Goal: Information Seeking & Learning: Learn about a topic

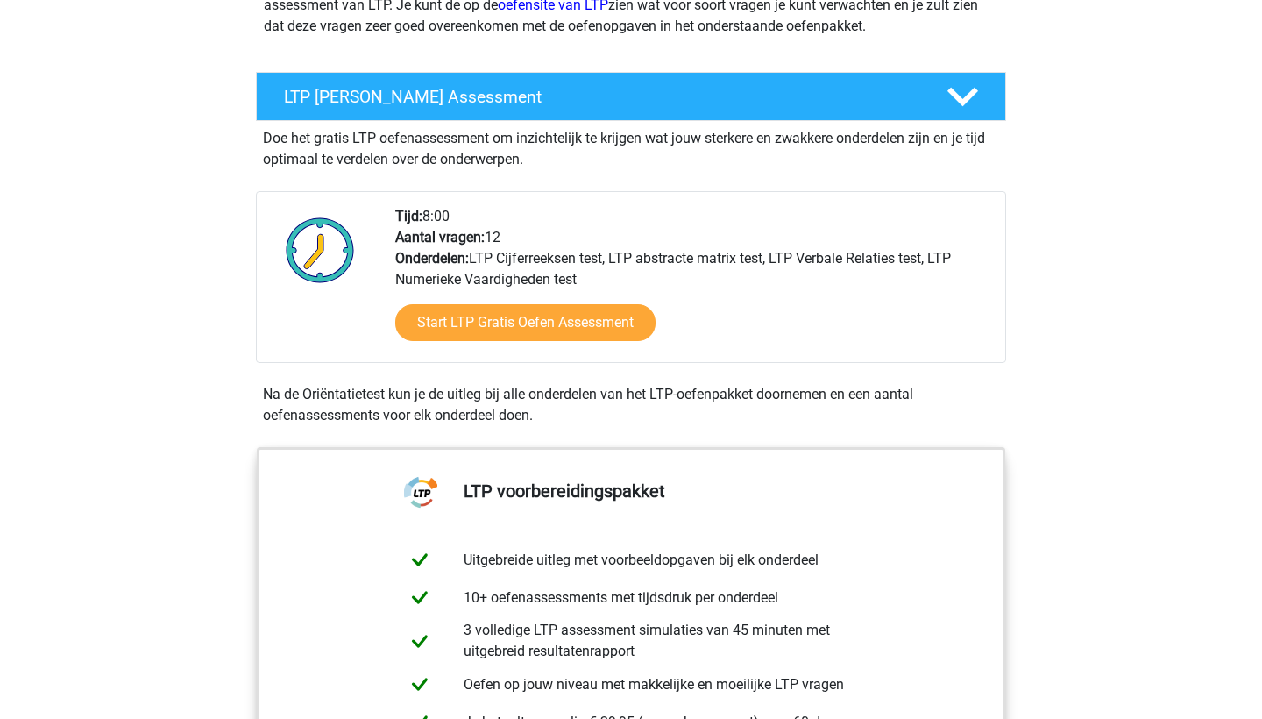
scroll to position [281, 0]
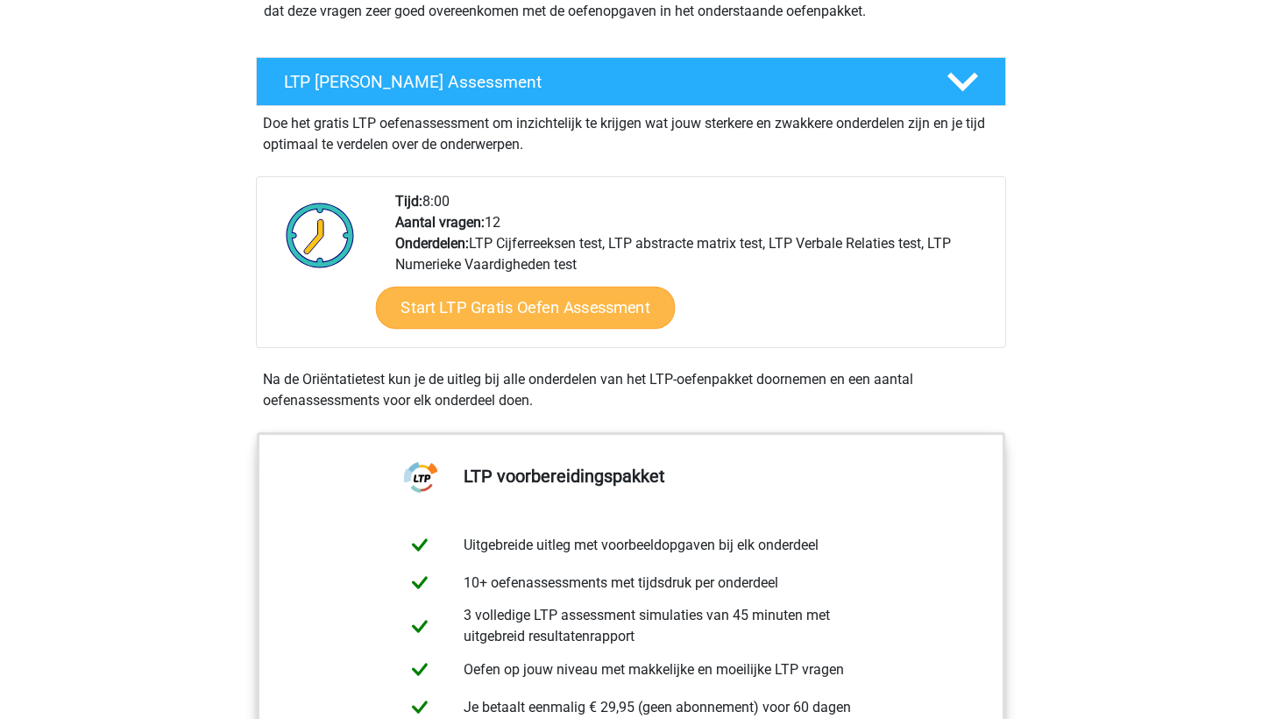
click at [466, 309] on link "Start LTP Gratis Oefen Assessment" at bounding box center [526, 308] width 300 height 42
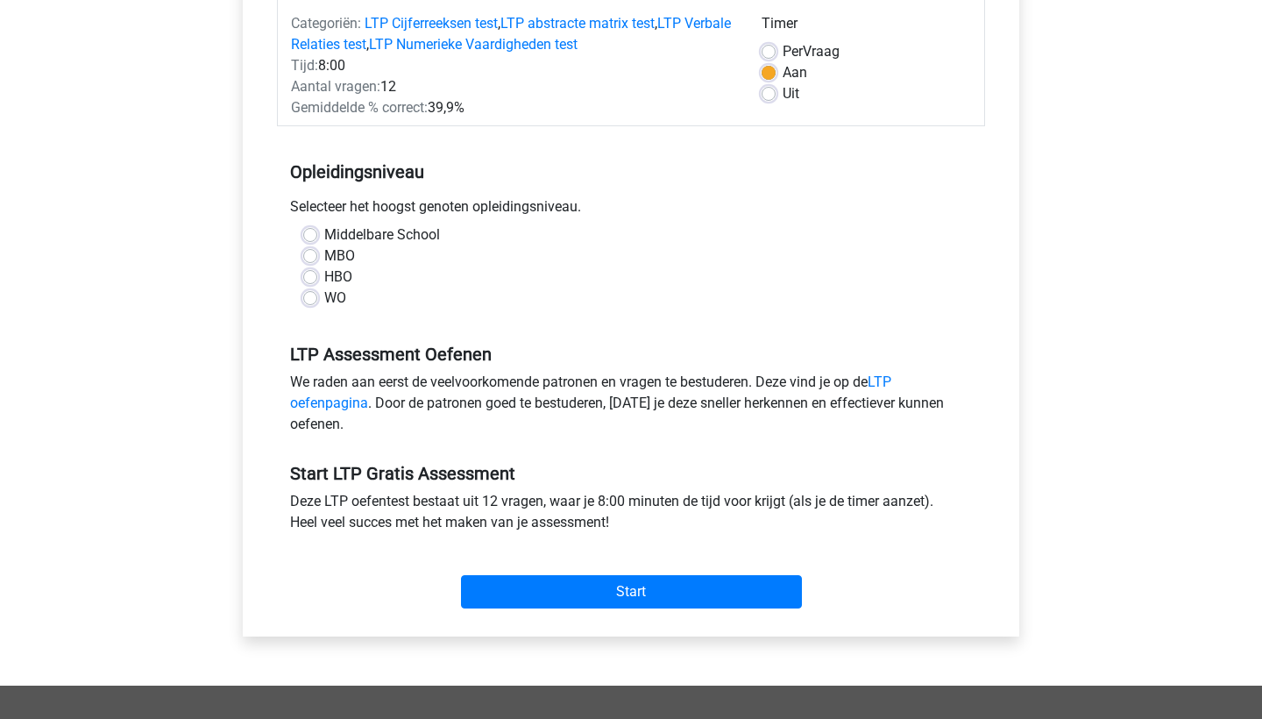
scroll to position [231, 0]
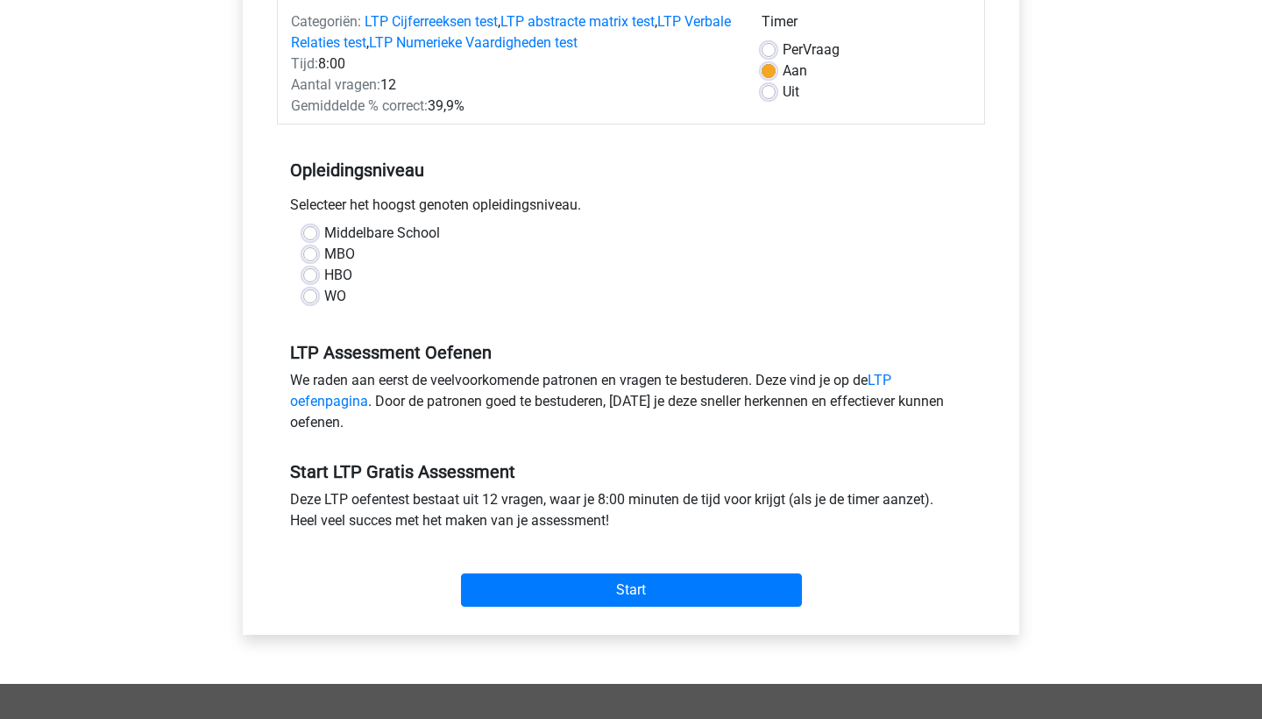
click at [324, 300] on label "WO" at bounding box center [335, 296] width 22 height 21
click at [316, 300] on input "WO" at bounding box center [310, 295] width 14 height 18
radio input "true"
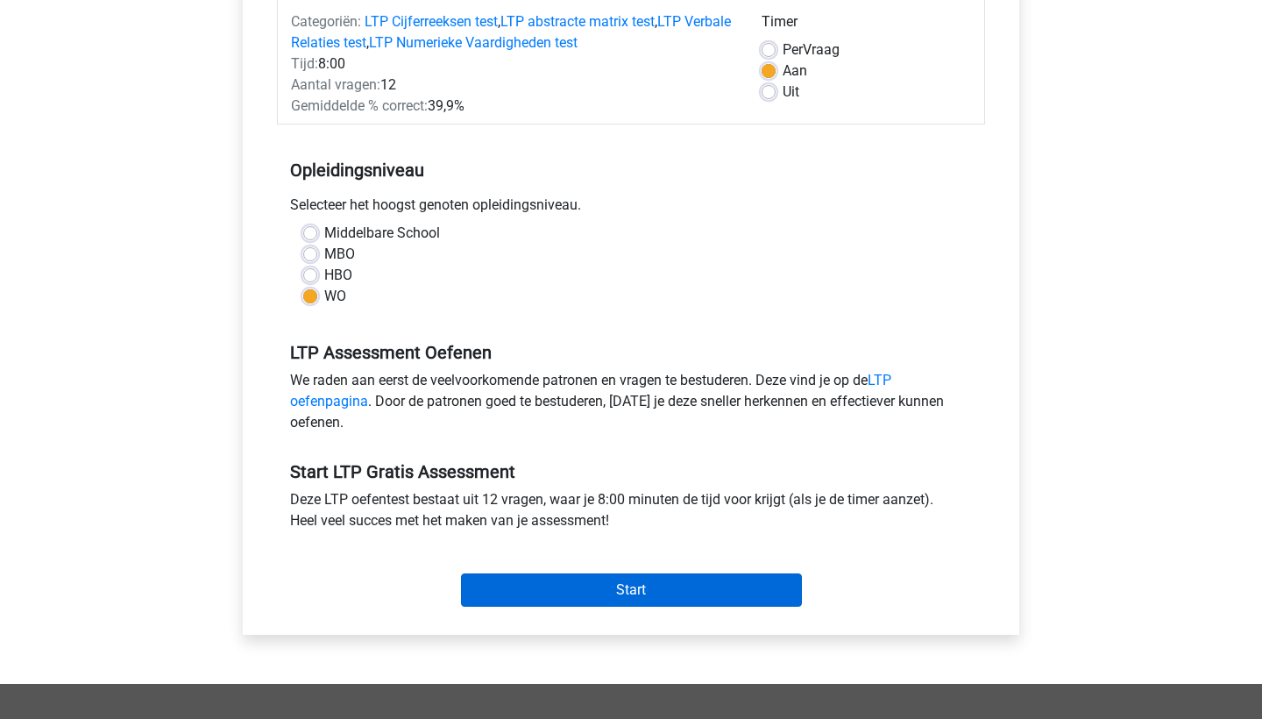
click at [534, 589] on input "Start" at bounding box center [631, 589] width 341 height 33
click at [641, 579] on input "Start" at bounding box center [631, 589] width 341 height 33
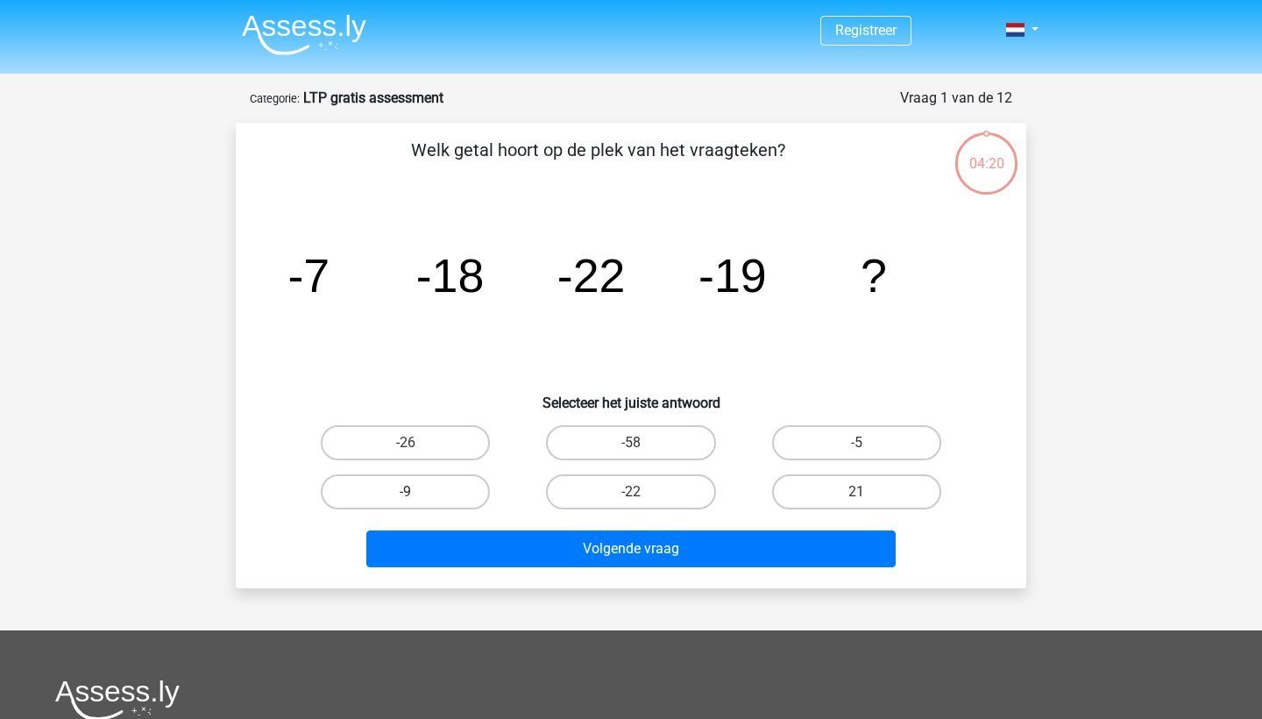
click at [452, 483] on label "-9" at bounding box center [405, 491] width 169 height 35
click at [417, 492] on input "-9" at bounding box center [411, 497] width 11 height 11
radio input "true"
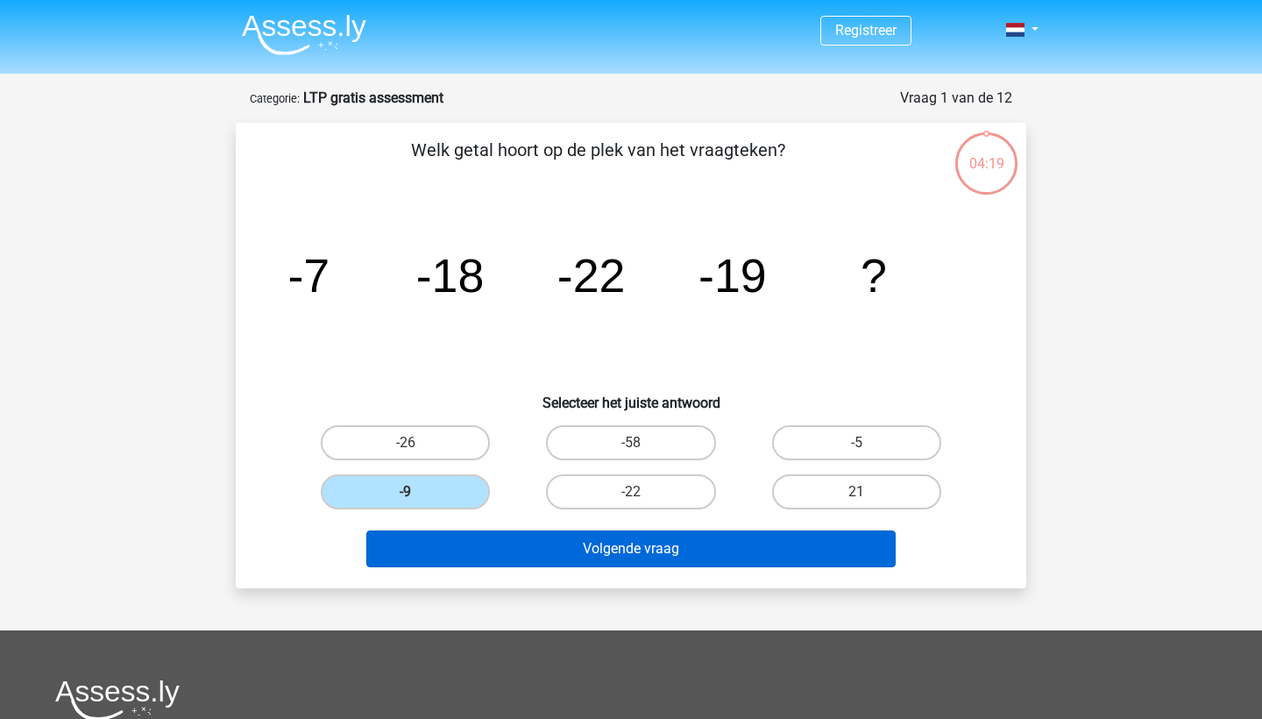
click at [511, 549] on button "Volgende vraag" at bounding box center [631, 548] width 530 height 37
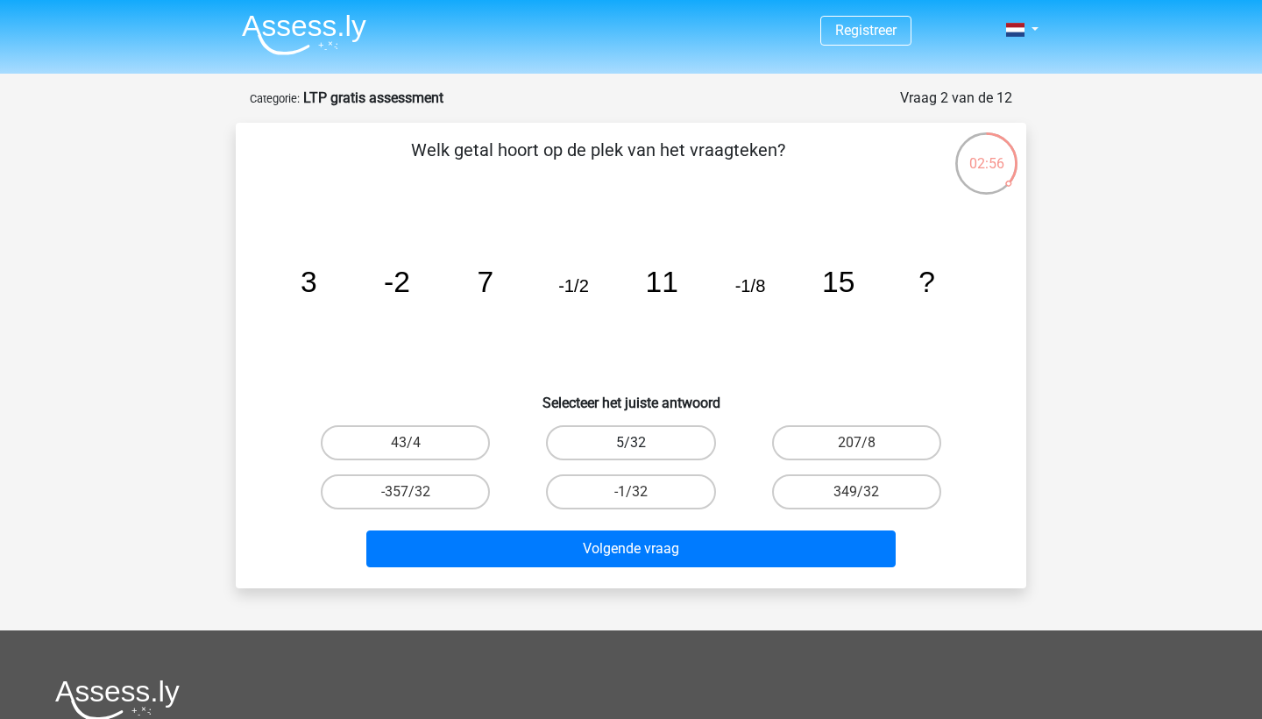
click at [604, 441] on label "5/32" at bounding box center [630, 442] width 169 height 35
click at [631, 443] on input "5/32" at bounding box center [636, 448] width 11 height 11
radio input "true"
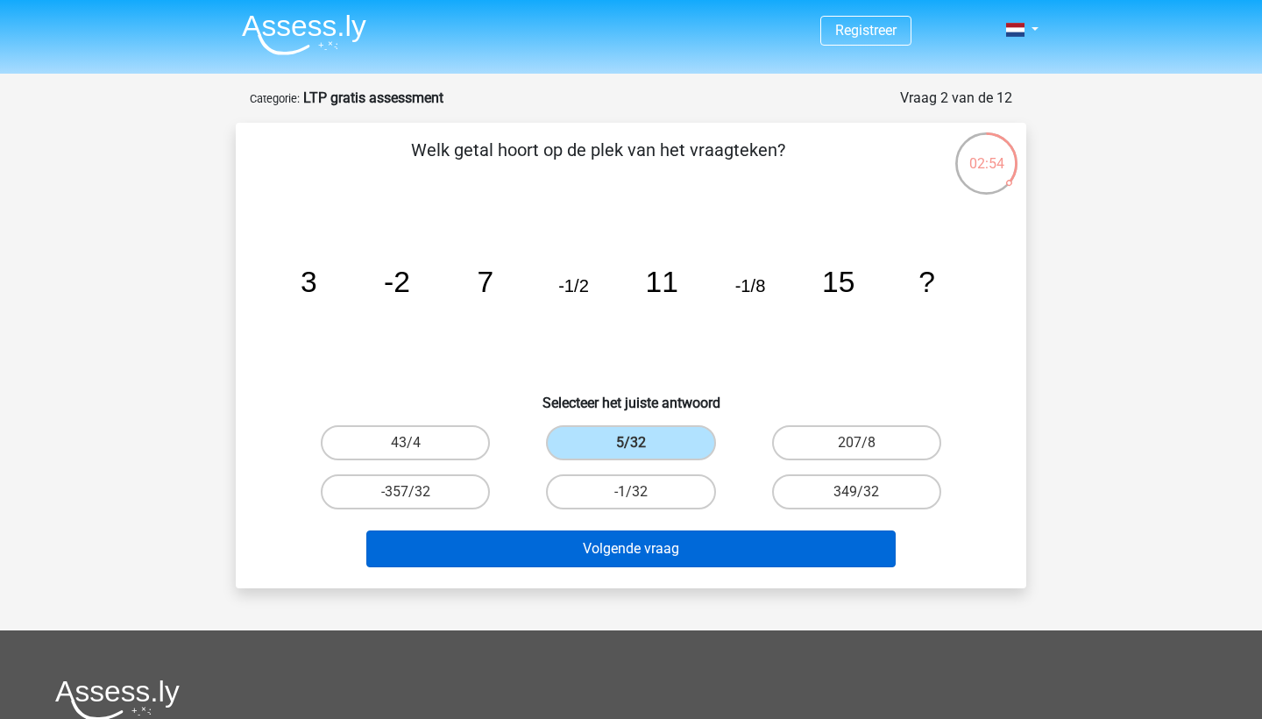
click at [642, 543] on button "Volgende vraag" at bounding box center [631, 548] width 530 height 37
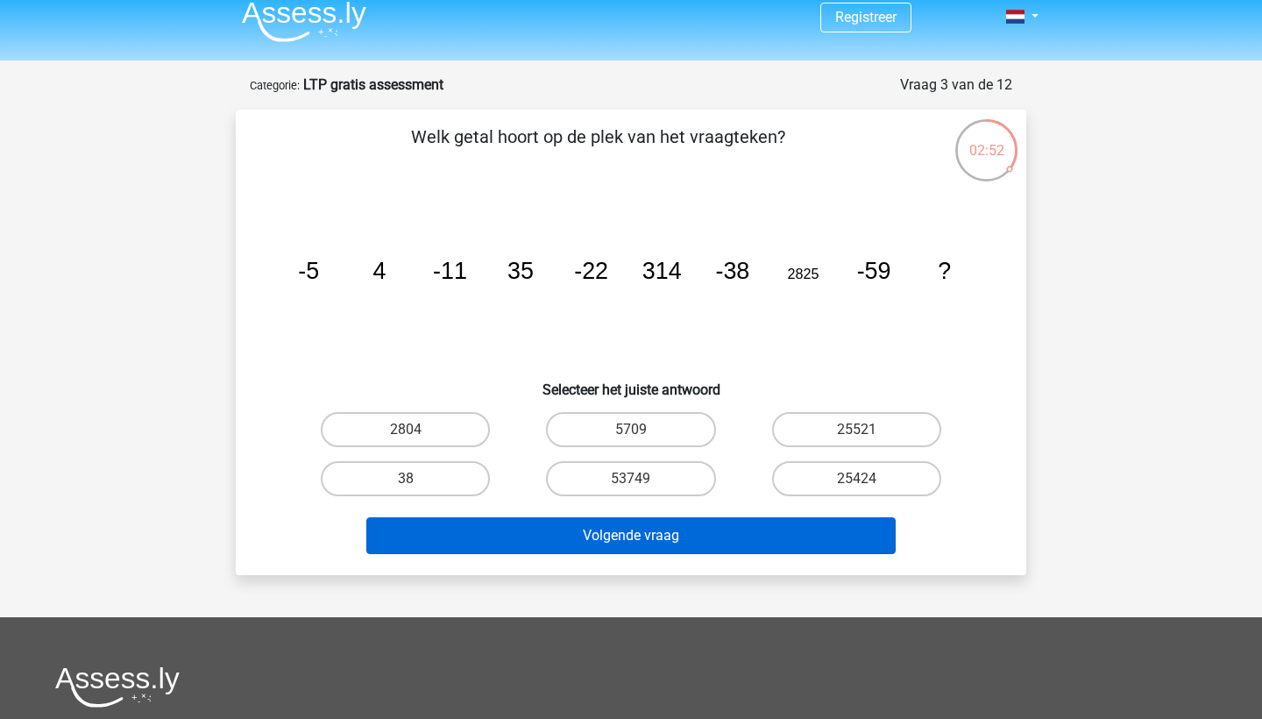
scroll to position [11, 0]
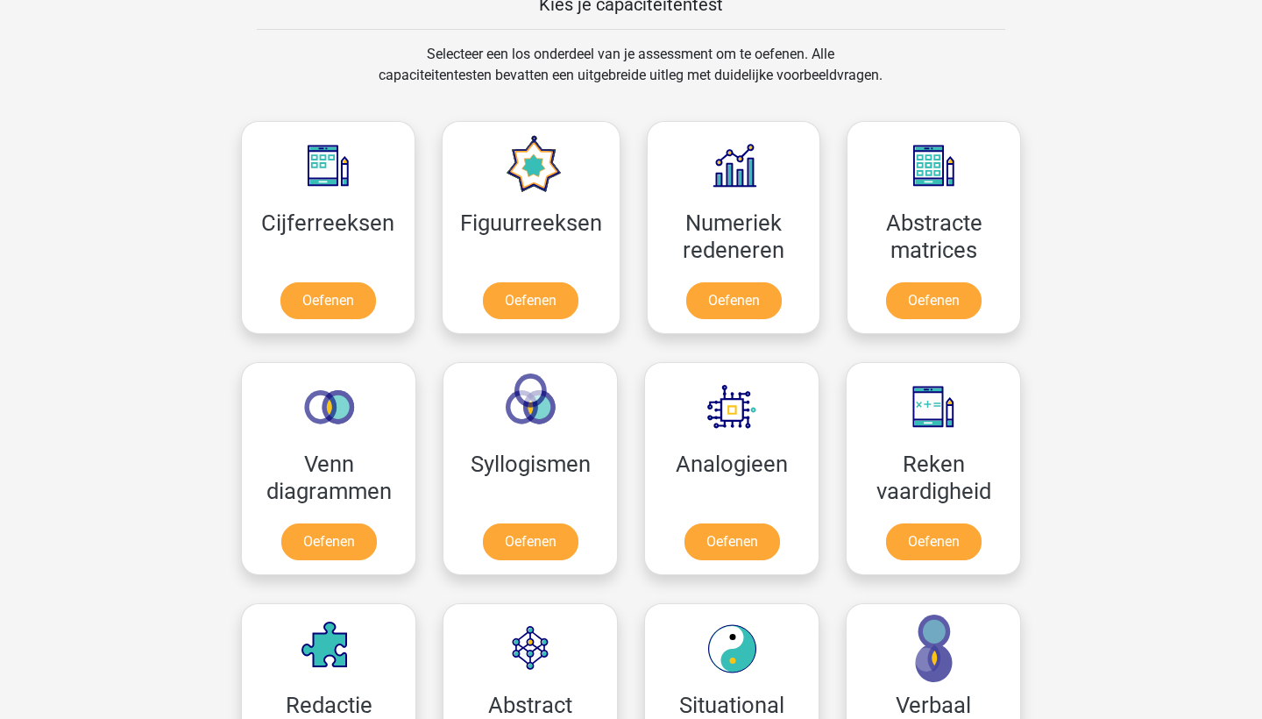
scroll to position [685, 0]
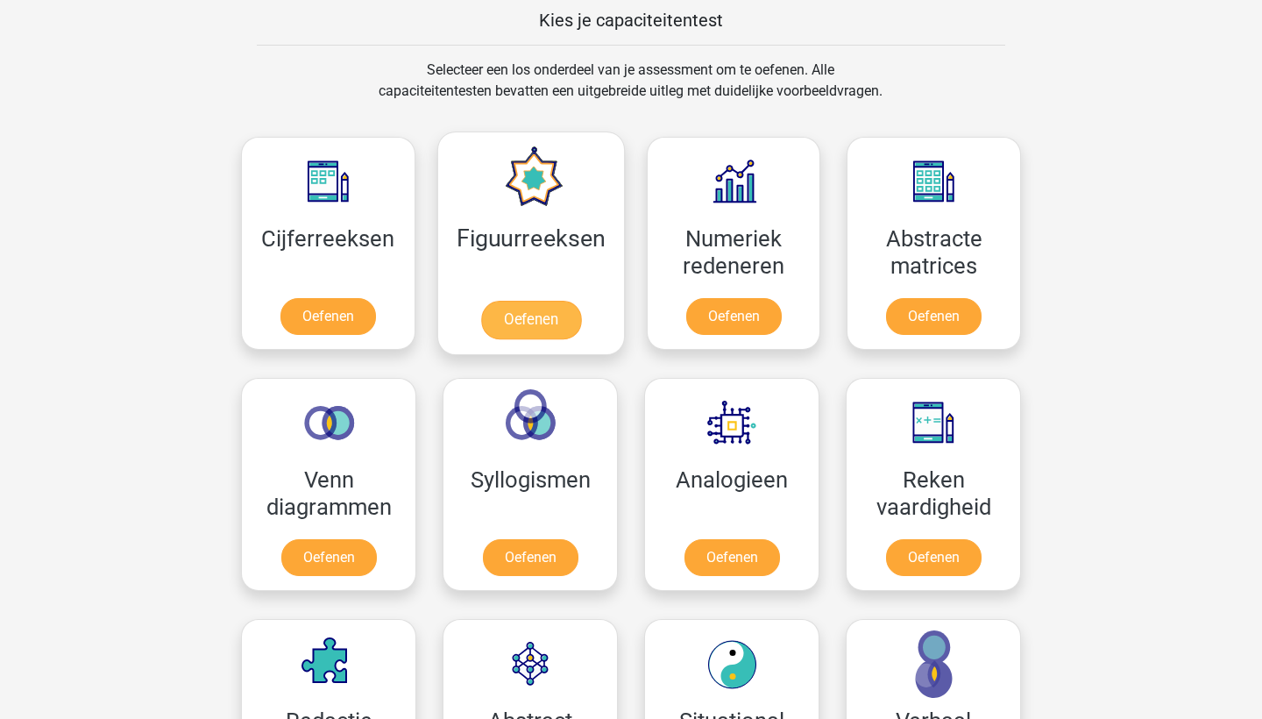
click at [513, 322] on link "Oefenen" at bounding box center [530, 320] width 100 height 39
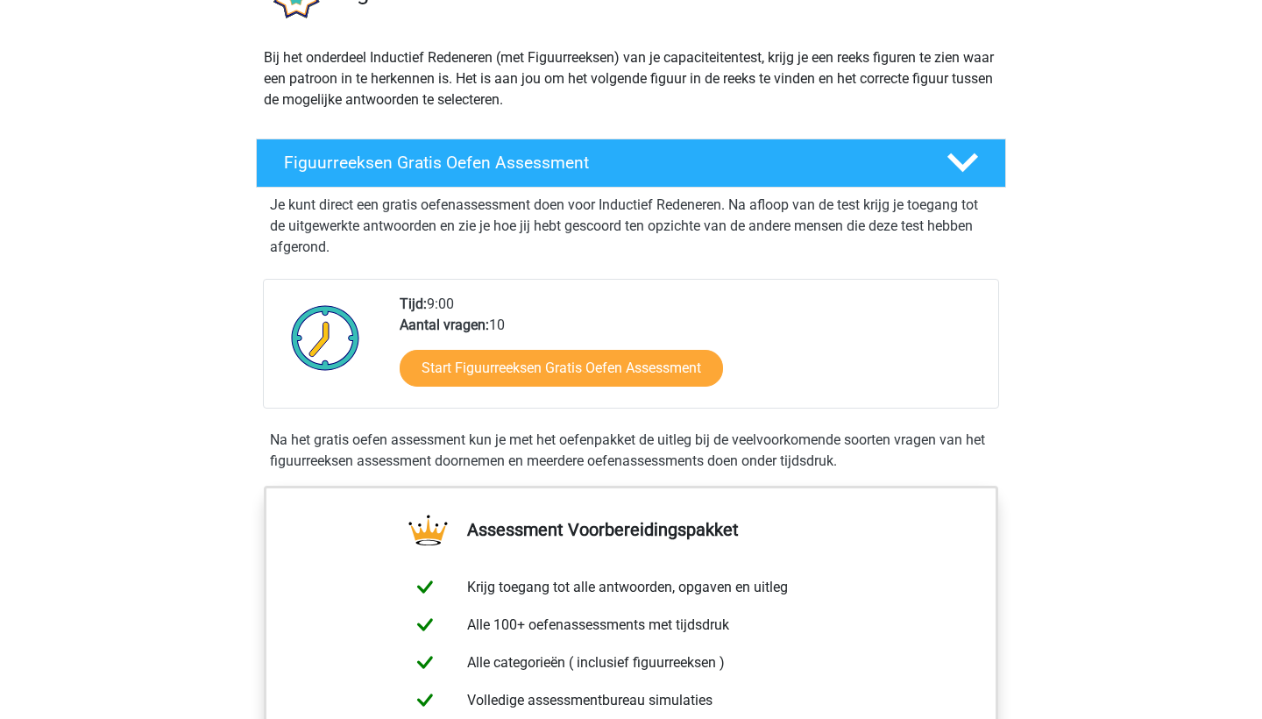
scroll to position [174, 0]
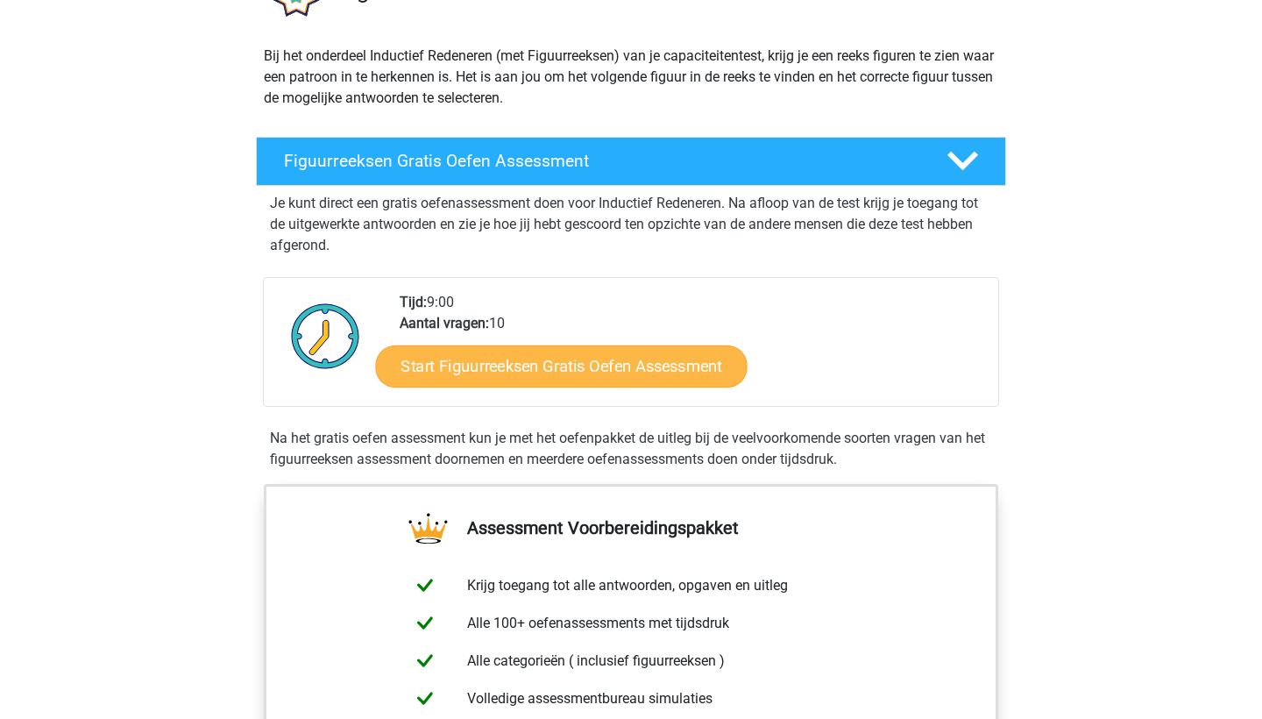
click at [592, 375] on link "Start Figuurreeksen Gratis Oefen Assessment" at bounding box center [562, 365] width 372 height 42
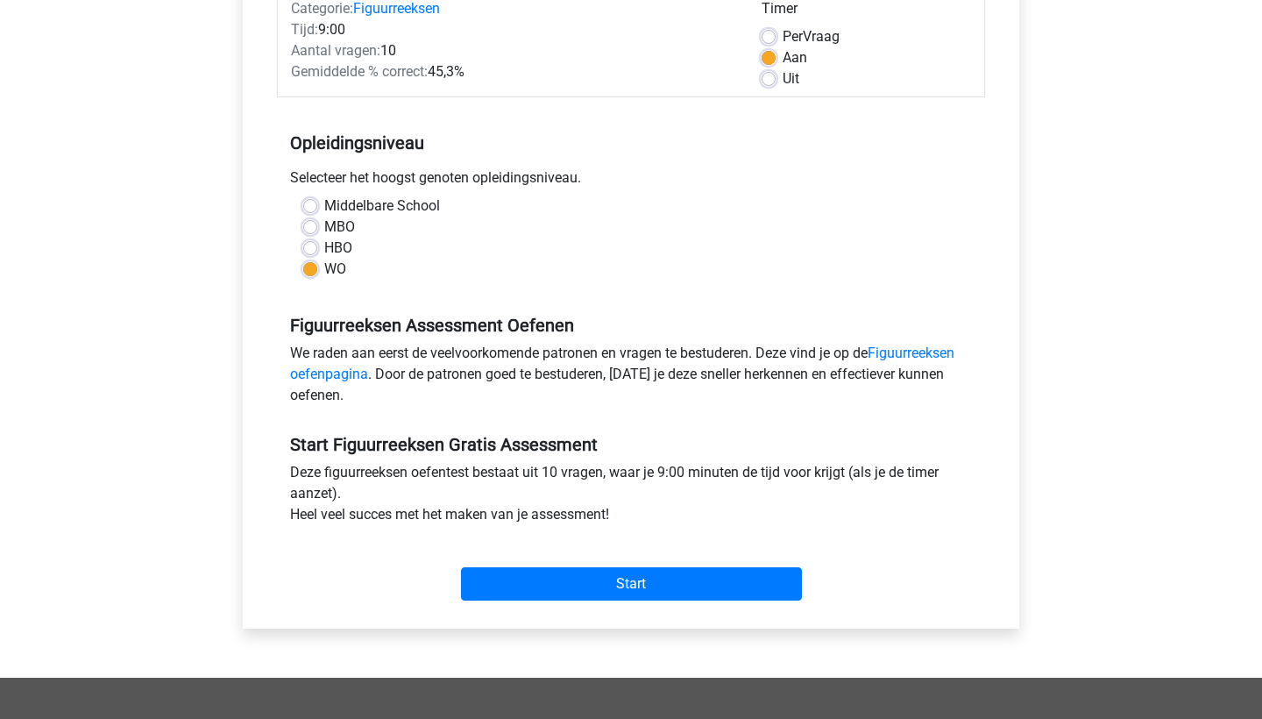
scroll to position [245, 0]
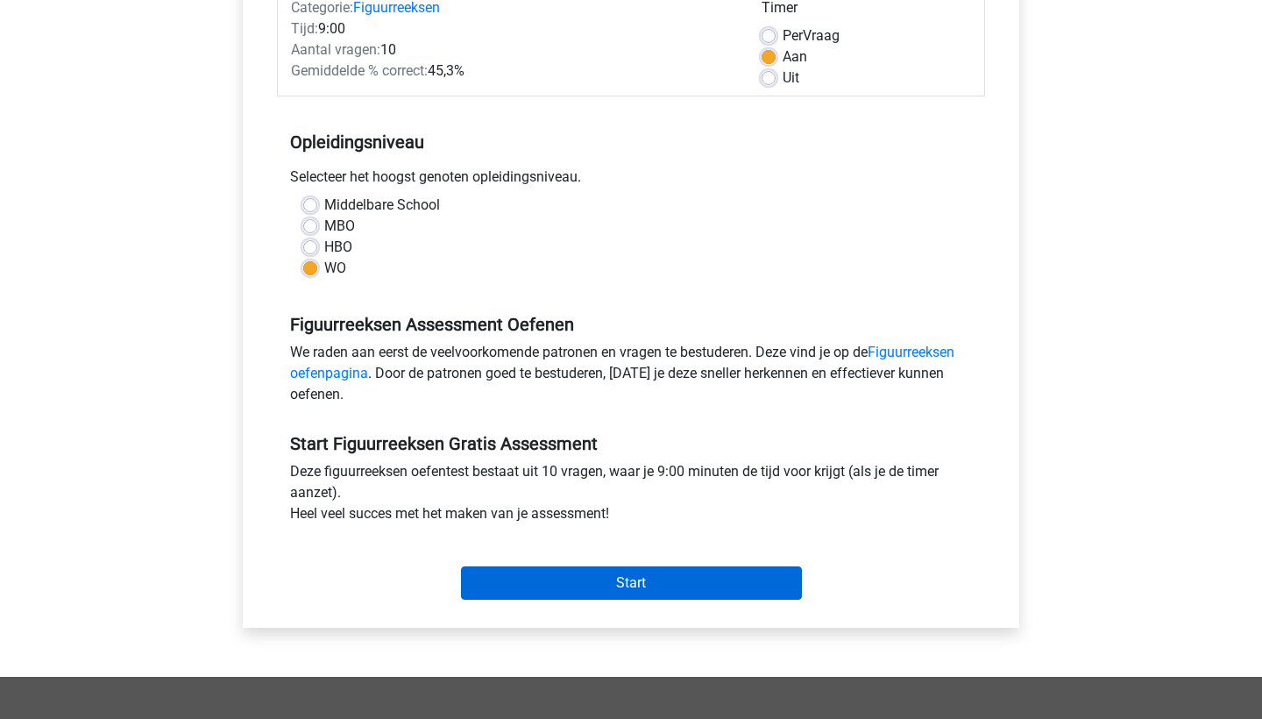
click at [543, 585] on input "Start" at bounding box center [631, 582] width 341 height 33
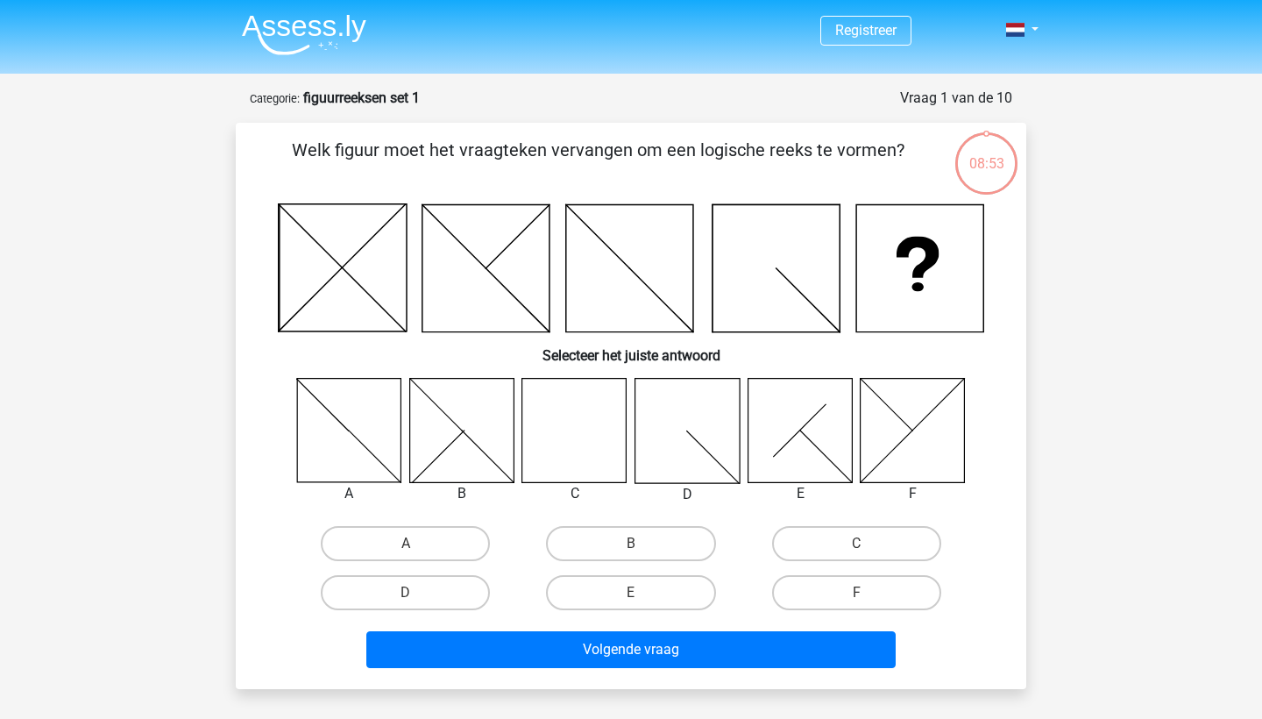
click at [605, 430] on icon at bounding box center [574, 430] width 104 height 104
click at [891, 539] on label "C" at bounding box center [856, 543] width 169 height 35
click at [868, 543] on input "C" at bounding box center [861, 548] width 11 height 11
radio input "true"
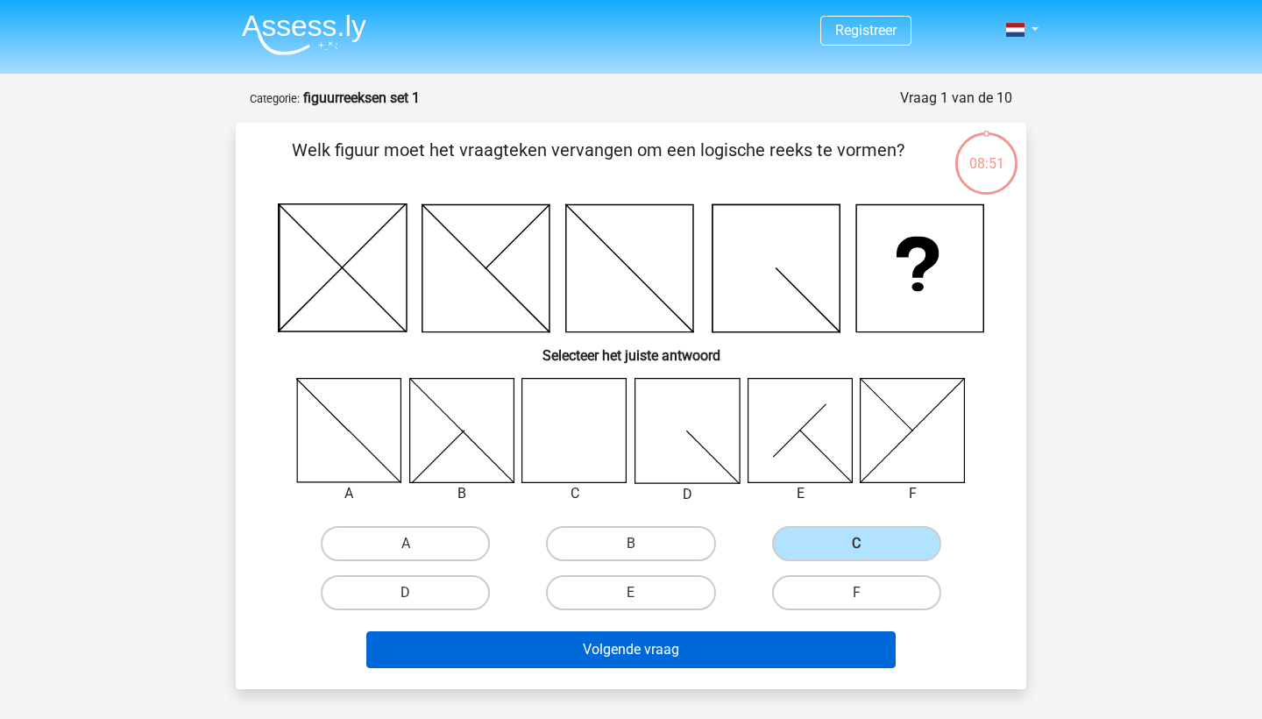
click at [727, 646] on button "Volgende vraag" at bounding box center [631, 649] width 530 height 37
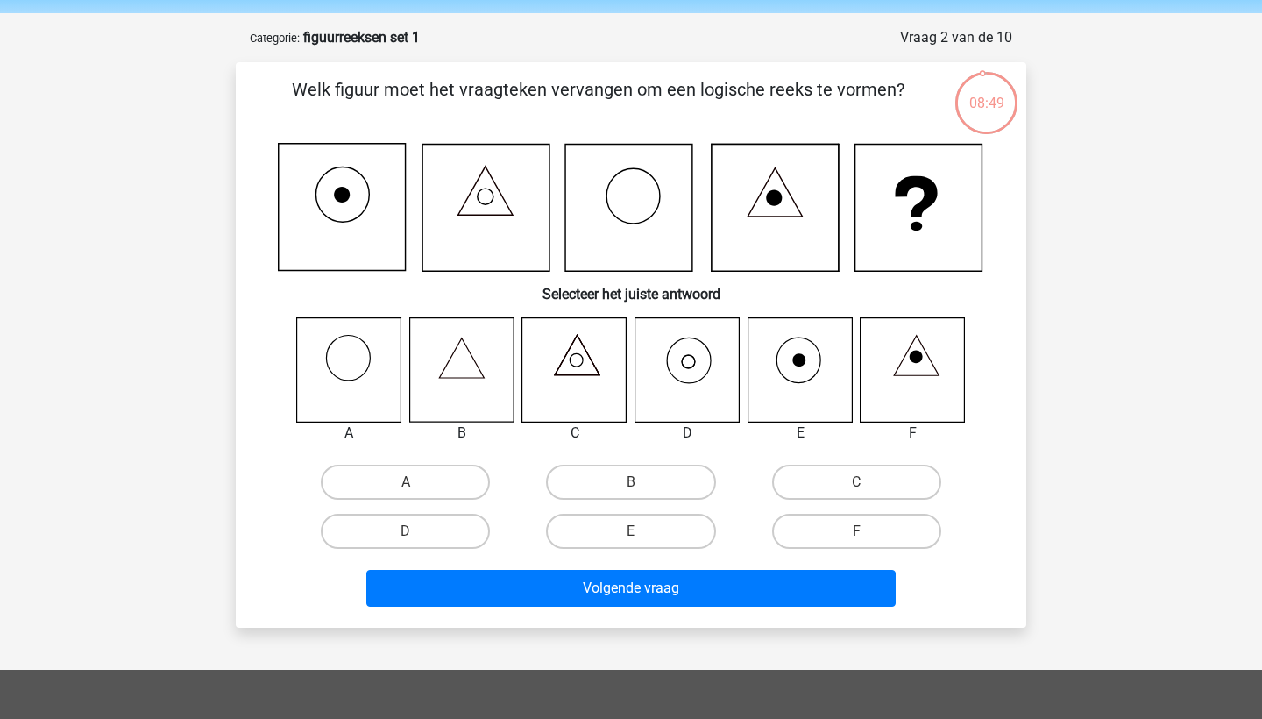
scroll to position [55, 0]
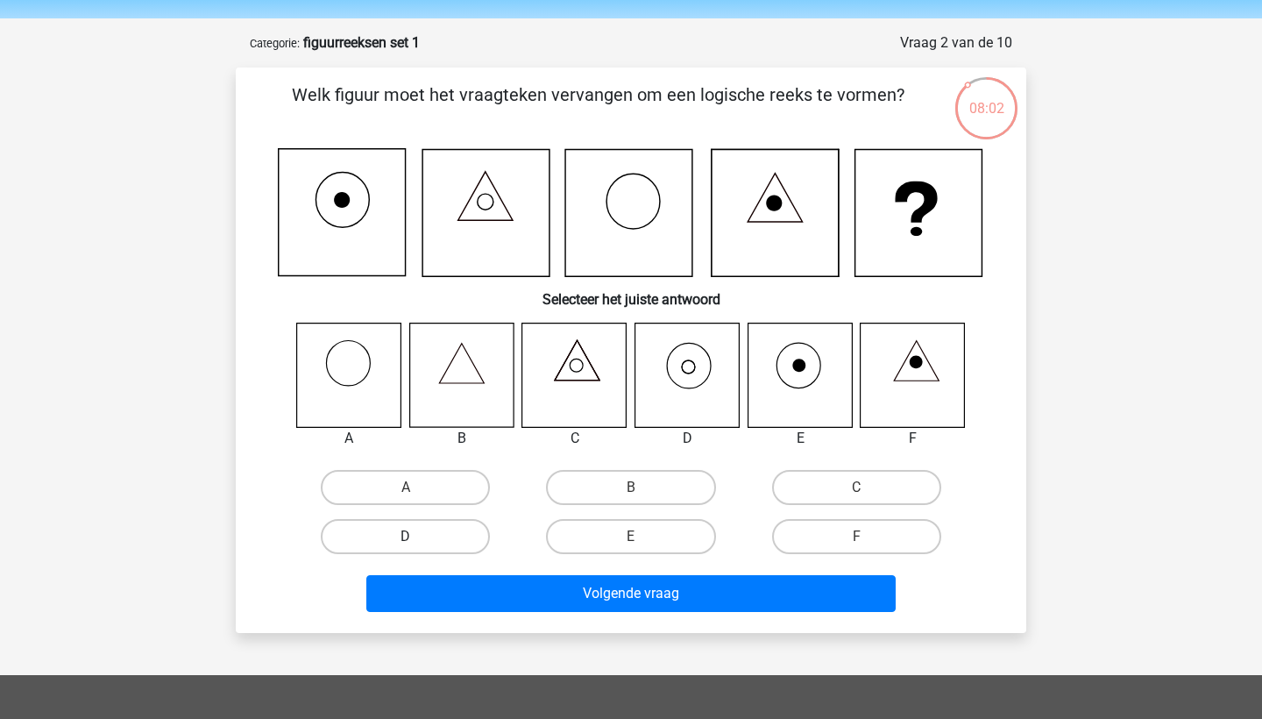
click at [384, 536] on label "D" at bounding box center [405, 536] width 169 height 35
click at [406, 536] on input "D" at bounding box center [411, 541] width 11 height 11
radio input "true"
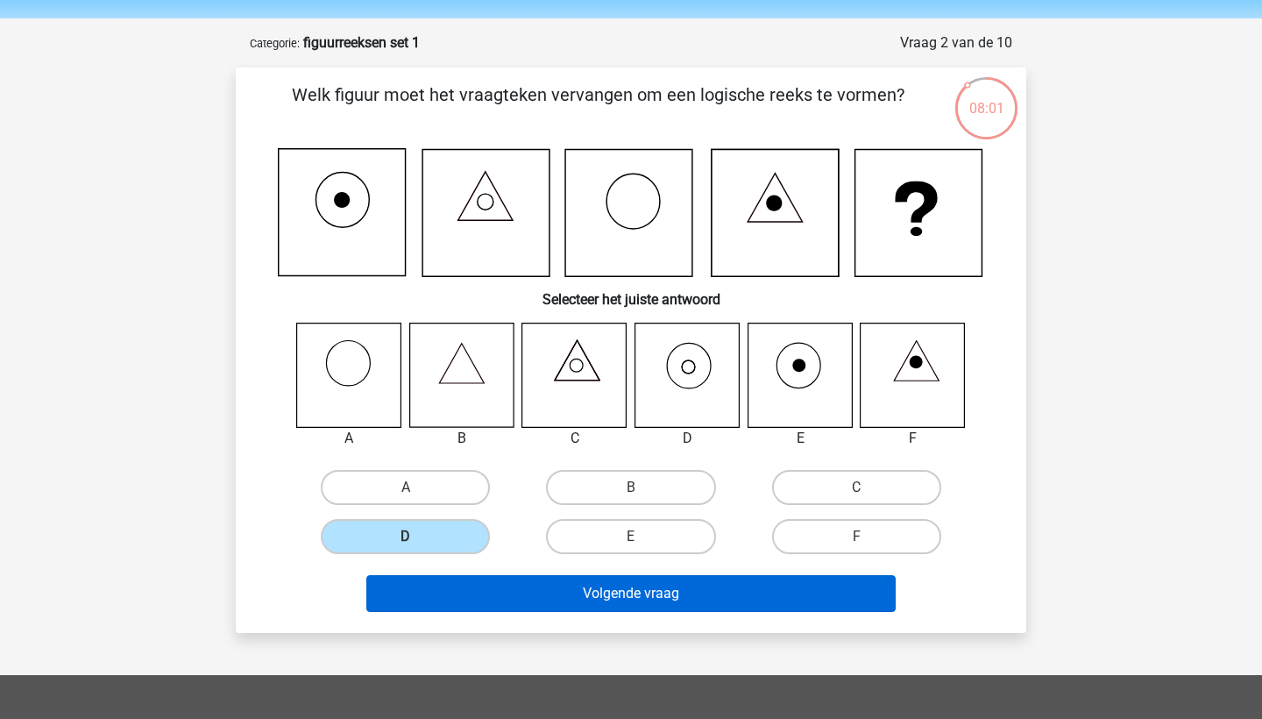
click at [445, 580] on button "Volgende vraag" at bounding box center [631, 593] width 530 height 37
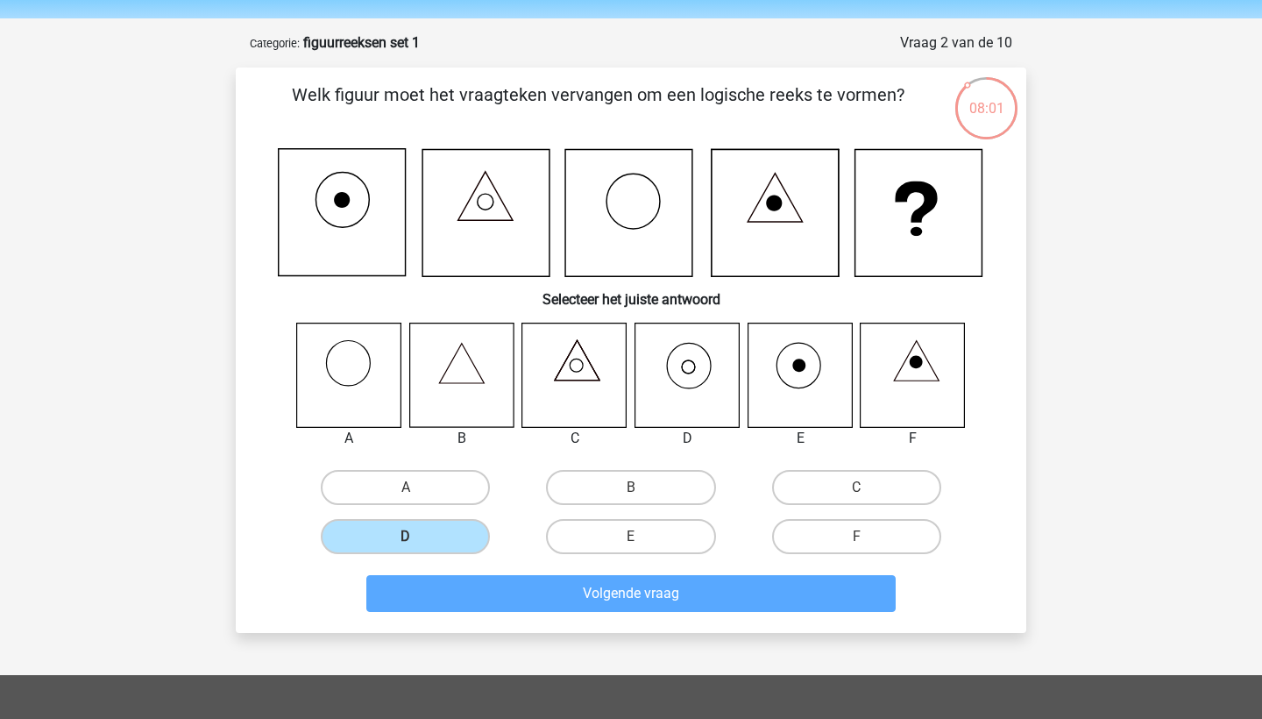
scroll to position [88, 0]
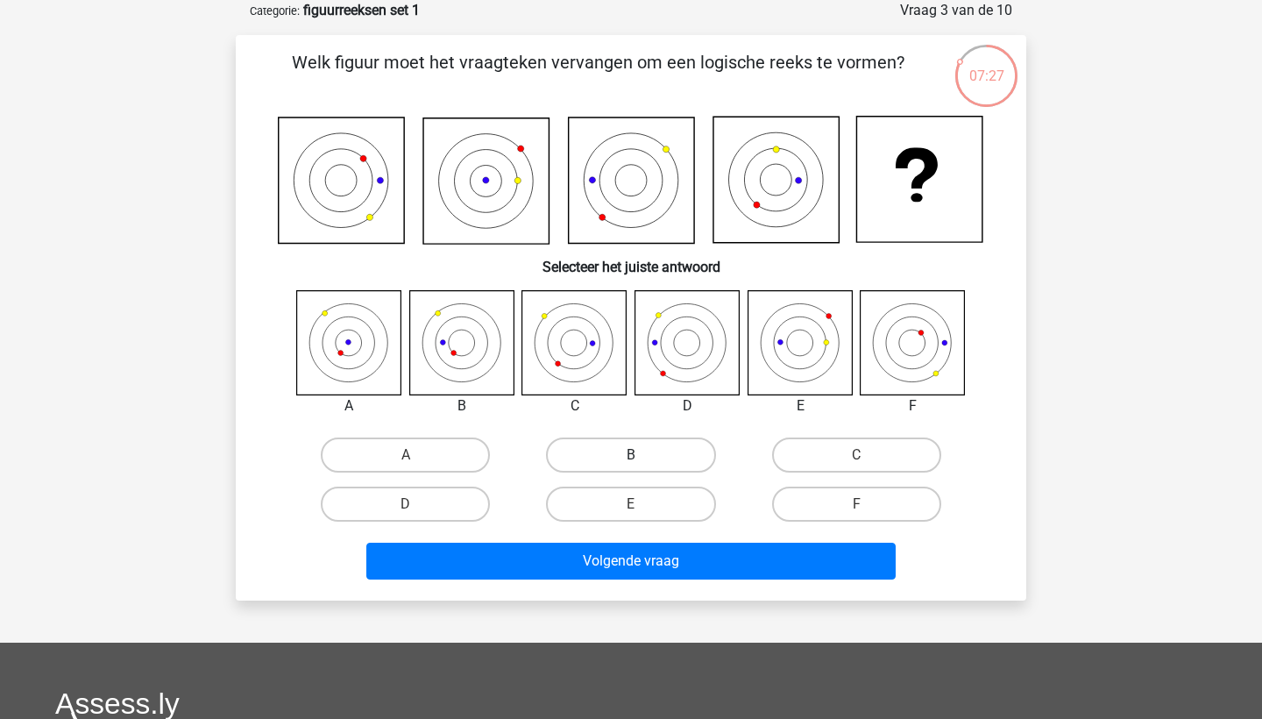
click at [606, 457] on label "B" at bounding box center [630, 454] width 169 height 35
click at [631, 457] on input "B" at bounding box center [636, 460] width 11 height 11
radio input "true"
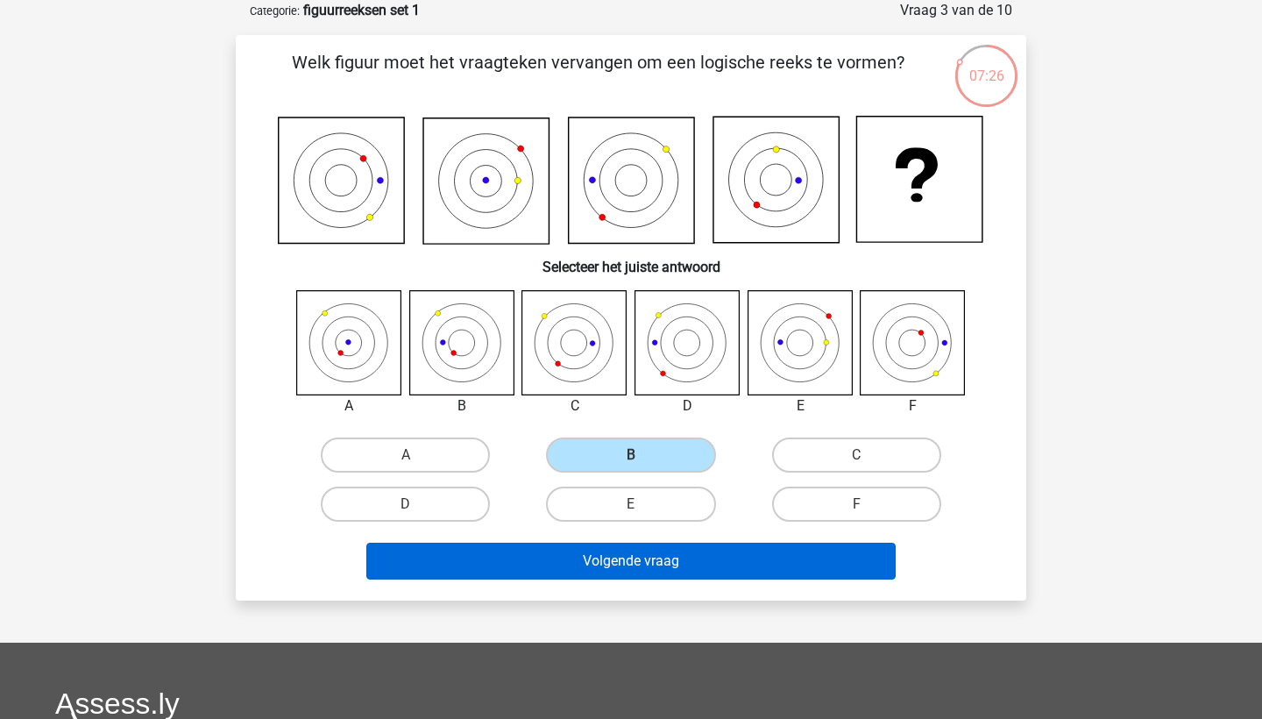
click at [540, 545] on button "Volgende vraag" at bounding box center [631, 561] width 530 height 37
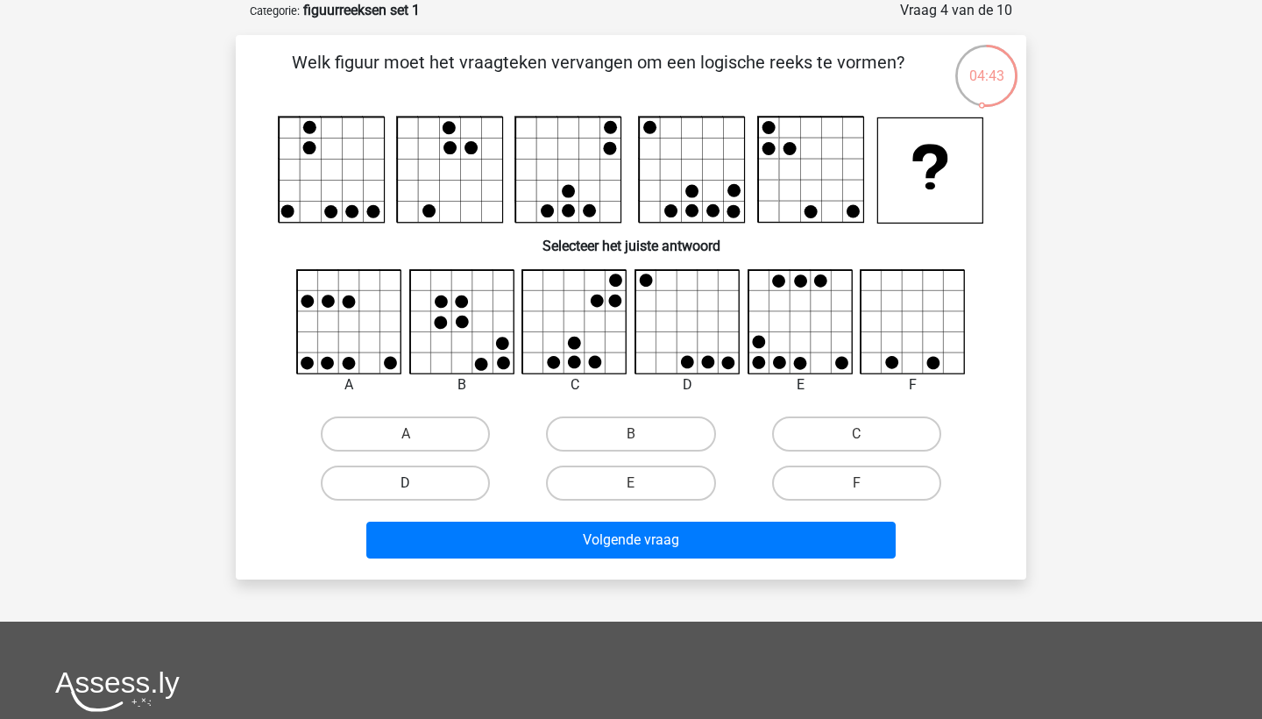
click at [415, 480] on label "D" at bounding box center [405, 482] width 169 height 35
click at [415, 483] on input "D" at bounding box center [411, 488] width 11 height 11
radio input "true"
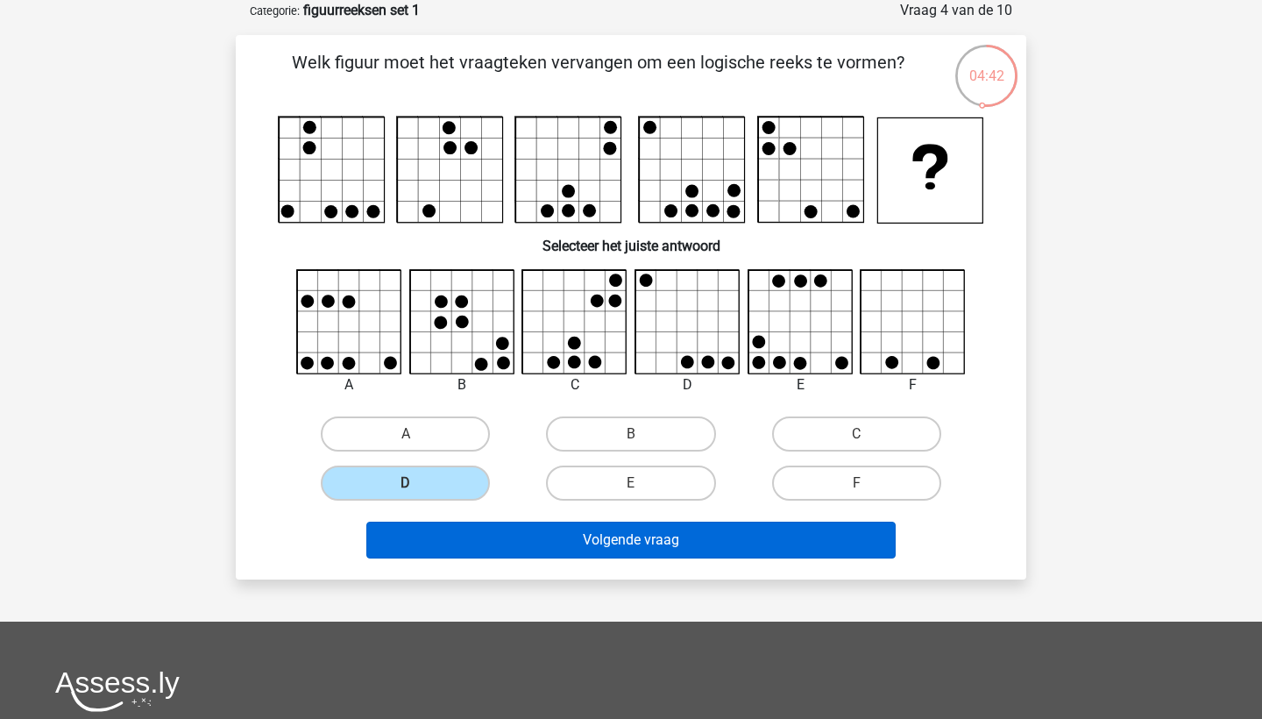
click at [434, 536] on button "Volgende vraag" at bounding box center [631, 540] width 530 height 37
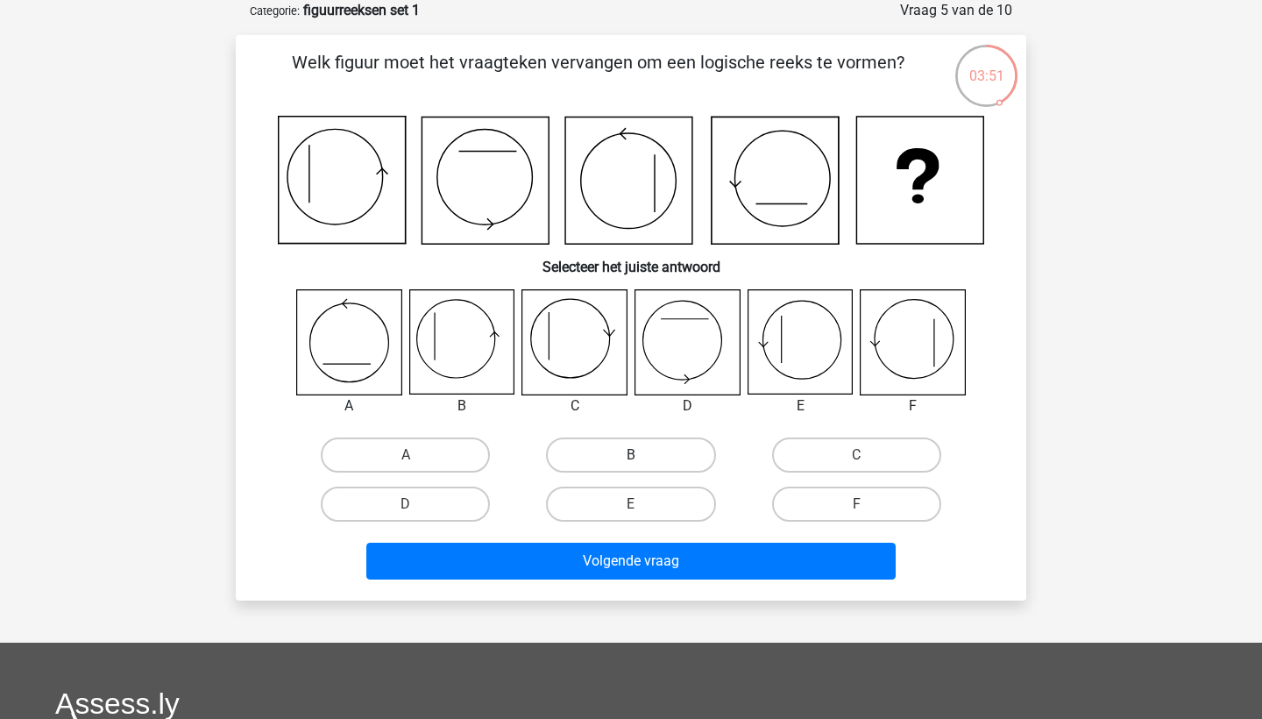
click at [621, 456] on label "B" at bounding box center [630, 454] width 169 height 35
click at [631, 456] on input "B" at bounding box center [636, 460] width 11 height 11
radio input "true"
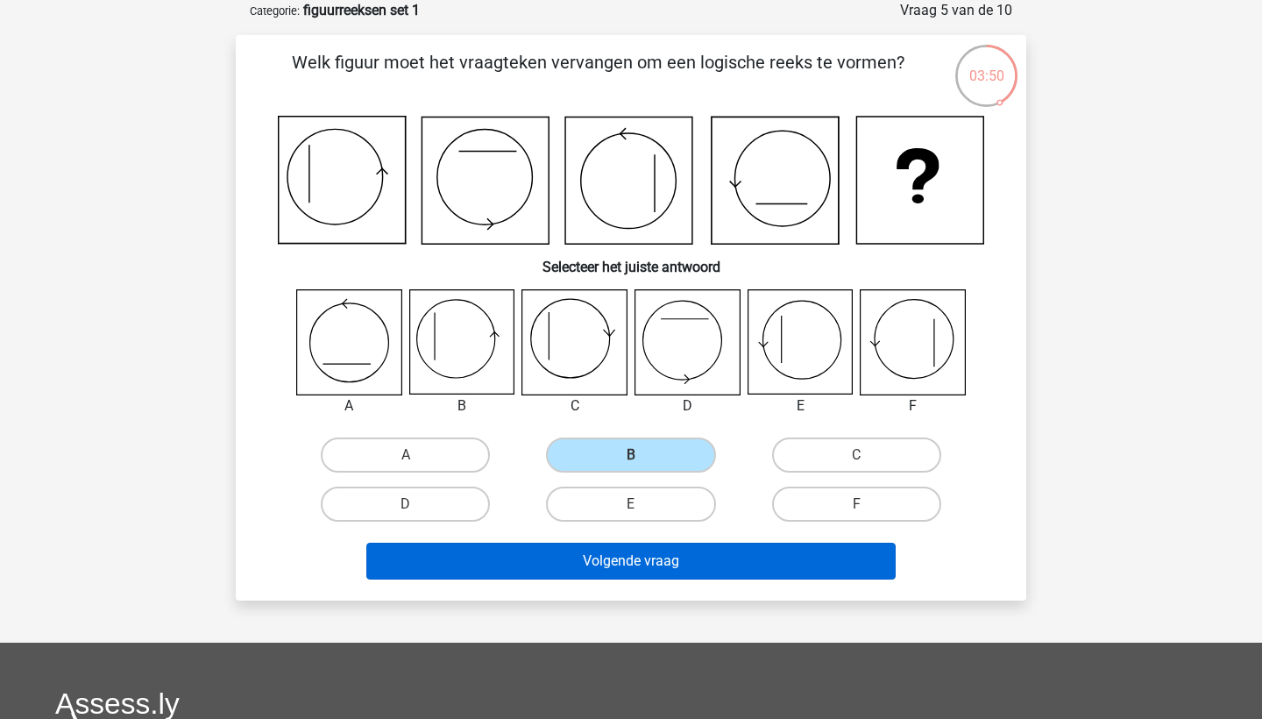
click at [570, 553] on button "Volgende vraag" at bounding box center [631, 561] width 530 height 37
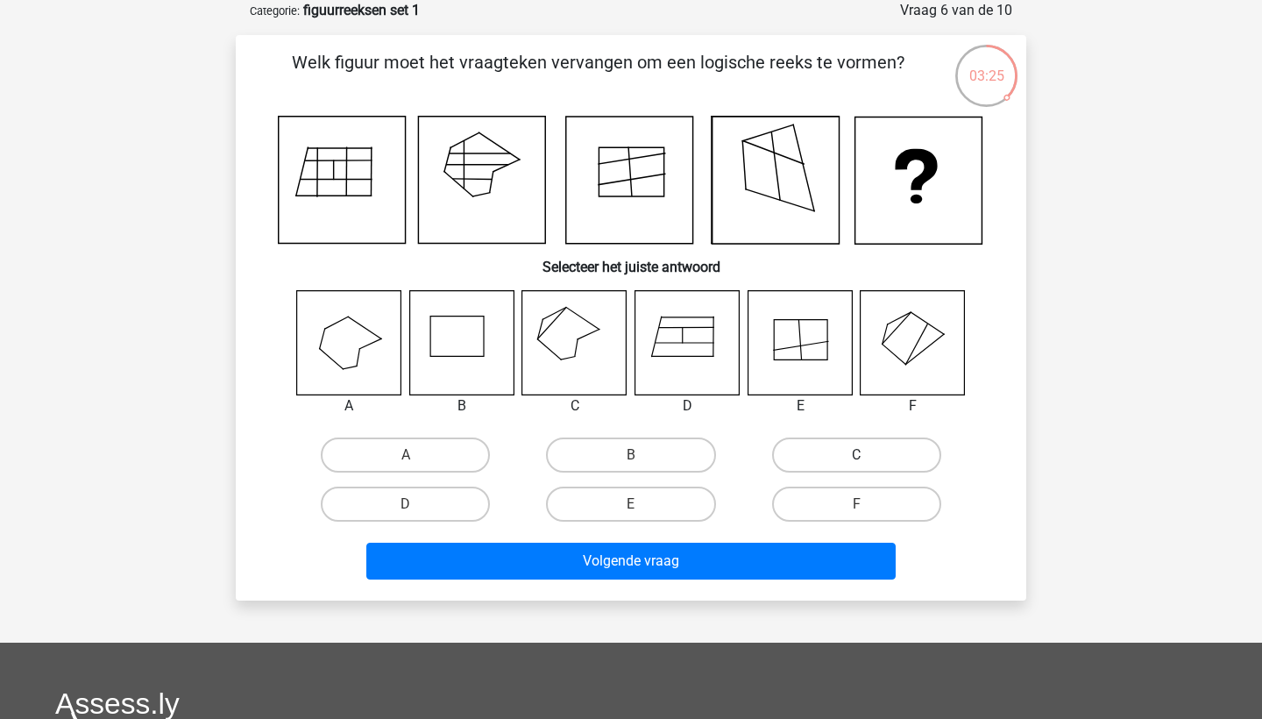
click at [841, 459] on label "C" at bounding box center [856, 454] width 169 height 35
click at [856, 459] on input "C" at bounding box center [861, 460] width 11 height 11
radio input "true"
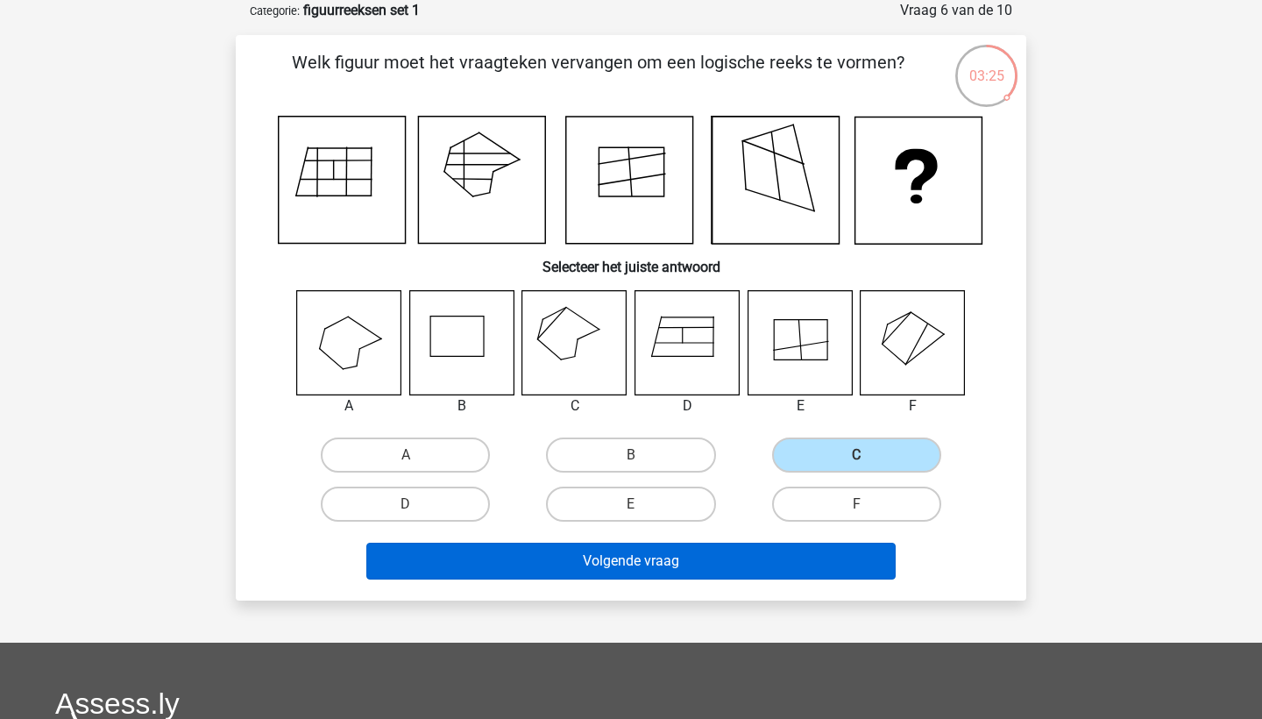
click at [739, 550] on button "Volgende vraag" at bounding box center [631, 561] width 530 height 37
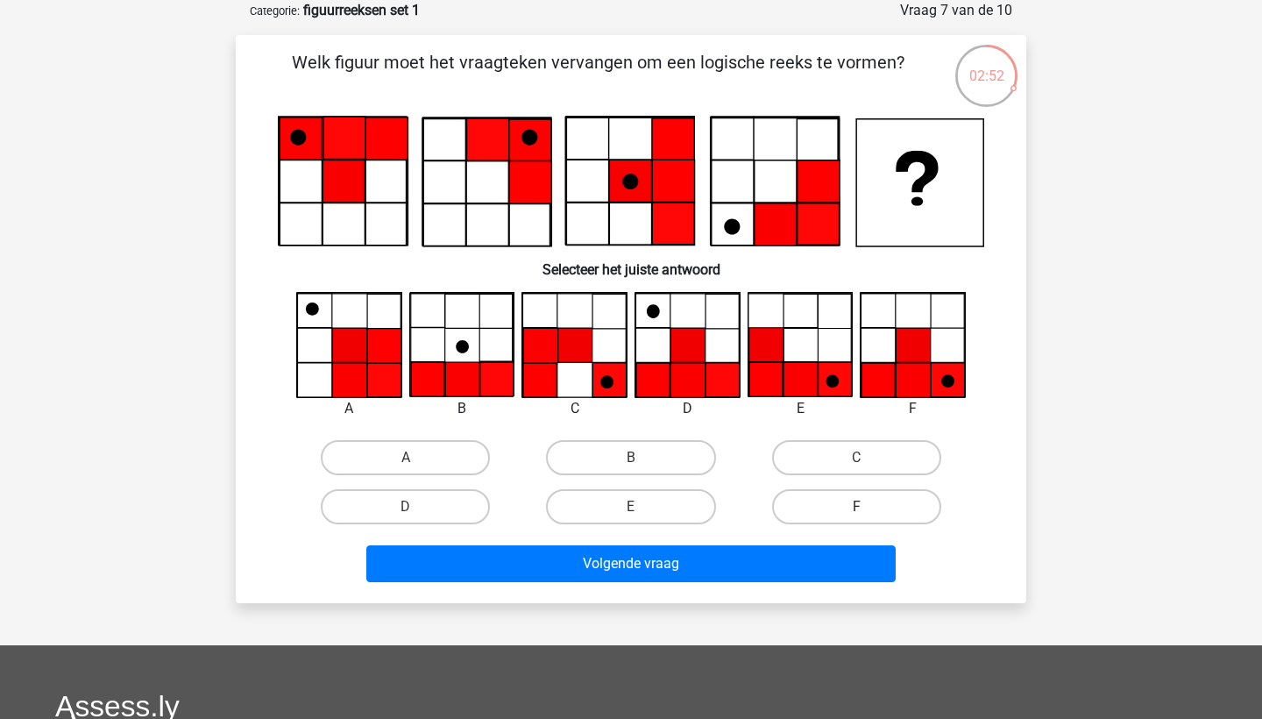
click at [858, 505] on label "F" at bounding box center [856, 506] width 169 height 35
click at [858, 507] on input "F" at bounding box center [861, 512] width 11 height 11
radio input "true"
click at [751, 538] on div "Volgende vraag" at bounding box center [631, 560] width 735 height 58
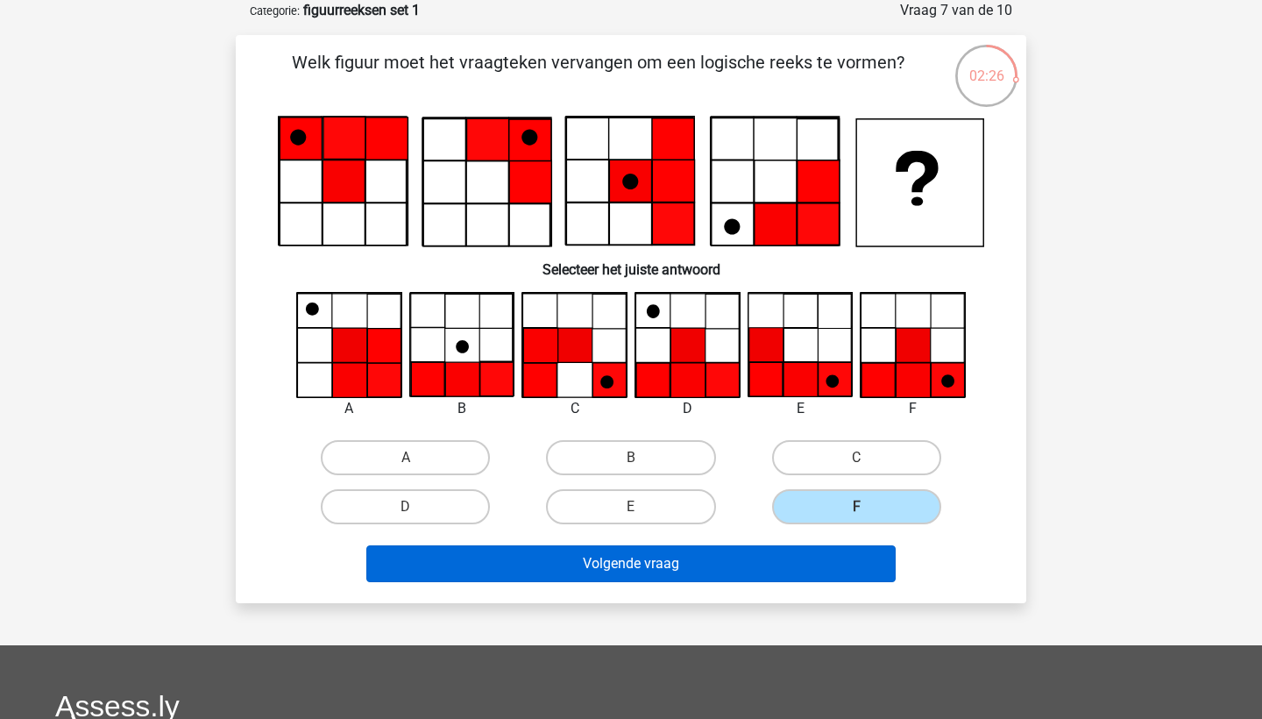
click at [748, 551] on button "Volgende vraag" at bounding box center [631, 563] width 530 height 37
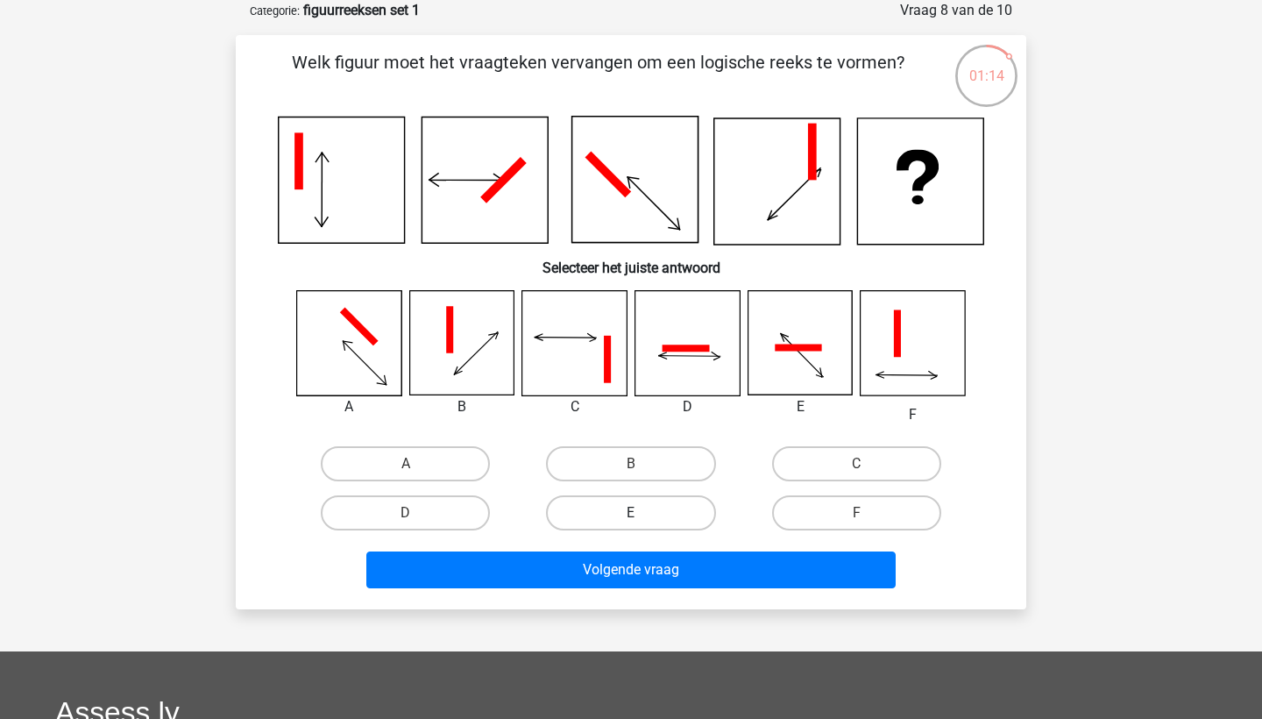
click at [670, 508] on label "E" at bounding box center [630, 512] width 169 height 35
click at [642, 513] on input "E" at bounding box center [636, 518] width 11 height 11
radio input "true"
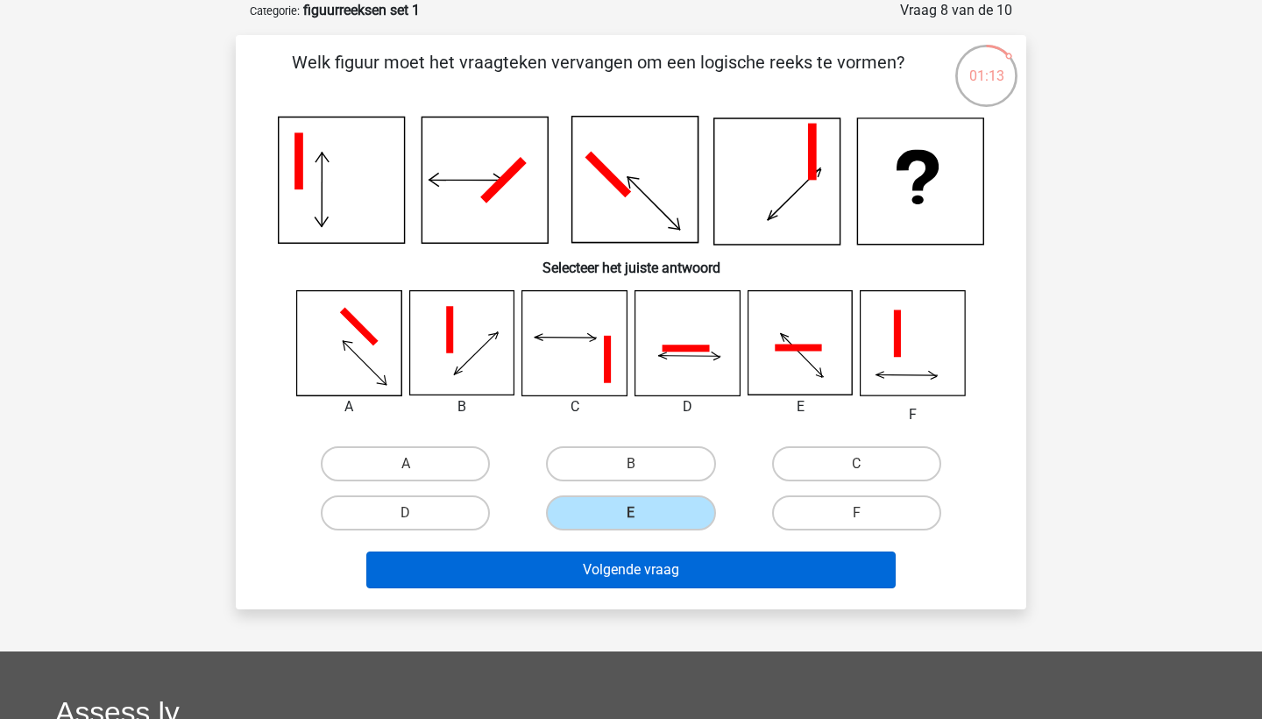
click at [642, 567] on button "Volgende vraag" at bounding box center [631, 569] width 530 height 37
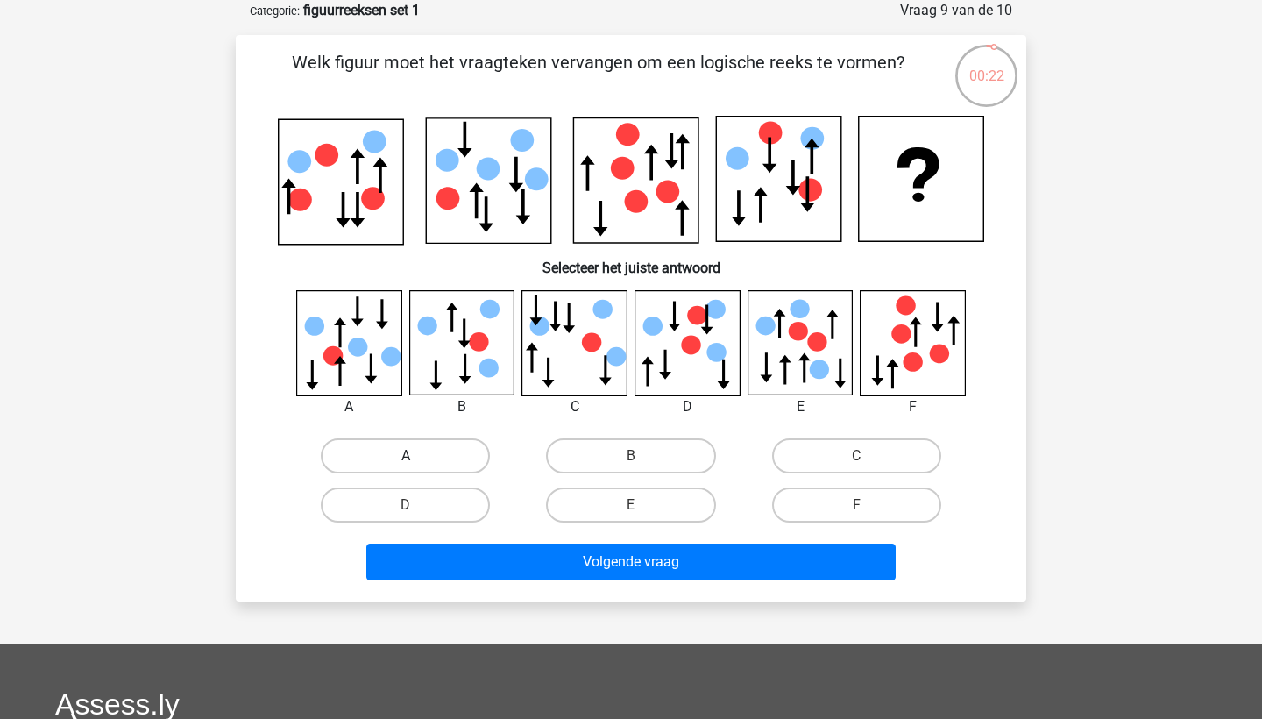
click at [447, 457] on label "A" at bounding box center [405, 455] width 169 height 35
click at [417, 457] on input "A" at bounding box center [411, 461] width 11 height 11
radio input "true"
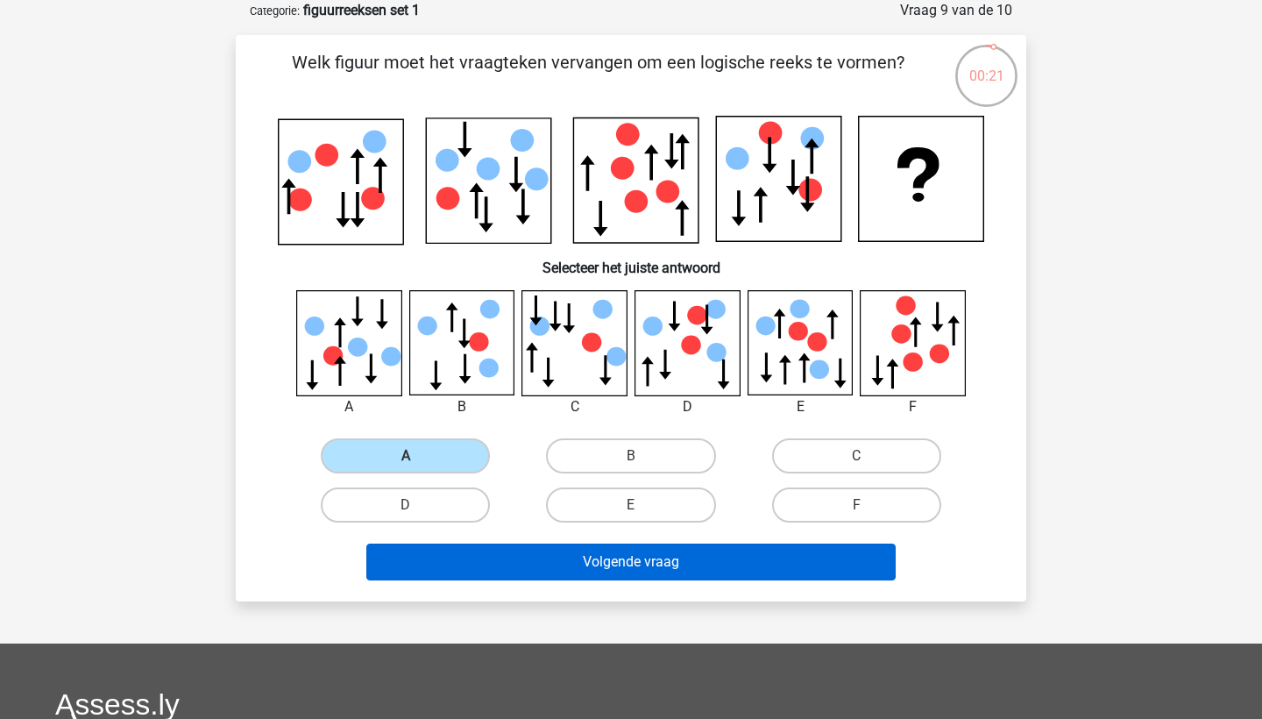
click at [475, 555] on button "Volgende vraag" at bounding box center [631, 561] width 530 height 37
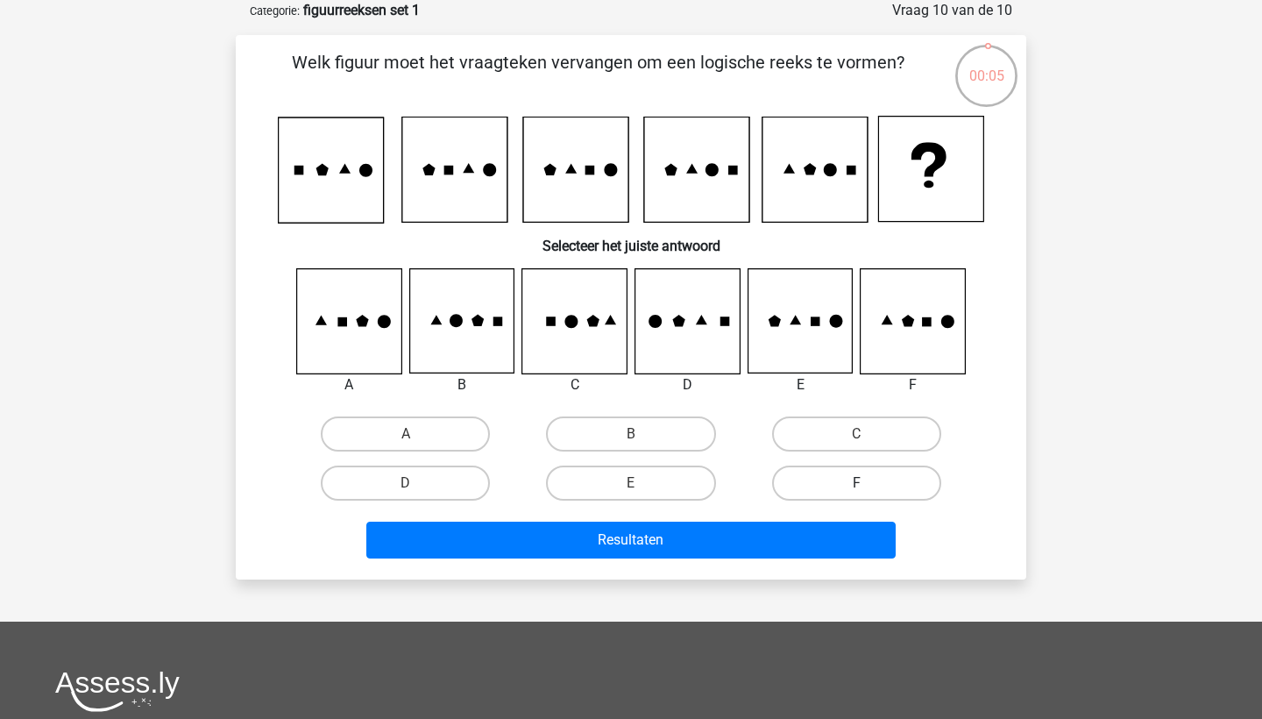
click at [826, 477] on label "F" at bounding box center [856, 482] width 169 height 35
click at [856, 483] on input "F" at bounding box center [861, 488] width 11 height 11
radio input "true"
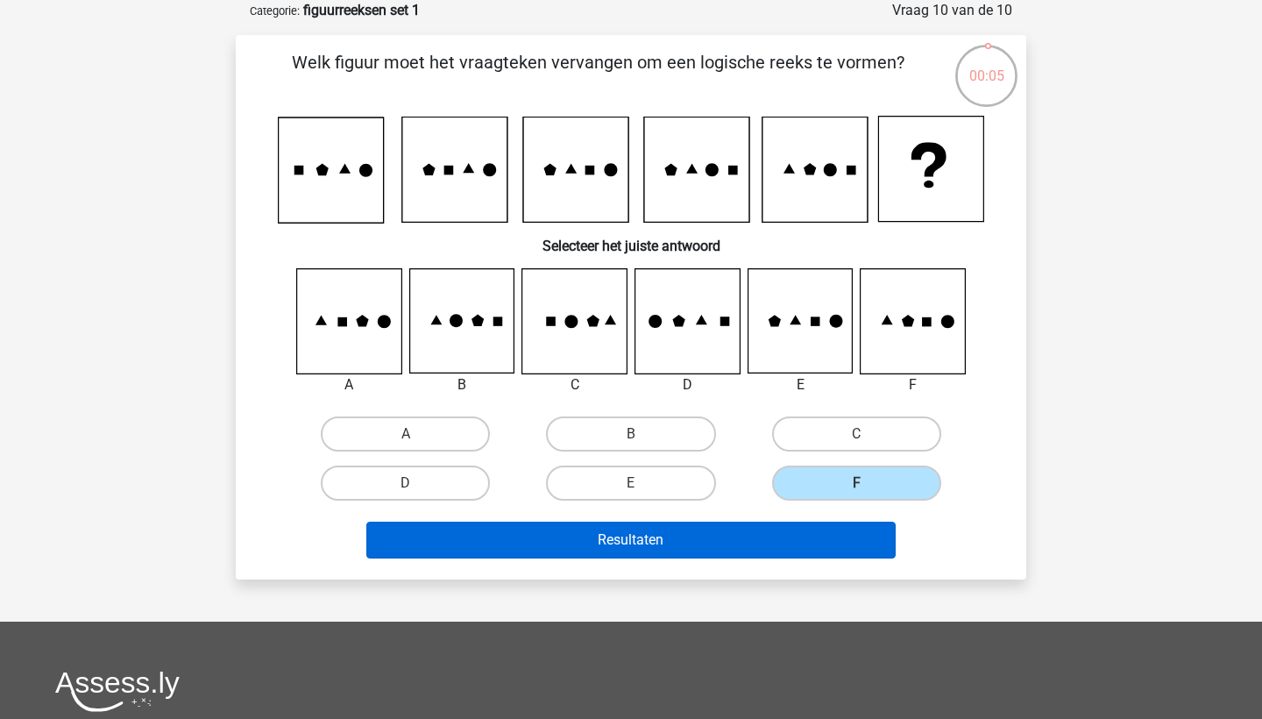
click at [771, 540] on button "Resultaten" at bounding box center [631, 540] width 530 height 37
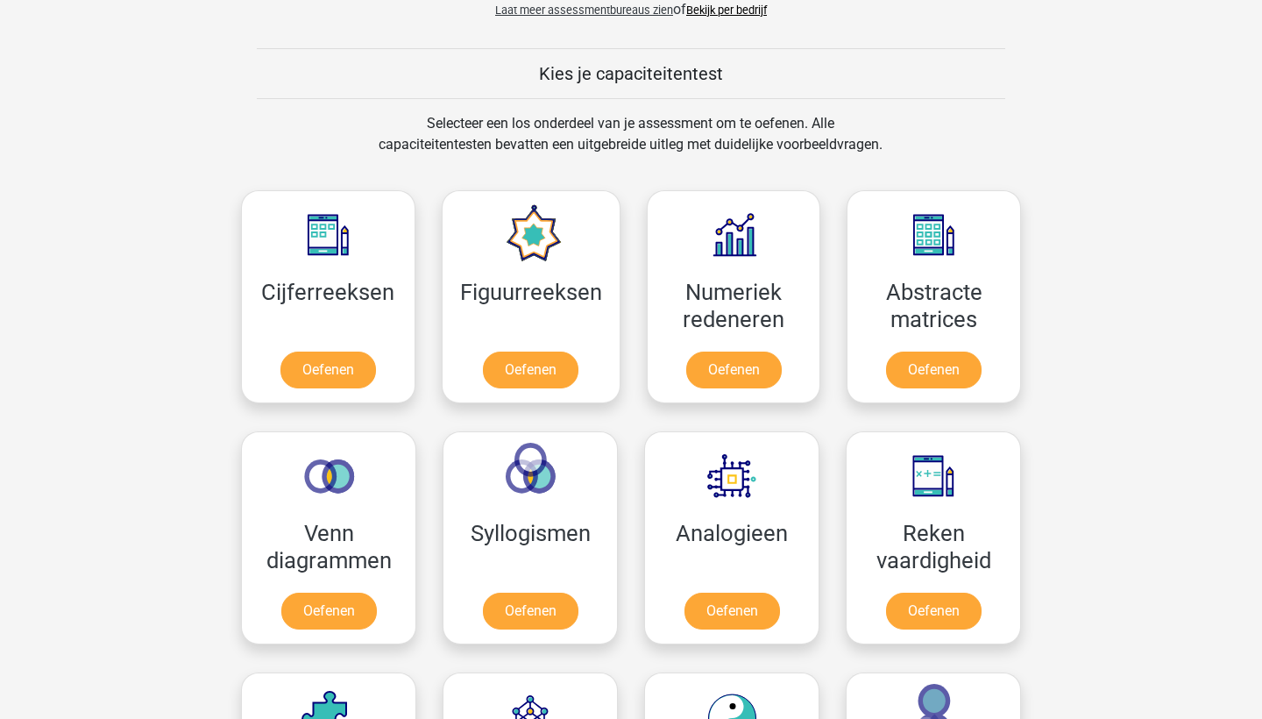
scroll to position [639, 0]
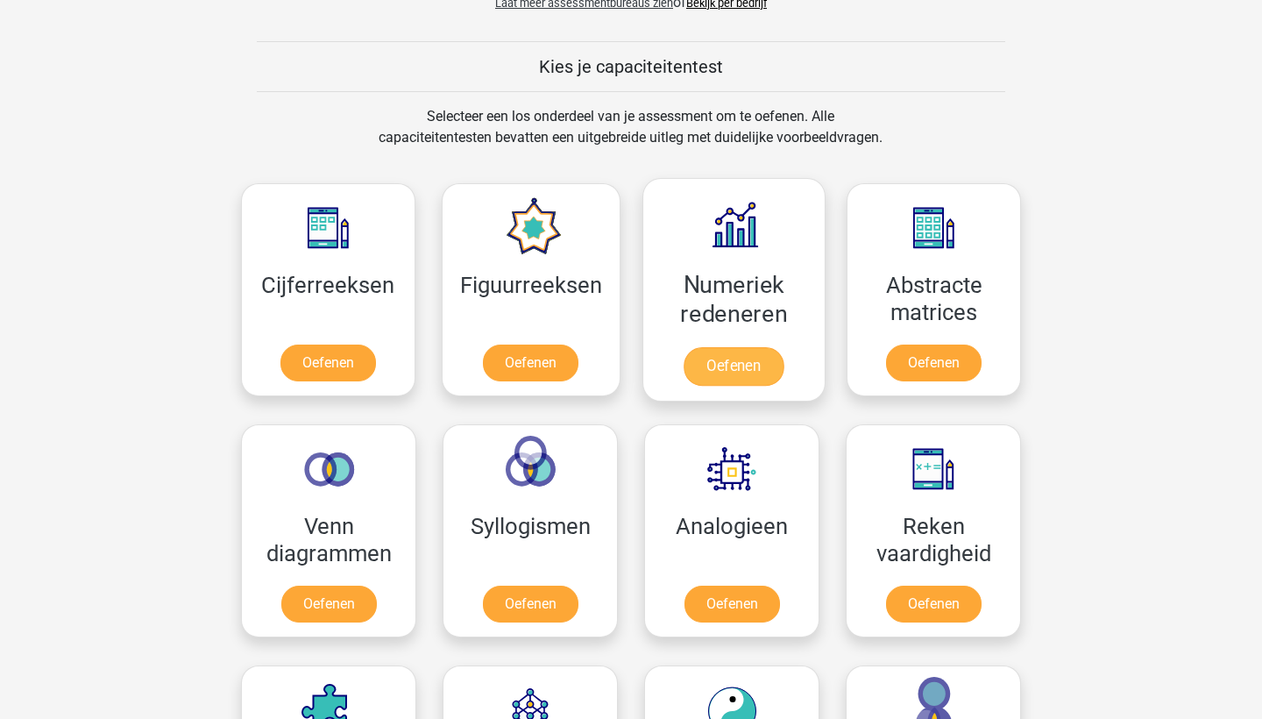
click at [706, 364] on link "Oefenen" at bounding box center [734, 366] width 100 height 39
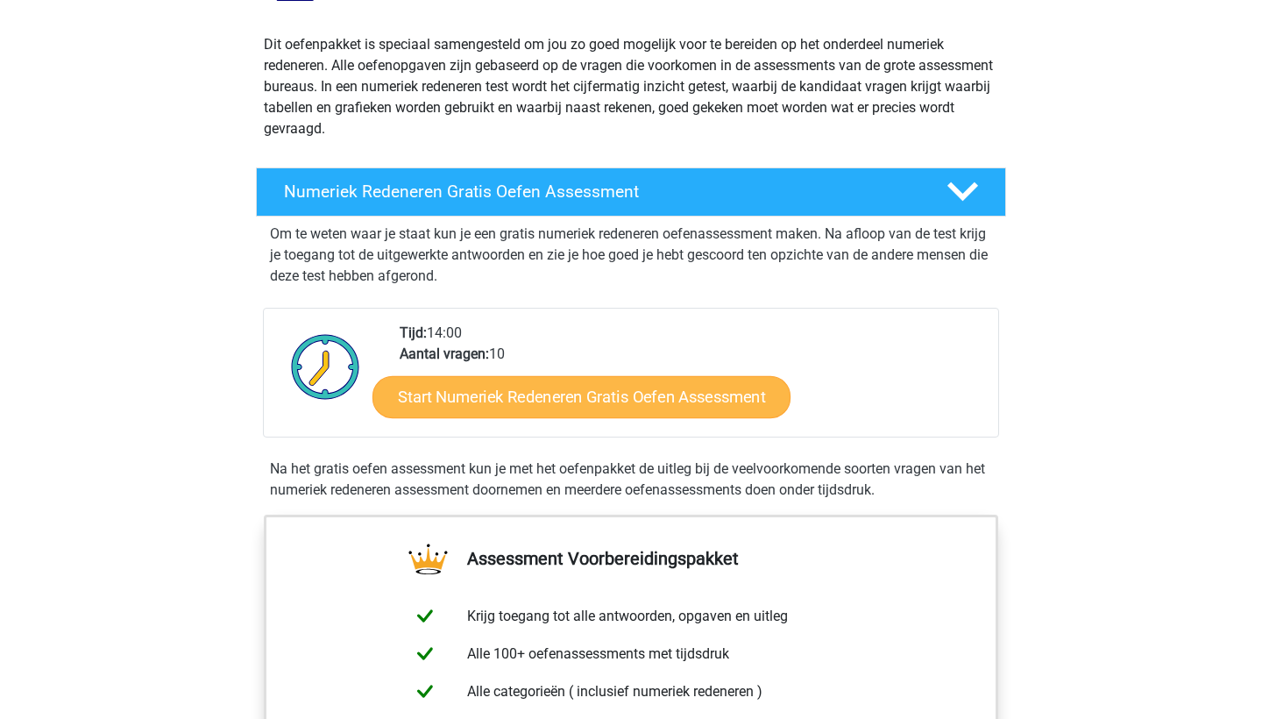
scroll to position [190, 0]
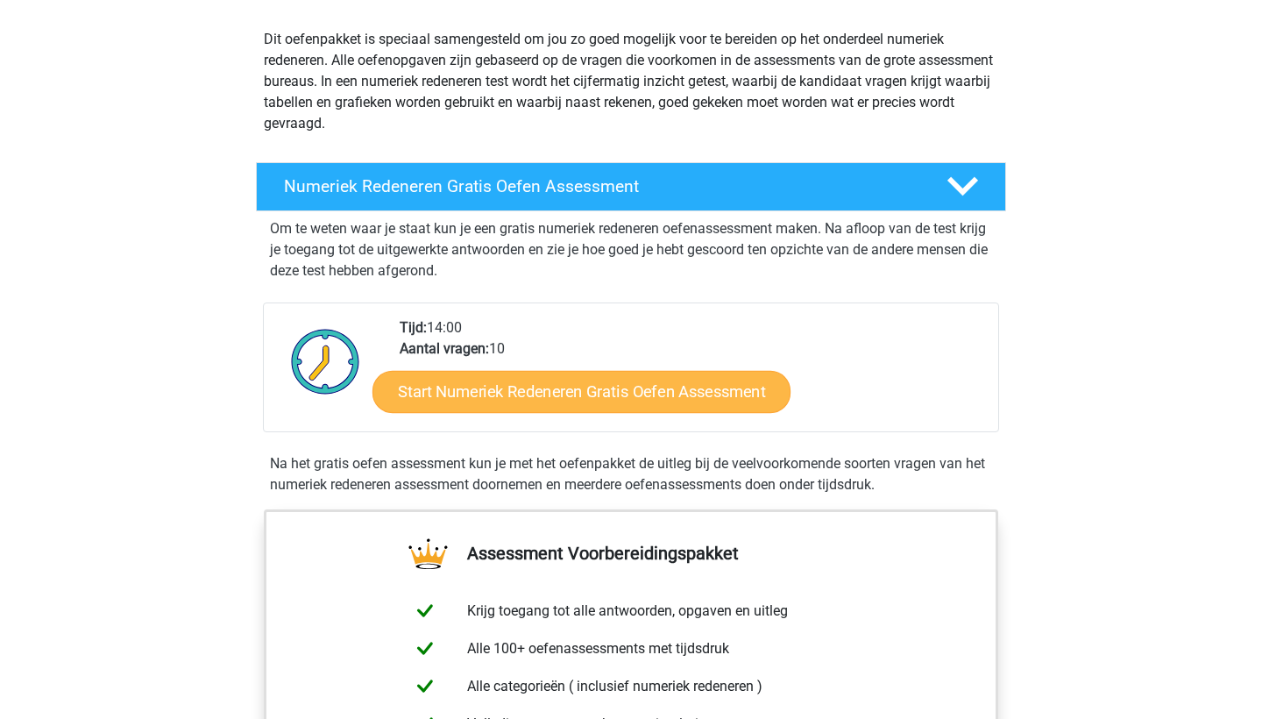
click at [611, 383] on link "Start Numeriek Redeneren Gratis Oefen Assessment" at bounding box center [582, 391] width 418 height 42
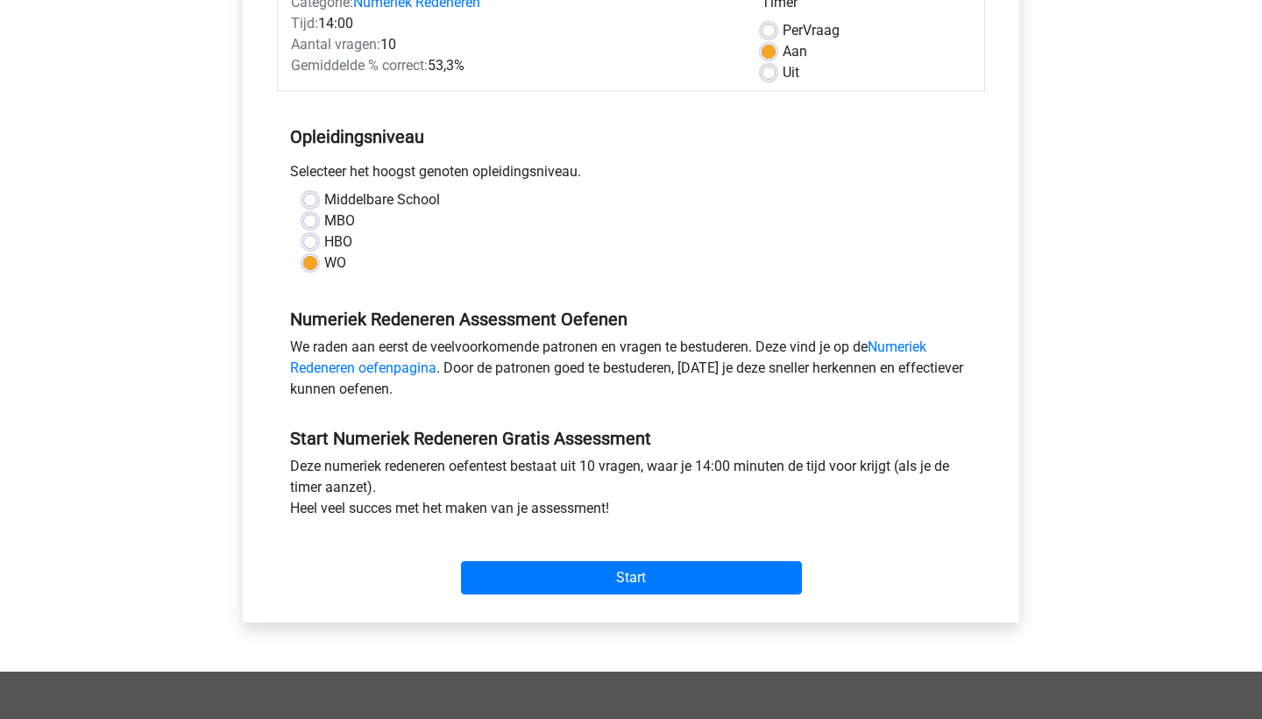
scroll to position [290, 0]
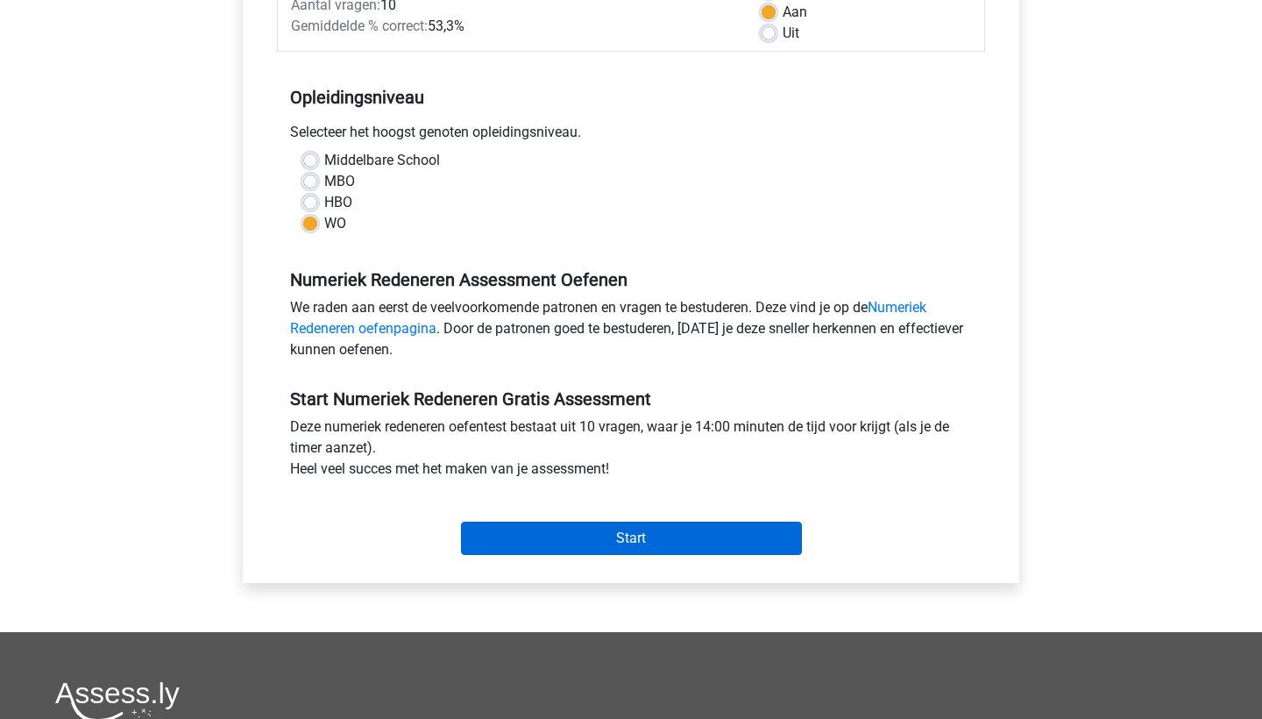
click at [553, 537] on input "Start" at bounding box center [631, 538] width 341 height 33
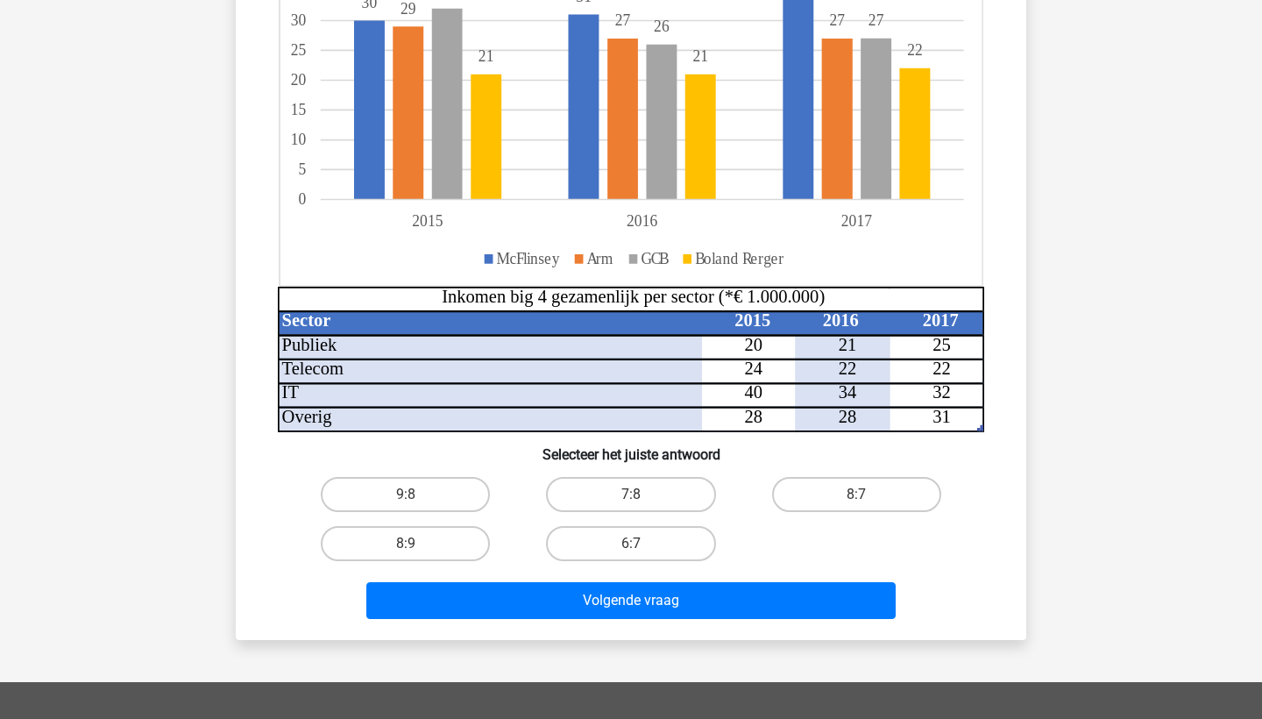
scroll to position [316, 0]
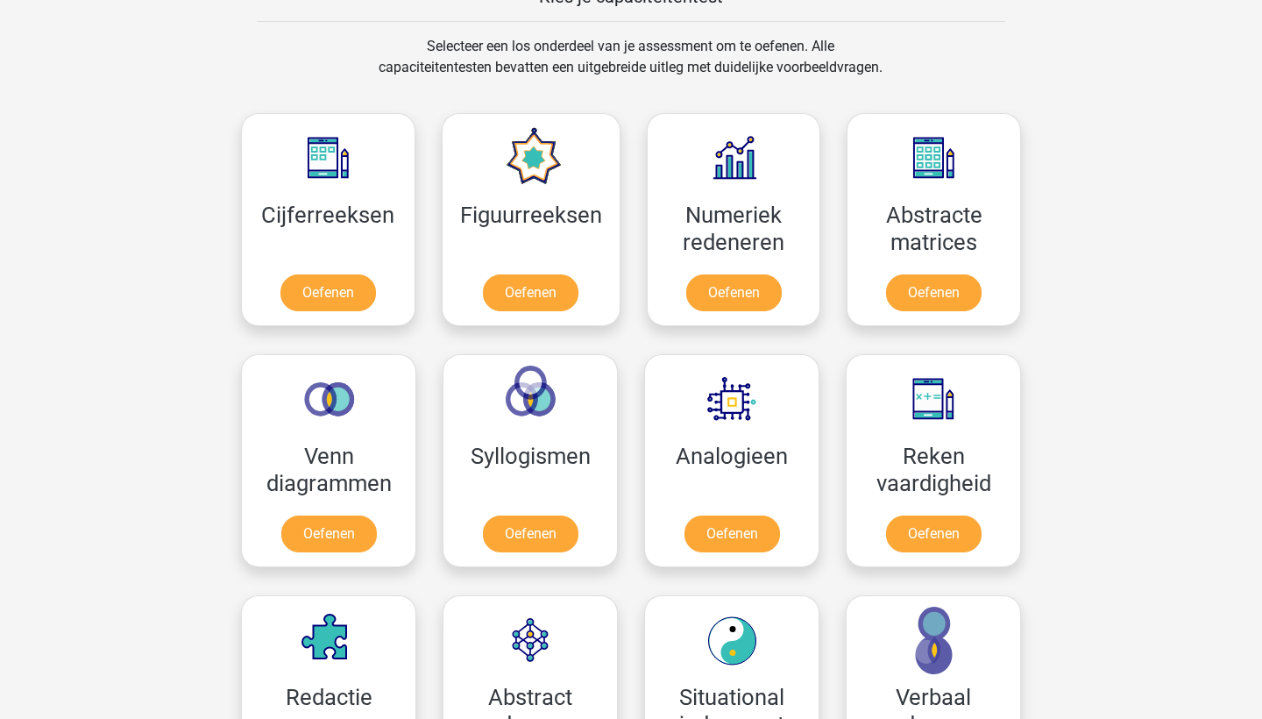
scroll to position [712, 0]
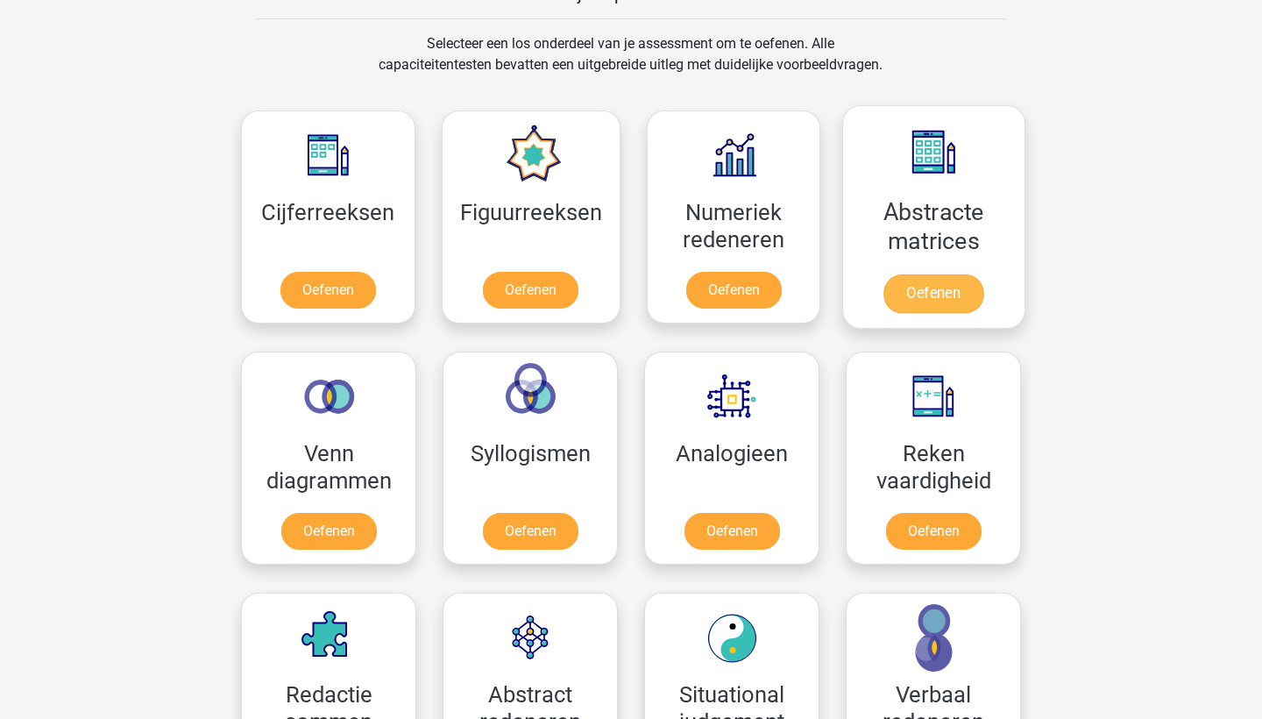
click at [949, 288] on link "Oefenen" at bounding box center [934, 293] width 100 height 39
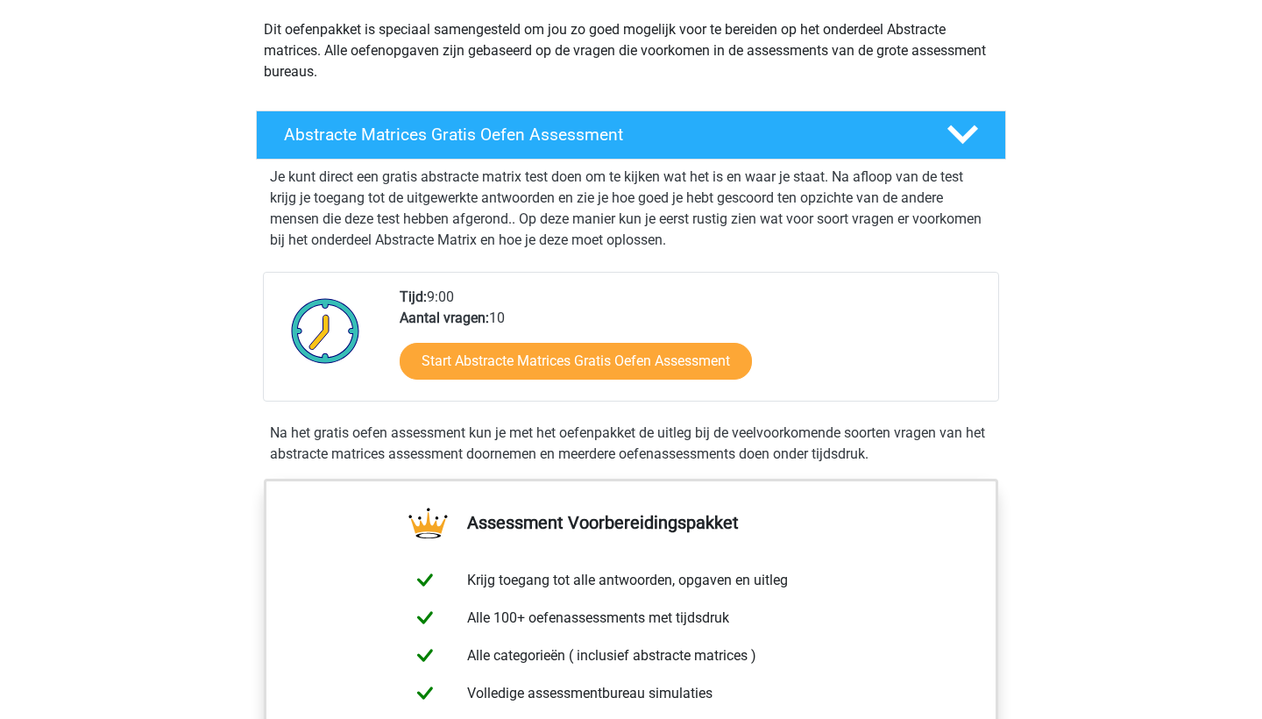
scroll to position [210, 0]
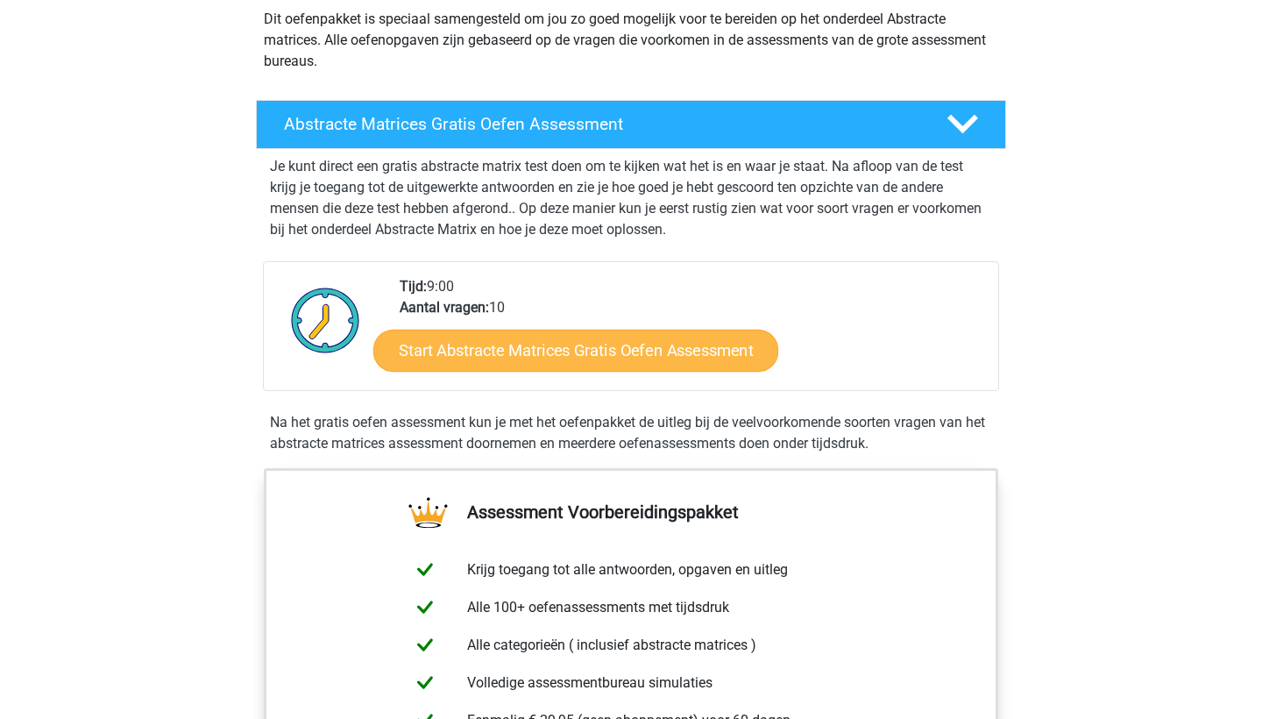
click at [664, 358] on link "Start Abstracte Matrices Gratis Oefen Assessment" at bounding box center [575, 350] width 405 height 42
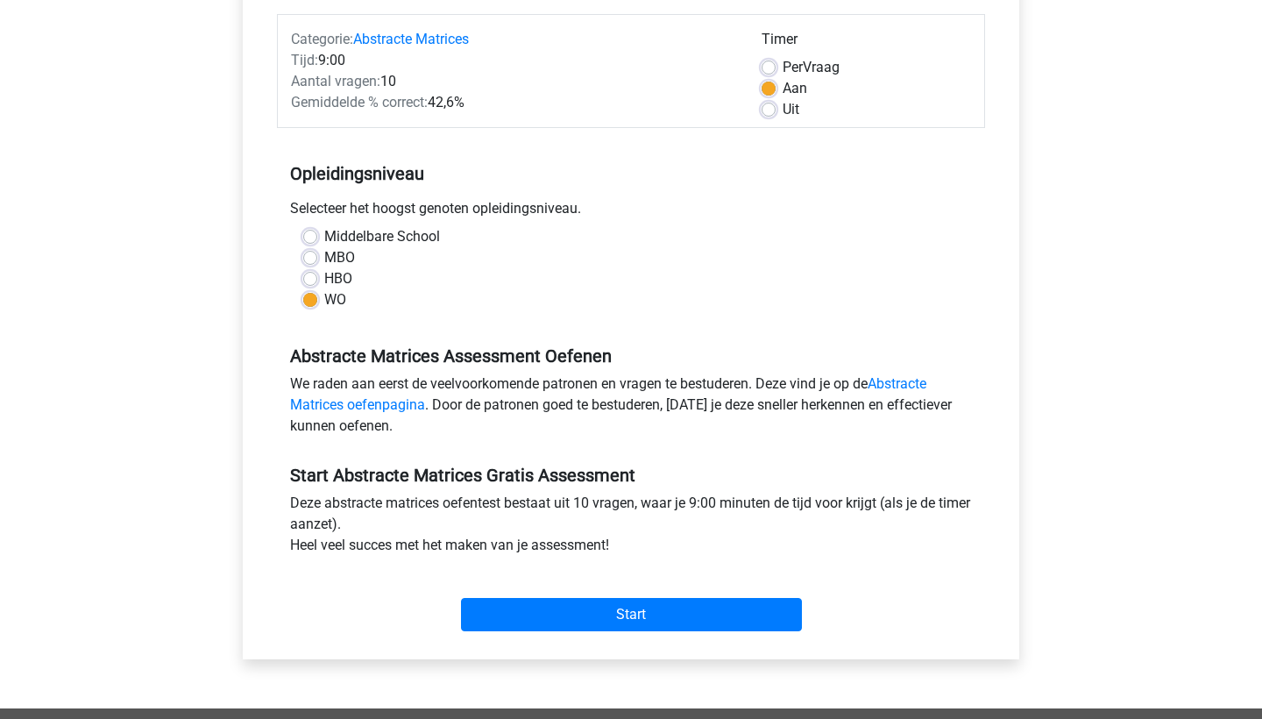
scroll to position [240, 0]
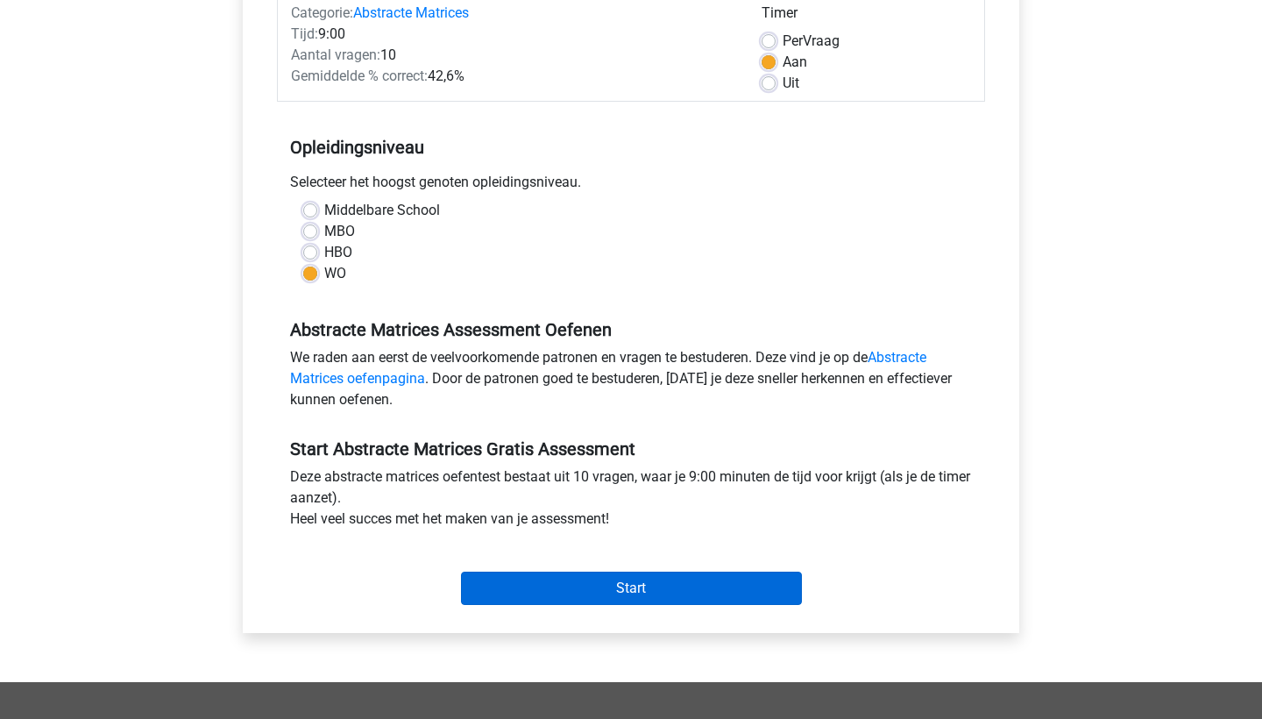
click at [598, 600] on input "Start" at bounding box center [631, 587] width 341 height 33
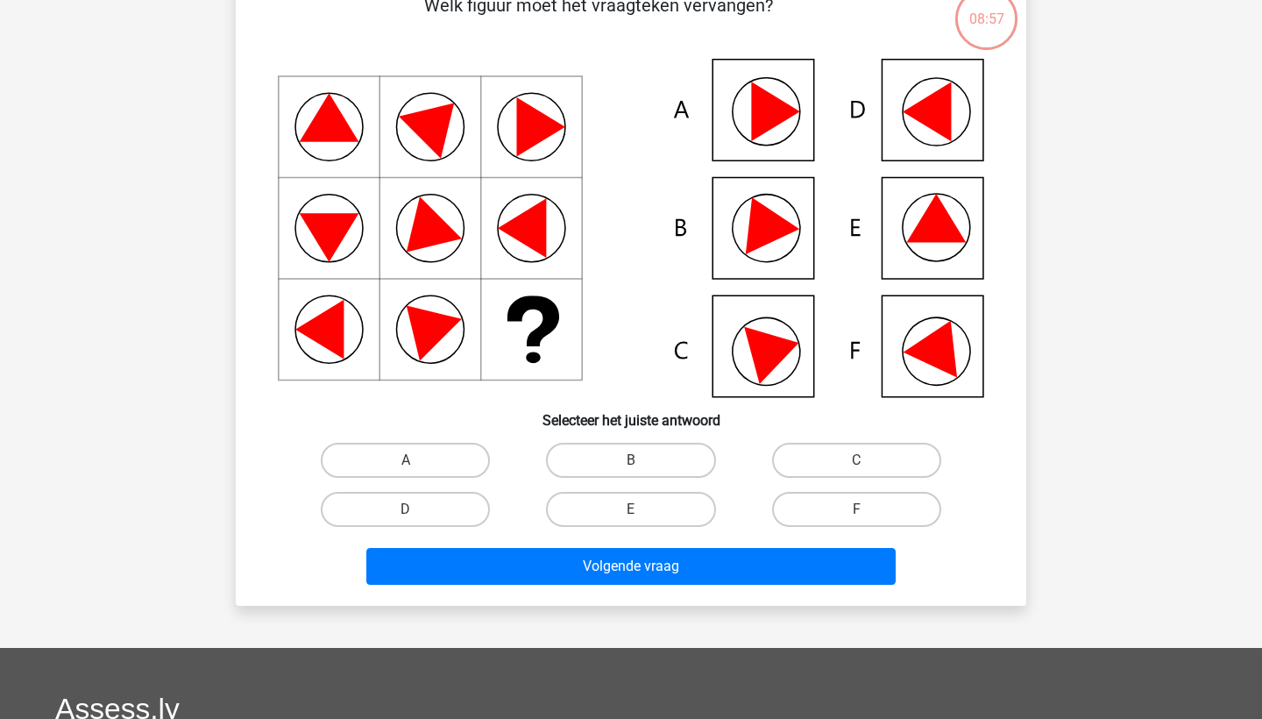
scroll to position [145, 0]
click at [659, 458] on label "B" at bounding box center [630, 460] width 169 height 35
click at [642, 460] on input "B" at bounding box center [636, 465] width 11 height 11
radio input "true"
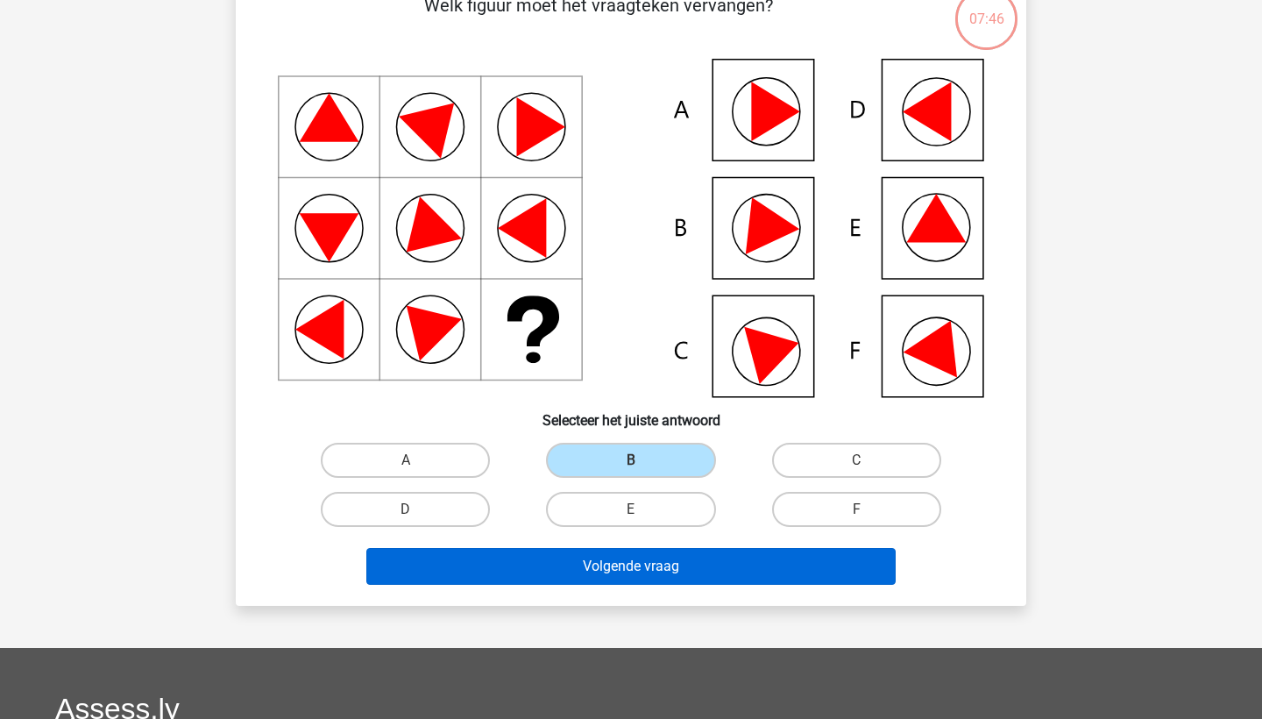
click at [632, 567] on button "Volgende vraag" at bounding box center [631, 566] width 530 height 37
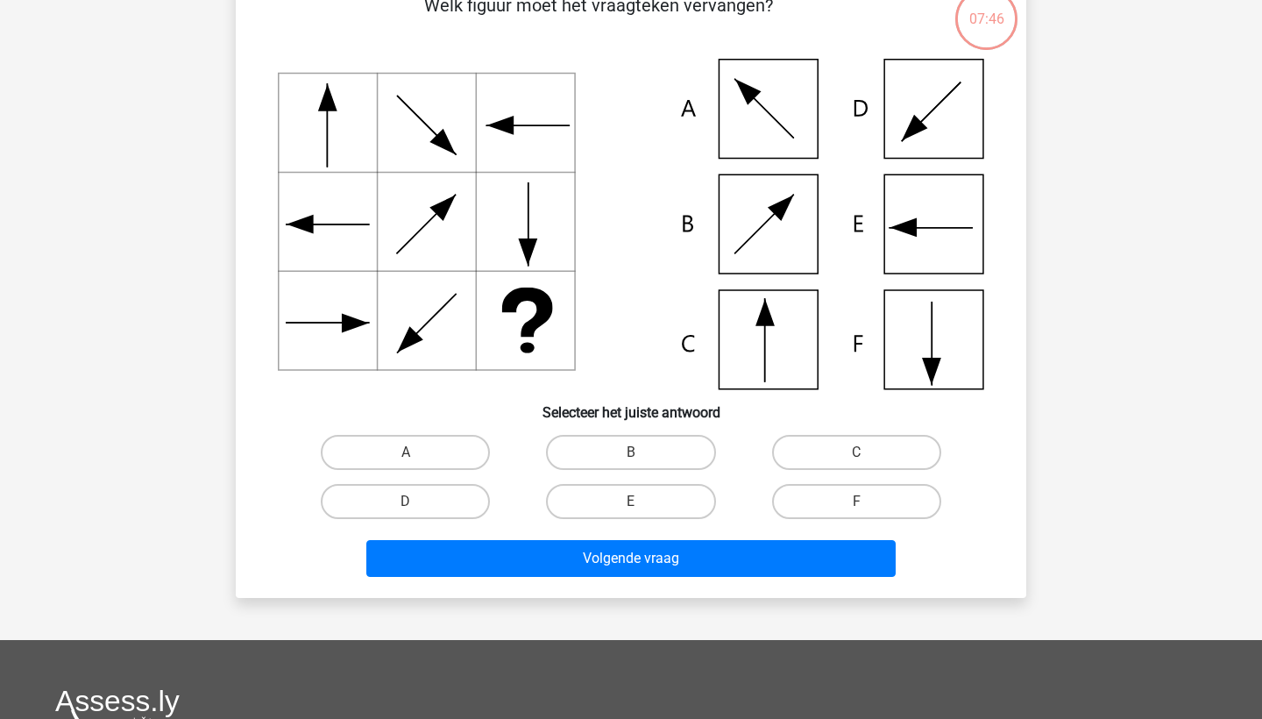
scroll to position [88, 0]
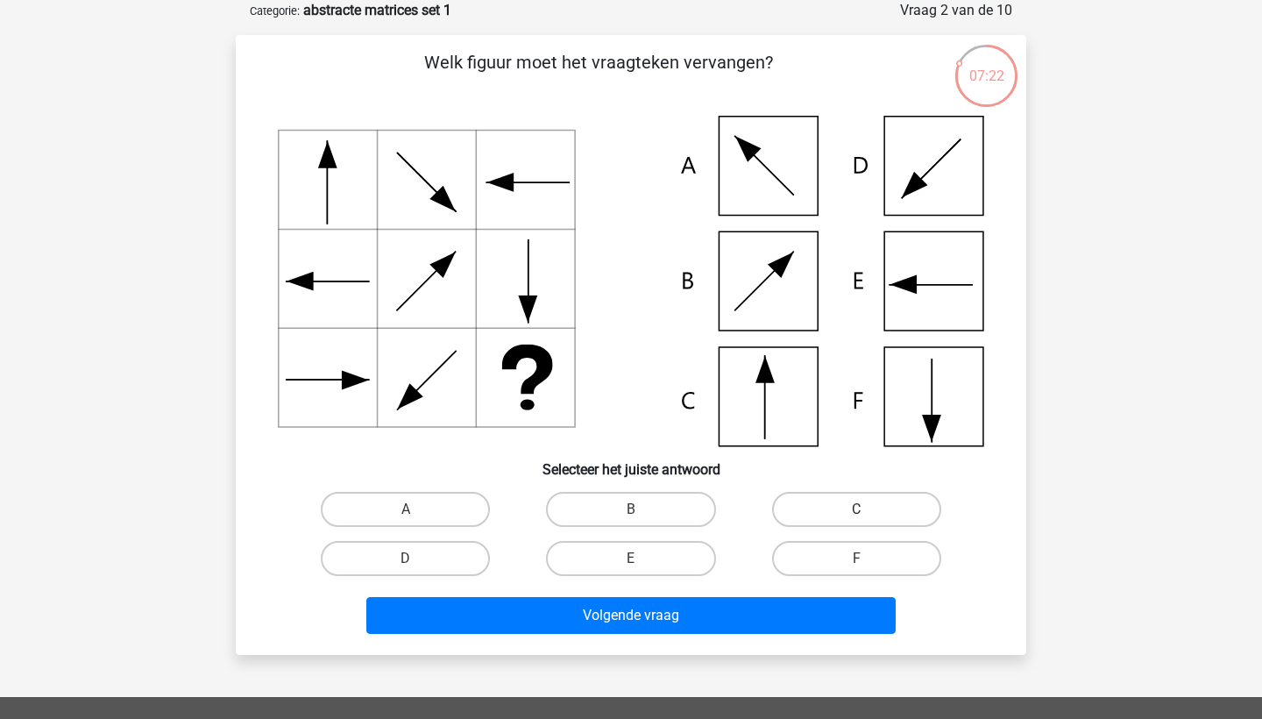
click at [808, 514] on label "C" at bounding box center [856, 509] width 169 height 35
click at [856, 514] on input "C" at bounding box center [861, 514] width 11 height 11
radio input "true"
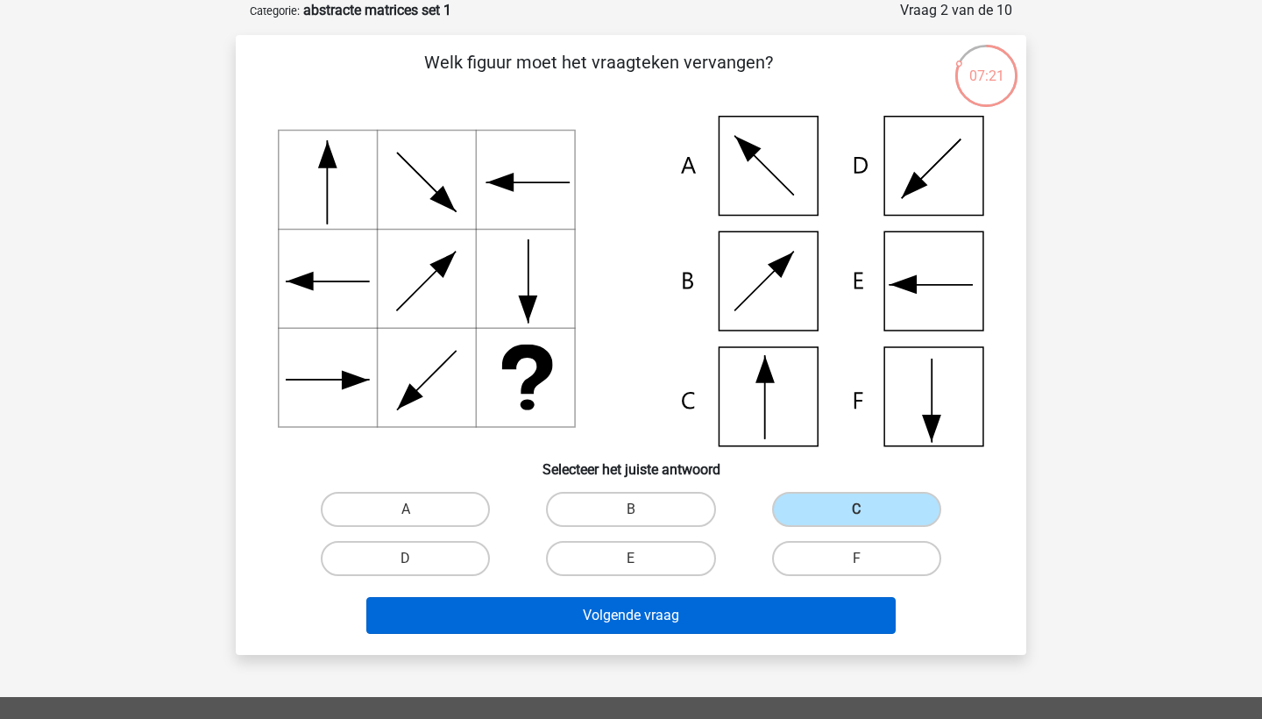
click at [697, 601] on button "Volgende vraag" at bounding box center [631, 615] width 530 height 37
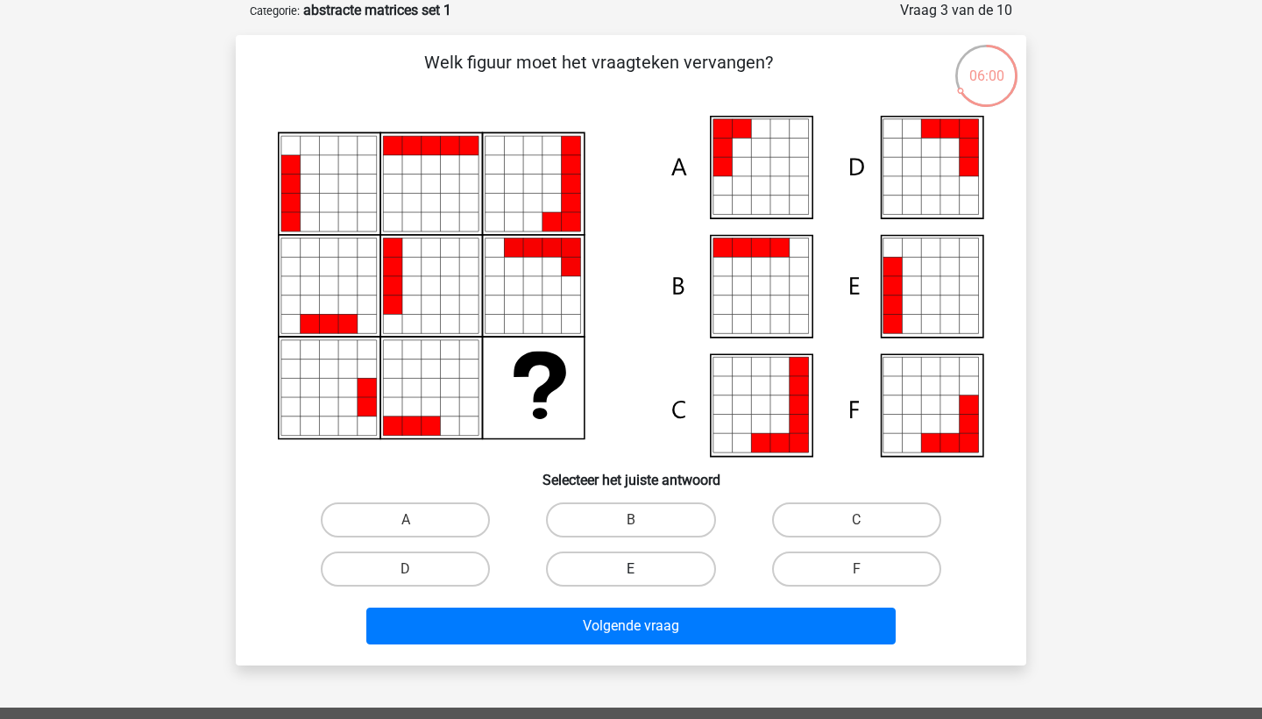
click at [615, 567] on label "E" at bounding box center [630, 568] width 169 height 35
click at [631, 569] on input "E" at bounding box center [636, 574] width 11 height 11
radio input "true"
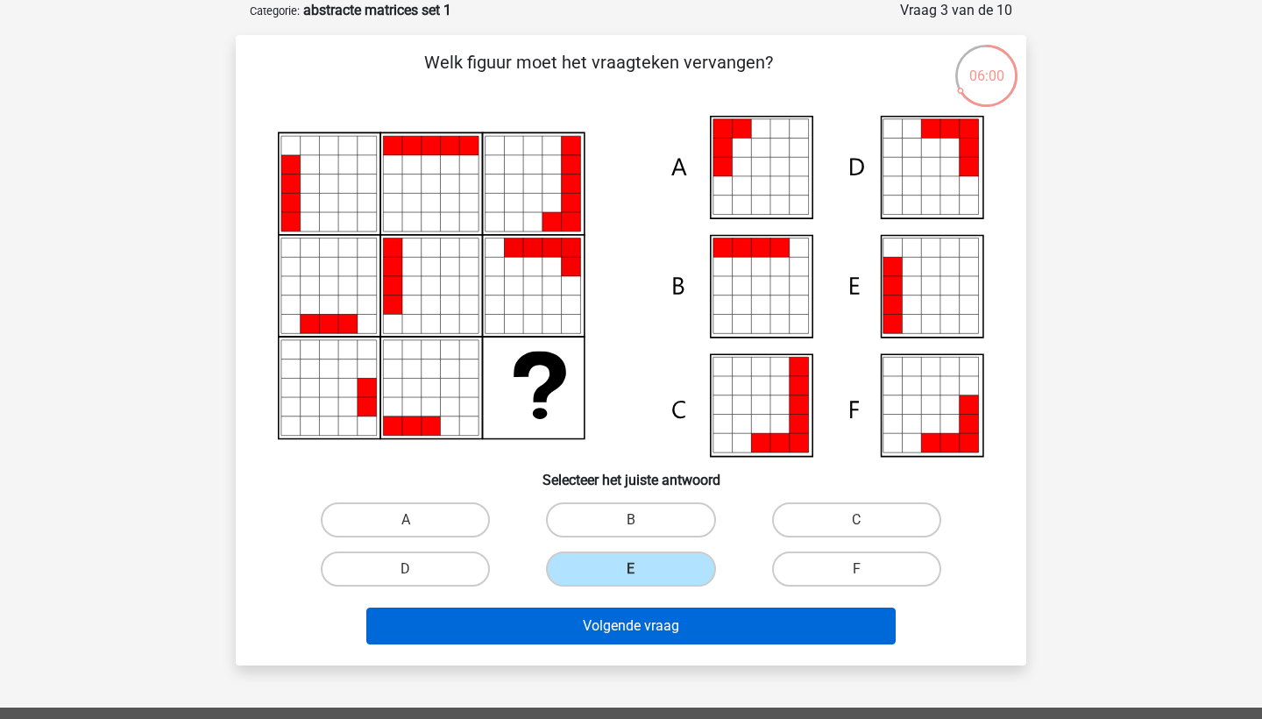
click at [597, 628] on button "Volgende vraag" at bounding box center [631, 625] width 530 height 37
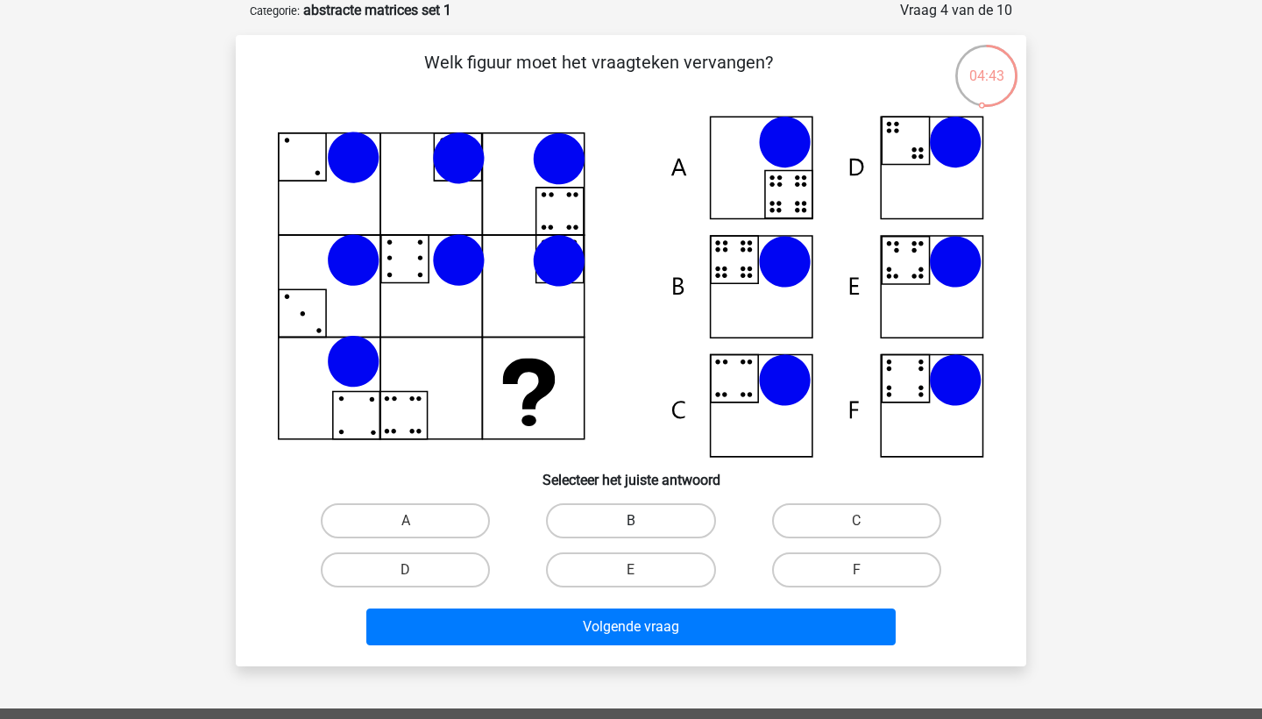
click at [626, 507] on label "B" at bounding box center [630, 520] width 169 height 35
click at [631, 521] on input "B" at bounding box center [636, 526] width 11 height 11
radio input "true"
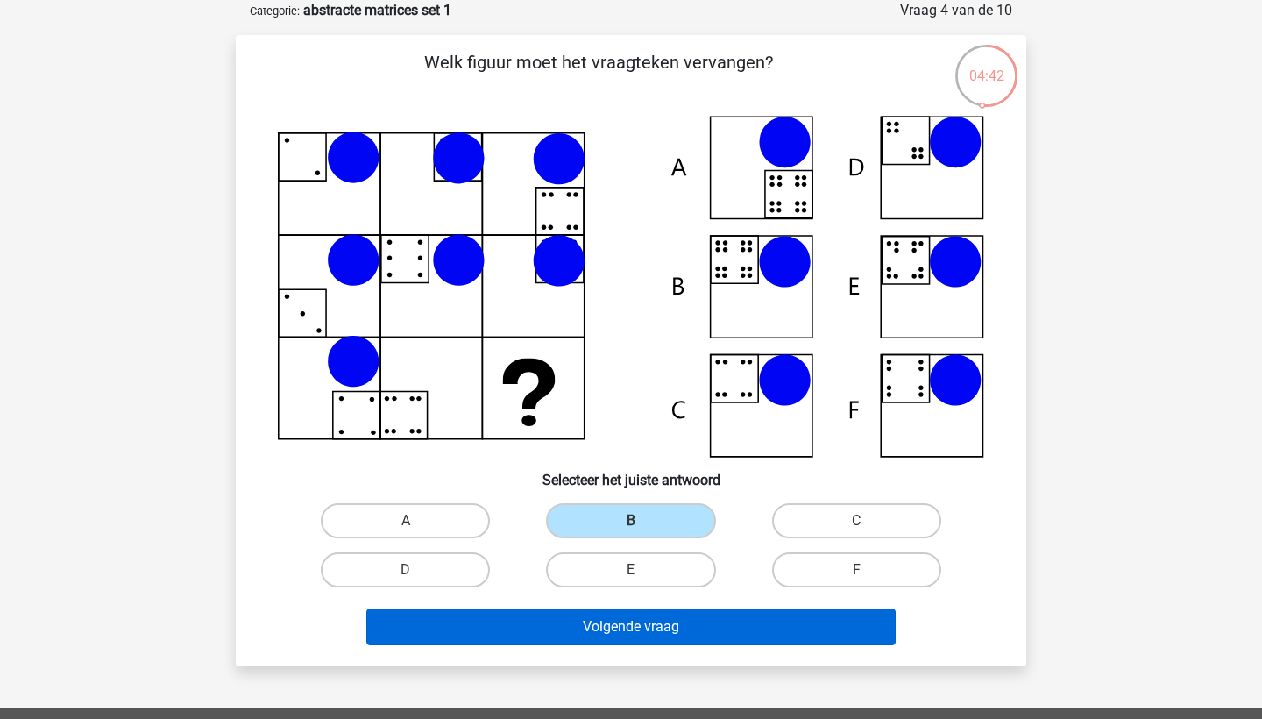
click at [574, 638] on button "Volgende vraag" at bounding box center [631, 626] width 530 height 37
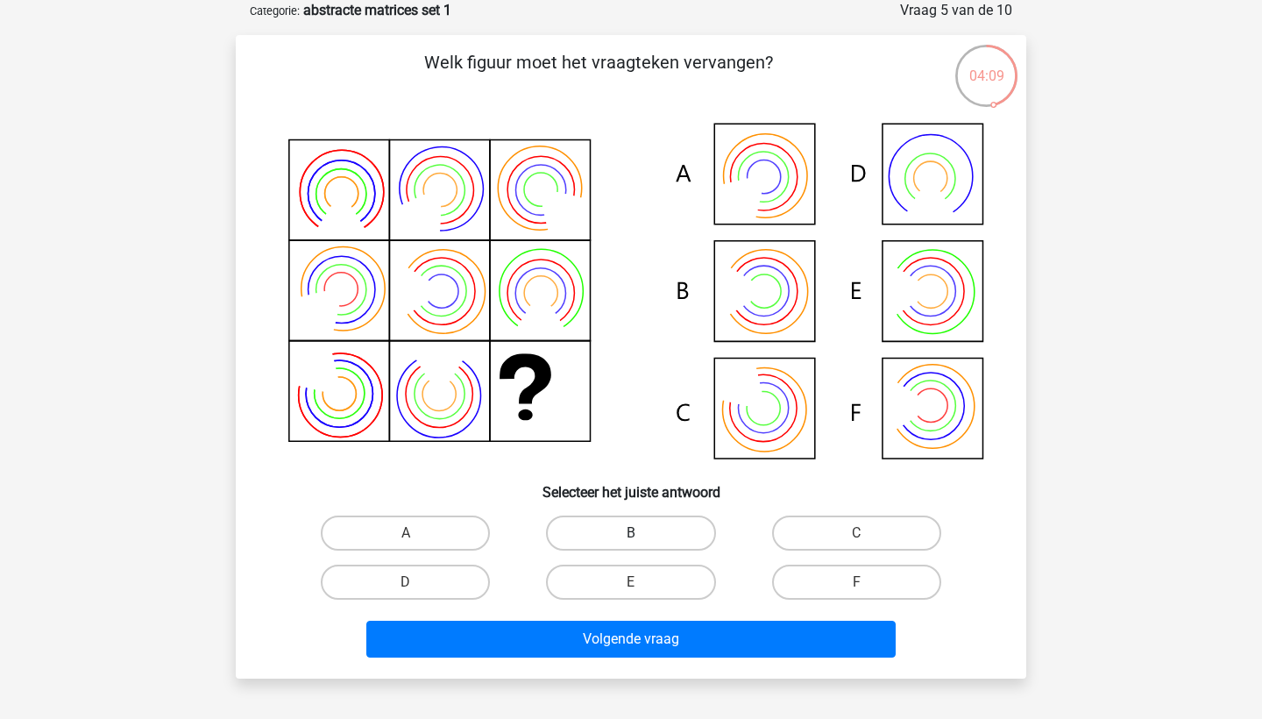
click at [680, 528] on label "B" at bounding box center [630, 532] width 169 height 35
click at [642, 533] on input "B" at bounding box center [636, 538] width 11 height 11
radio input "true"
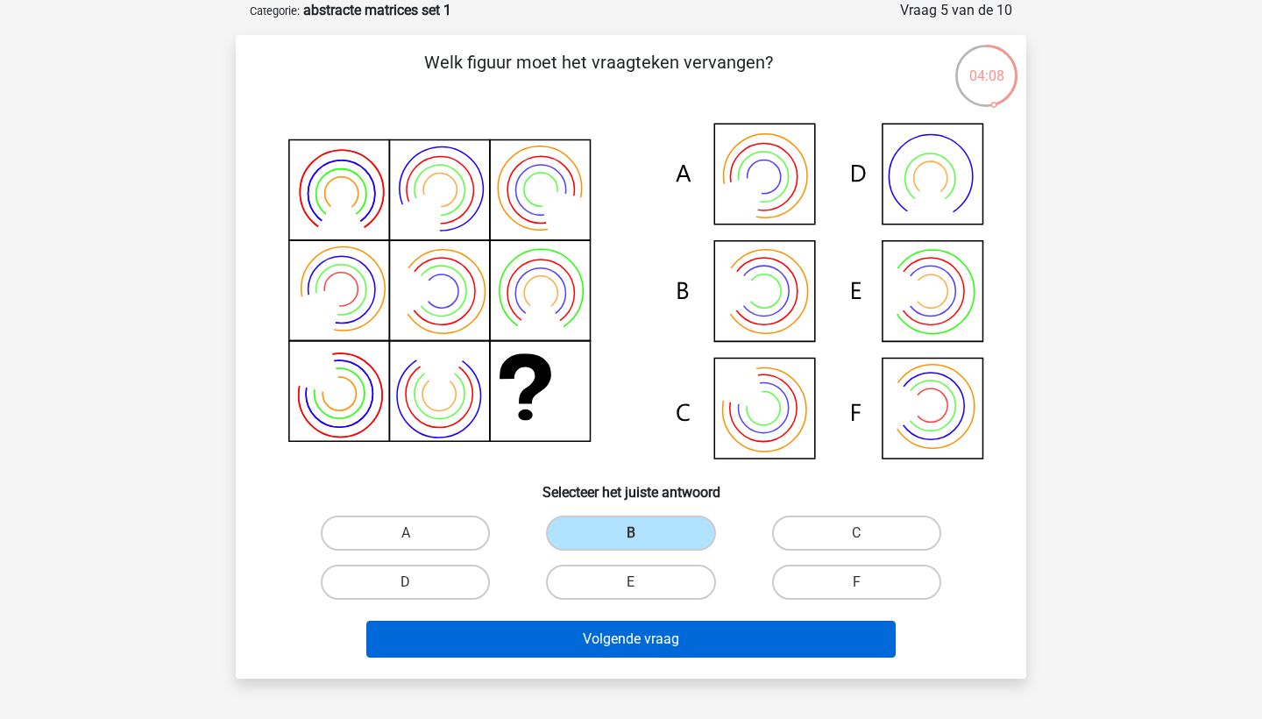
click at [632, 638] on button "Volgende vraag" at bounding box center [631, 639] width 530 height 37
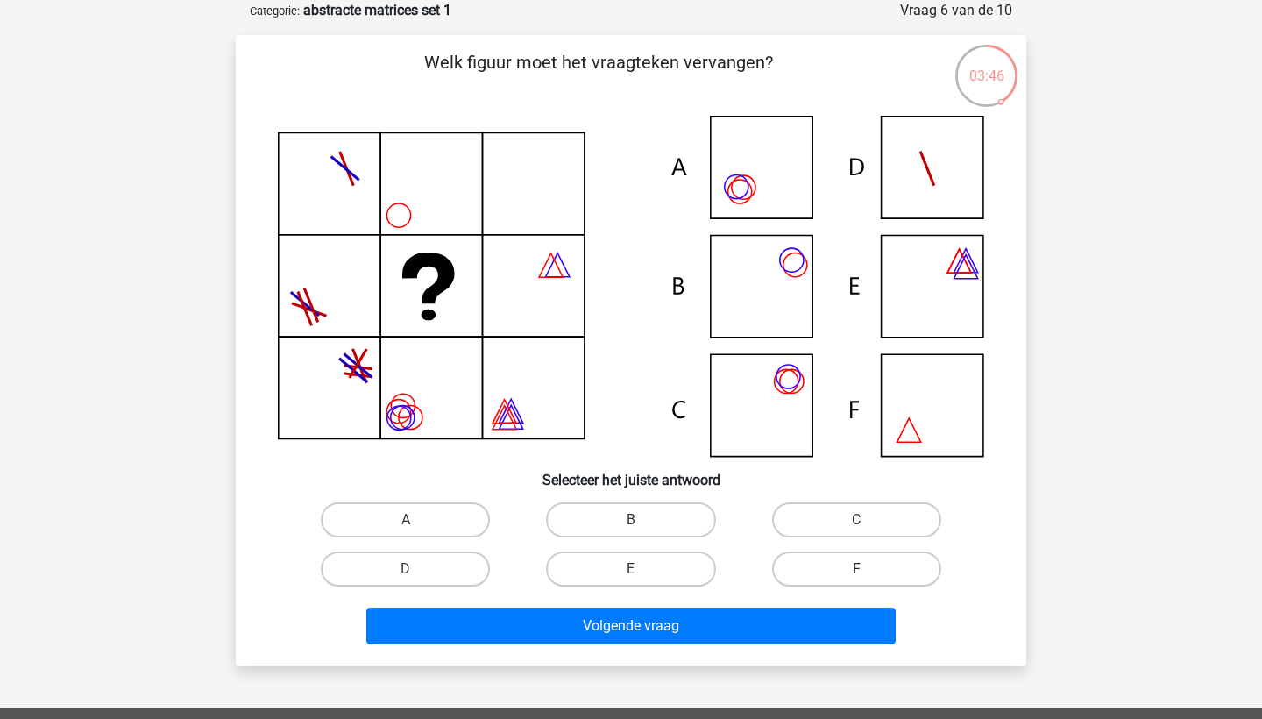
click at [810, 571] on label "F" at bounding box center [856, 568] width 169 height 35
click at [856, 571] on input "F" at bounding box center [861, 574] width 11 height 11
radio input "true"
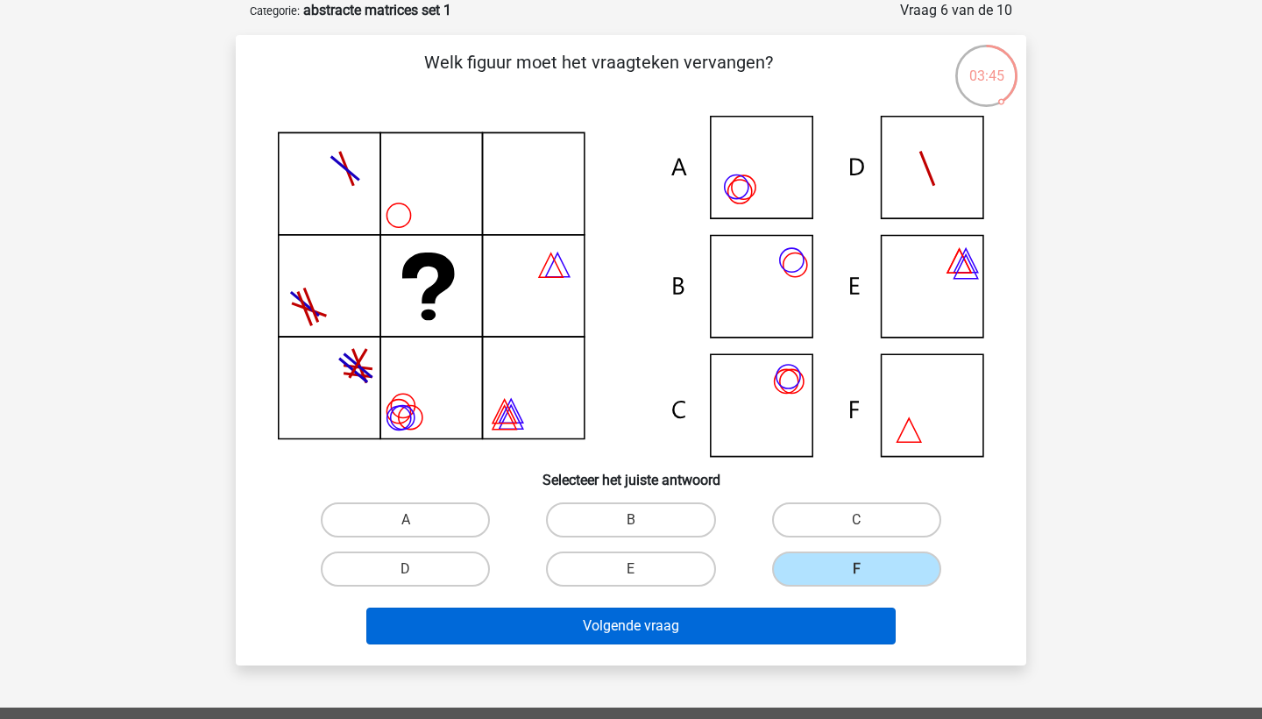
click at [753, 617] on button "Volgende vraag" at bounding box center [631, 625] width 530 height 37
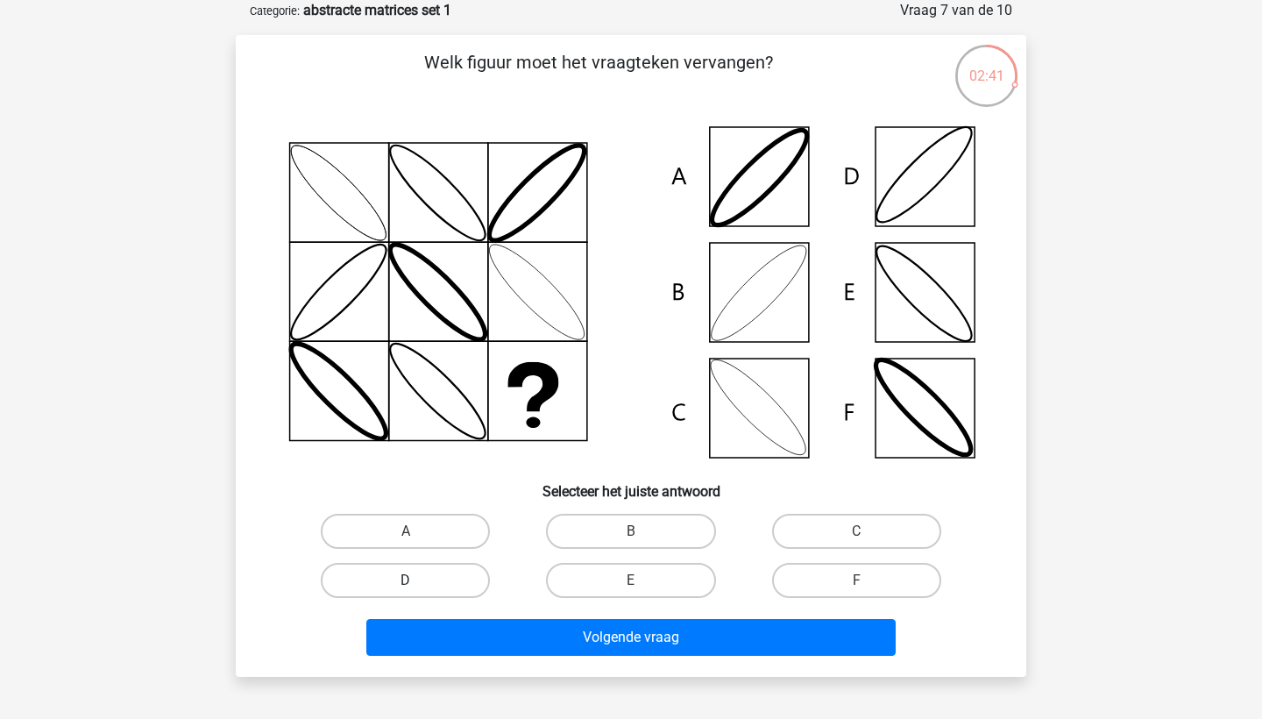
click at [466, 587] on label "D" at bounding box center [405, 580] width 169 height 35
click at [417, 587] on input "D" at bounding box center [411, 585] width 11 height 11
radio input "true"
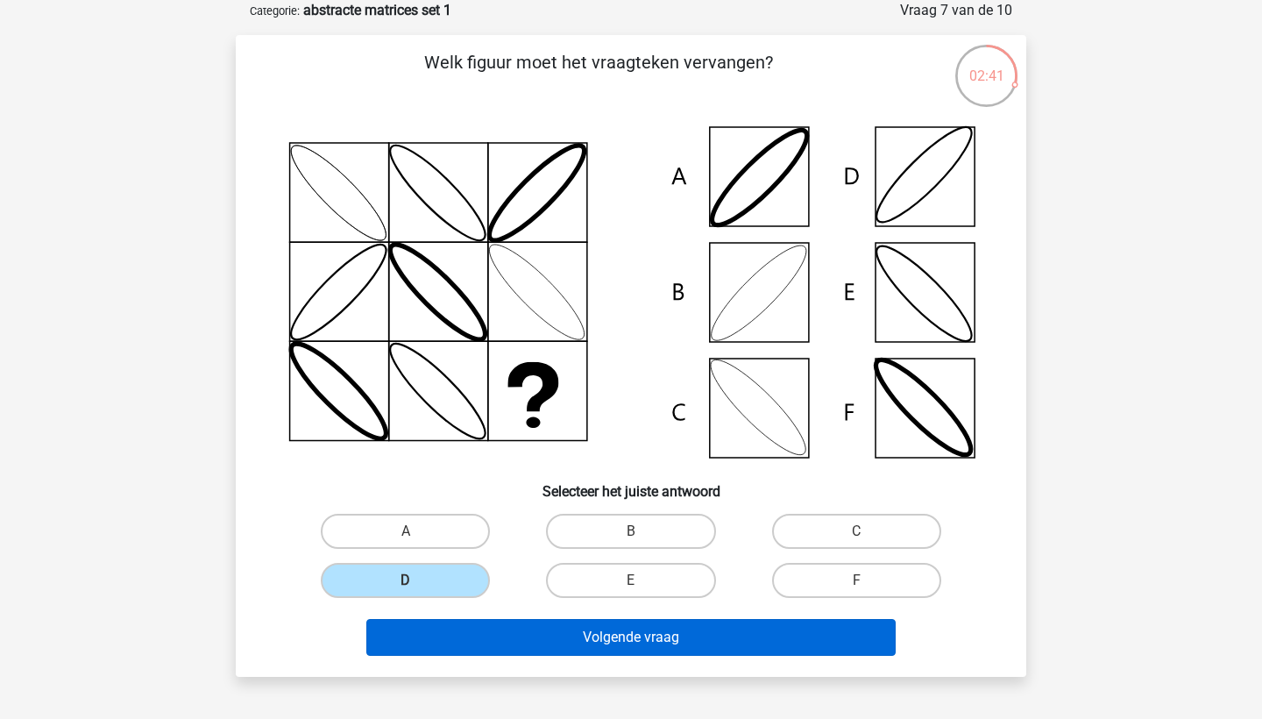
click at [487, 621] on button "Volgende vraag" at bounding box center [631, 637] width 530 height 37
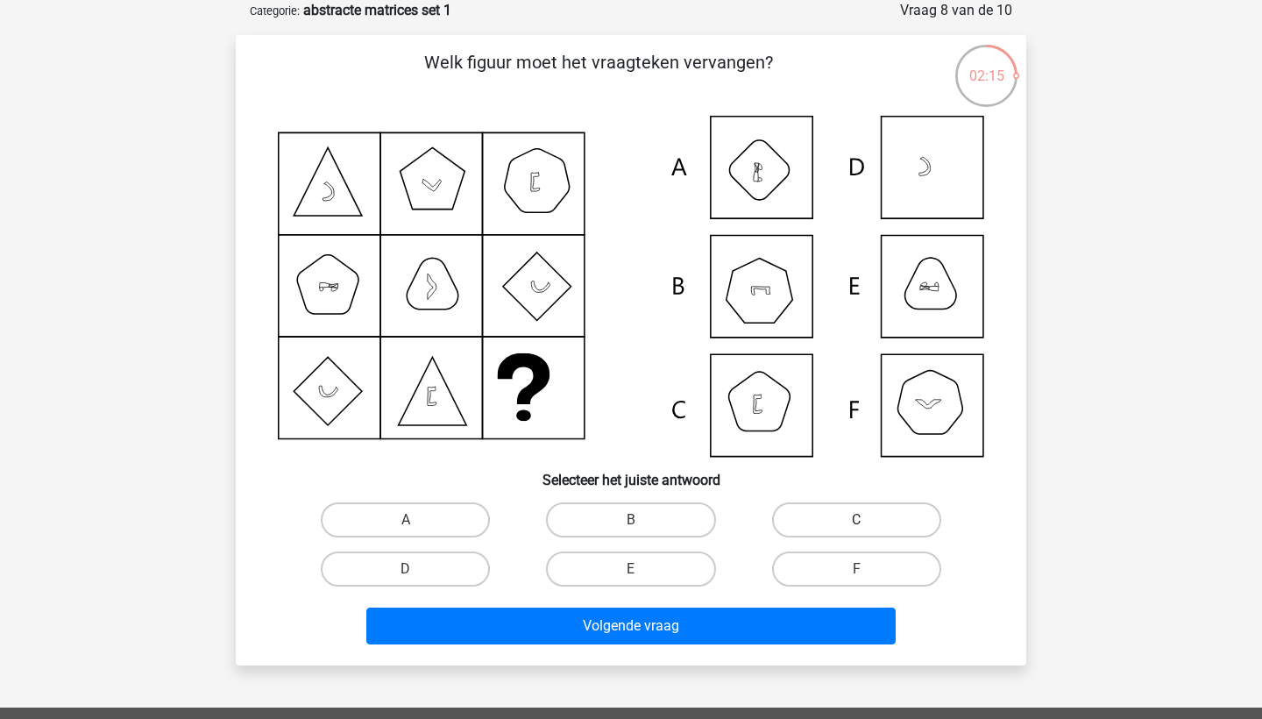
click at [857, 517] on label "C" at bounding box center [856, 519] width 169 height 35
click at [857, 520] on input "C" at bounding box center [861, 525] width 11 height 11
radio input "true"
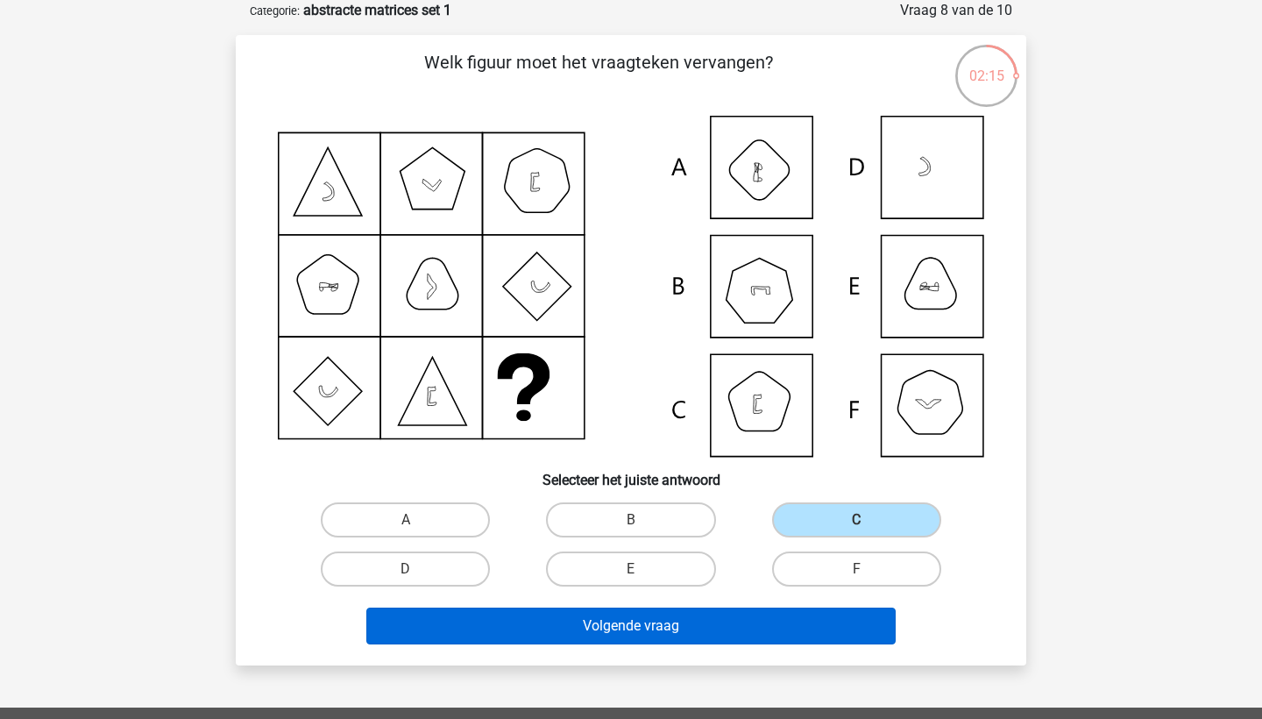
click at [733, 626] on button "Volgende vraag" at bounding box center [631, 625] width 530 height 37
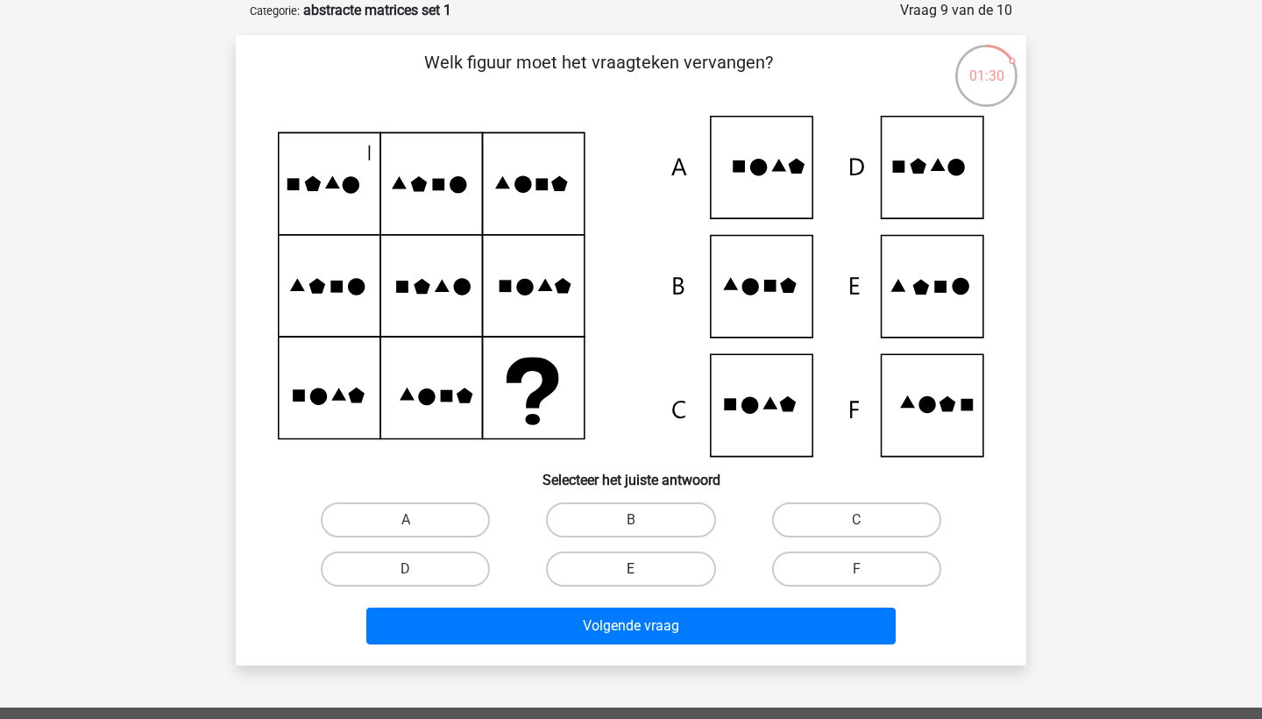
click at [677, 575] on label "E" at bounding box center [630, 568] width 169 height 35
click at [642, 575] on input "E" at bounding box center [636, 574] width 11 height 11
radio input "true"
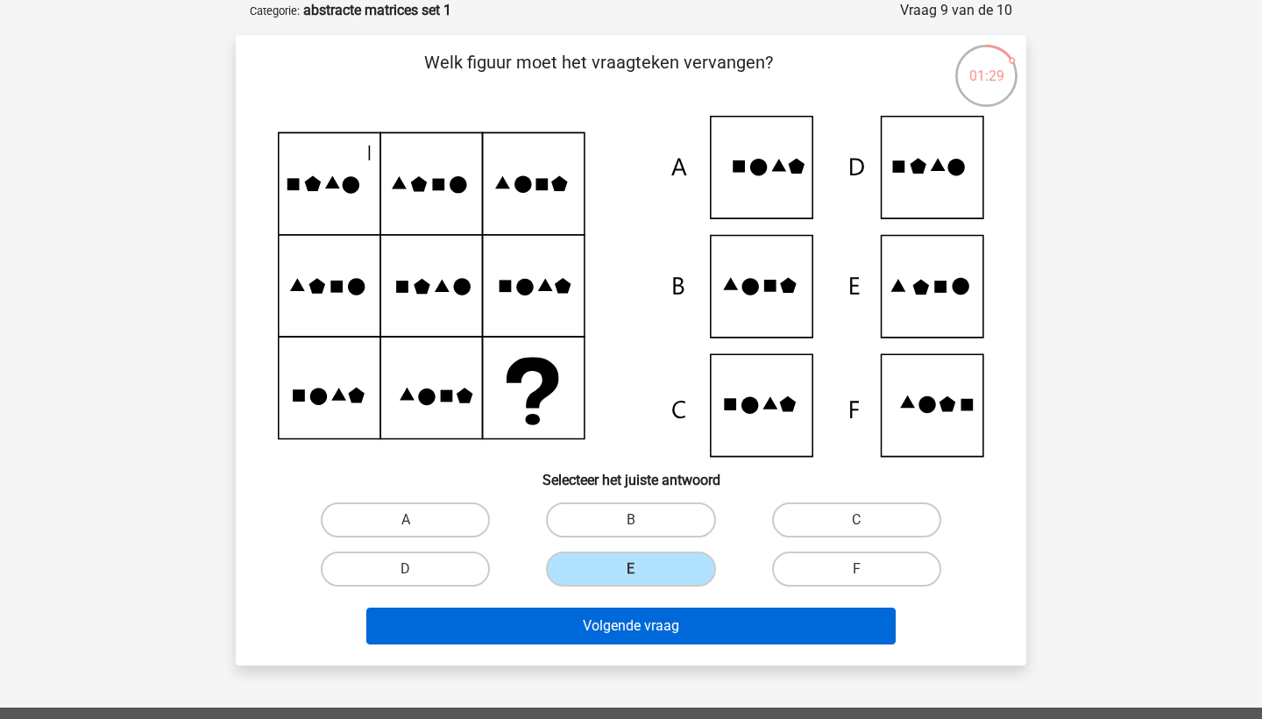
click at [659, 634] on button "Volgende vraag" at bounding box center [631, 625] width 530 height 37
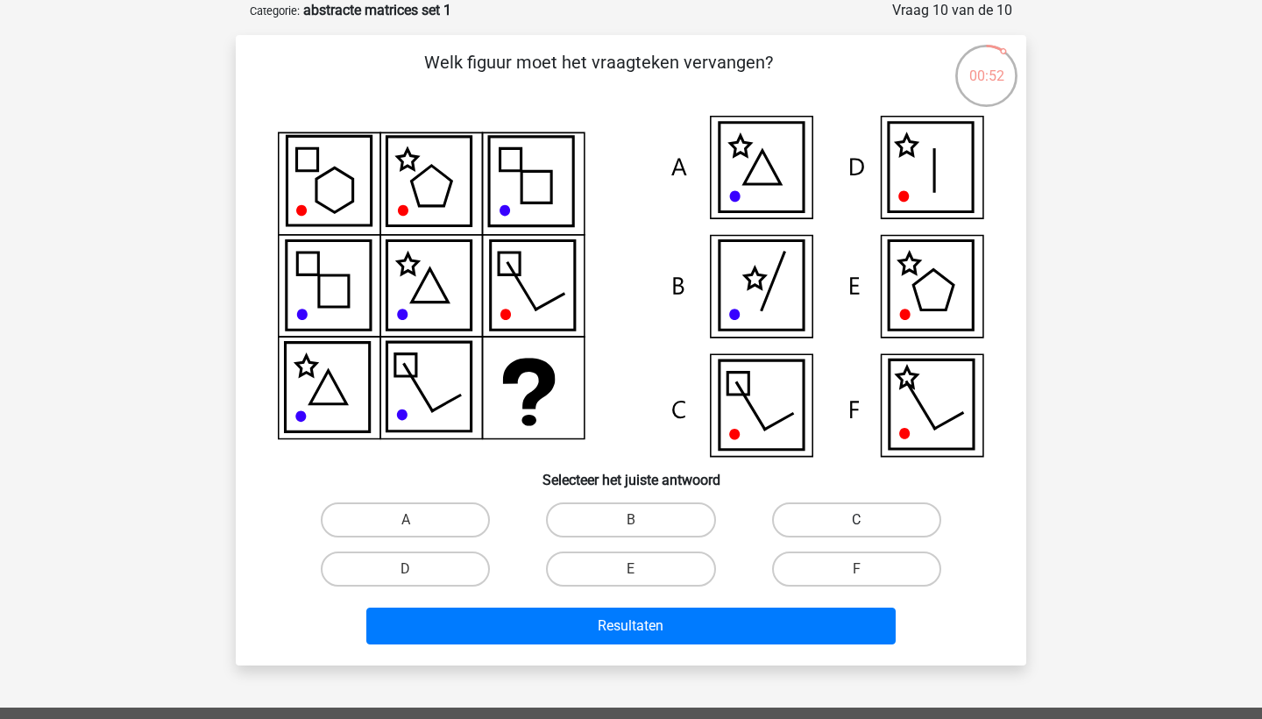
click at [804, 522] on label "C" at bounding box center [856, 519] width 169 height 35
click at [856, 522] on input "C" at bounding box center [861, 525] width 11 height 11
radio input "true"
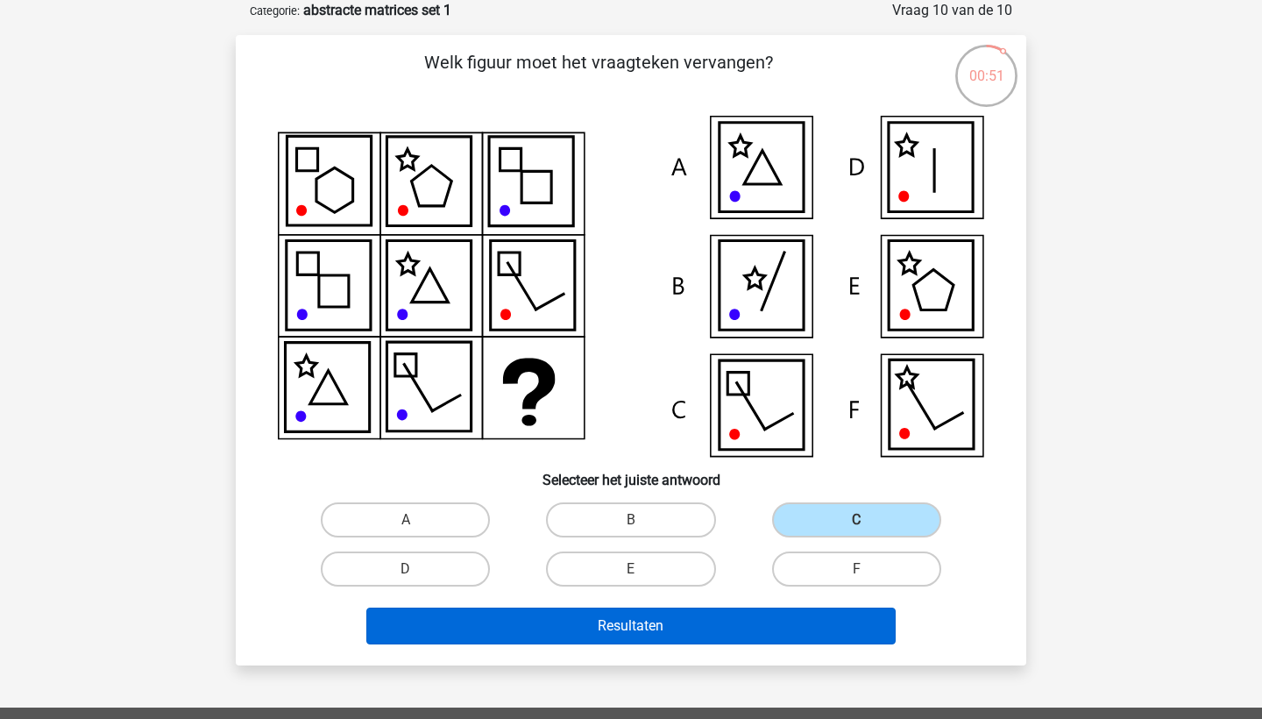
click at [712, 636] on button "Resultaten" at bounding box center [631, 625] width 530 height 37
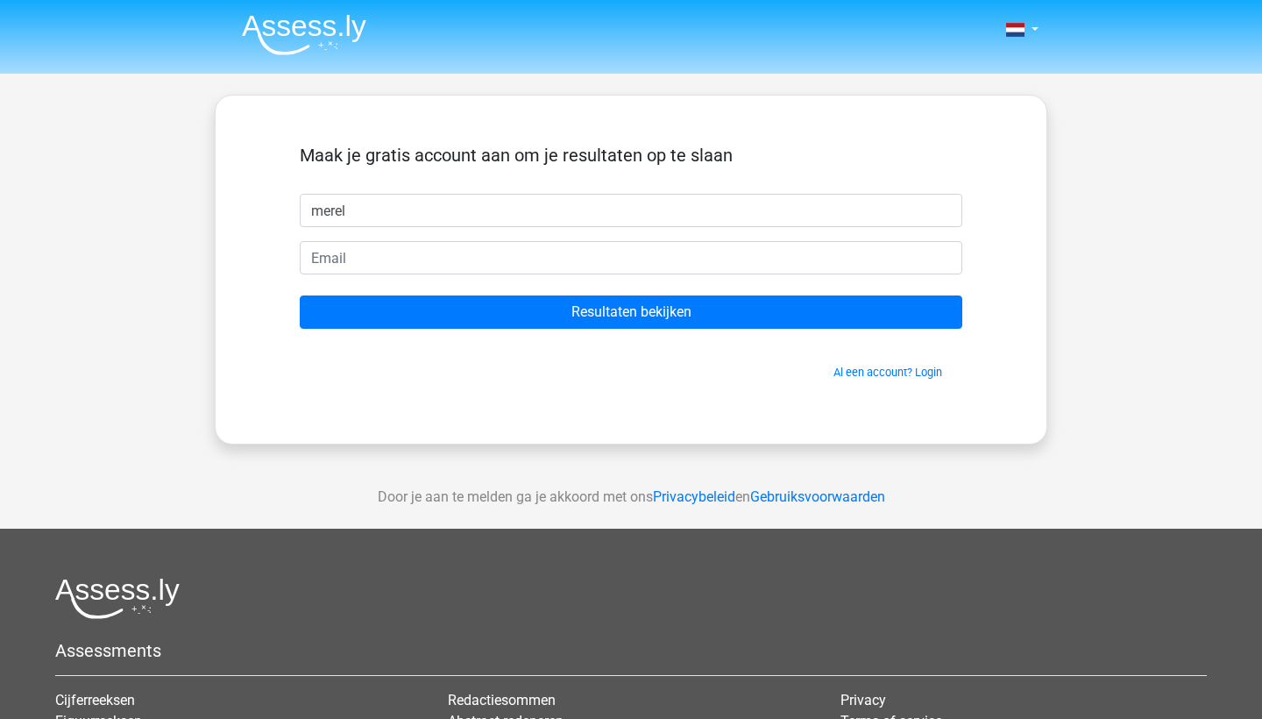
type input "merel"
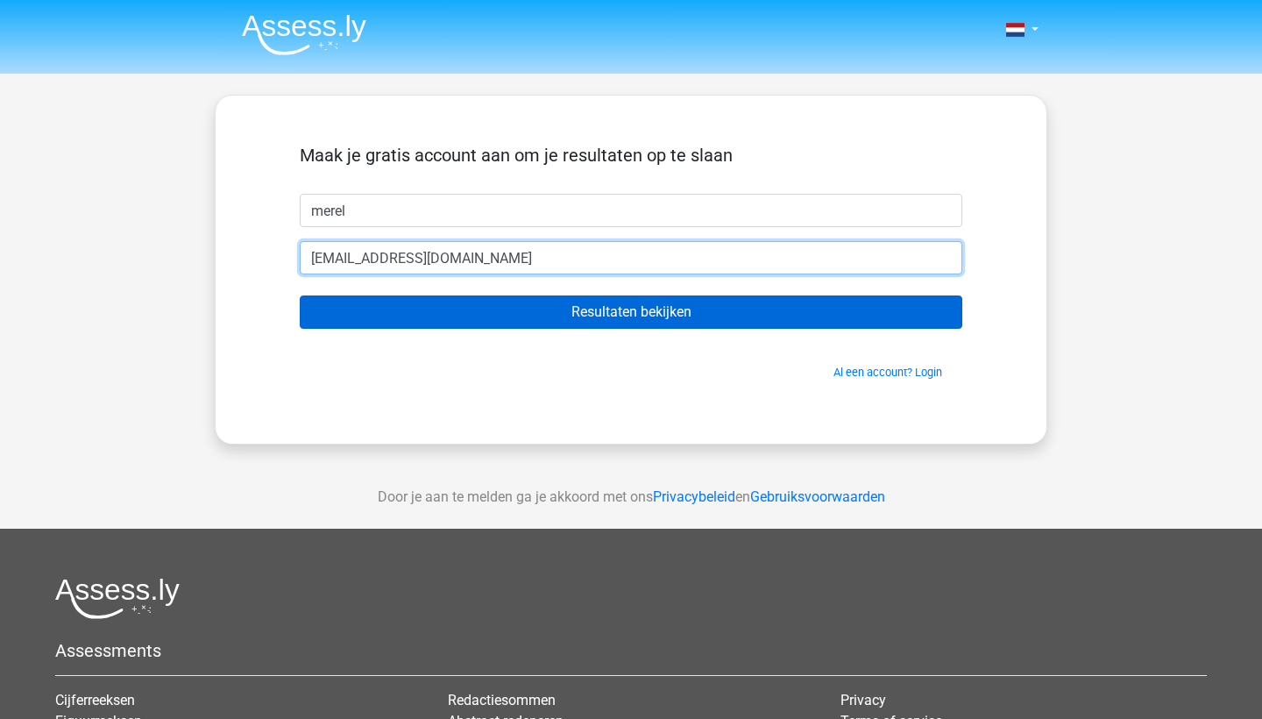
type input "[EMAIL_ADDRESS][DOMAIN_NAME]"
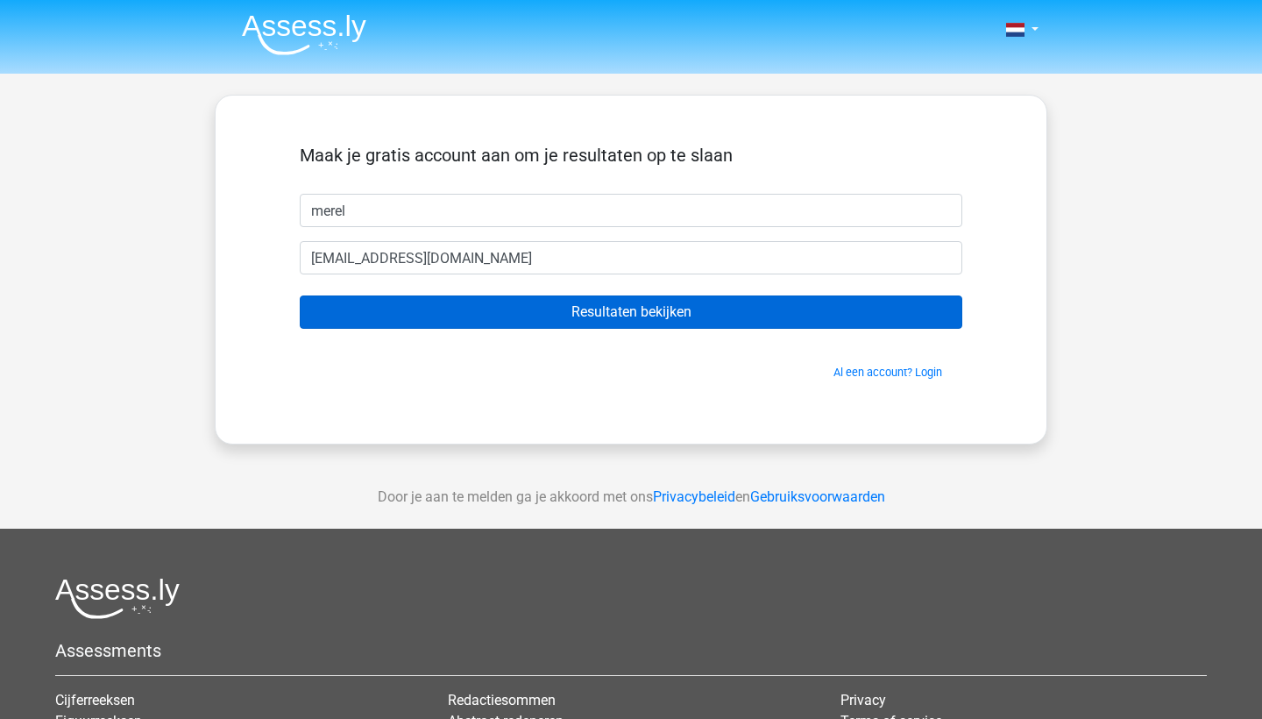
click at [649, 325] on input "Resultaten bekijken" at bounding box center [631, 311] width 663 height 33
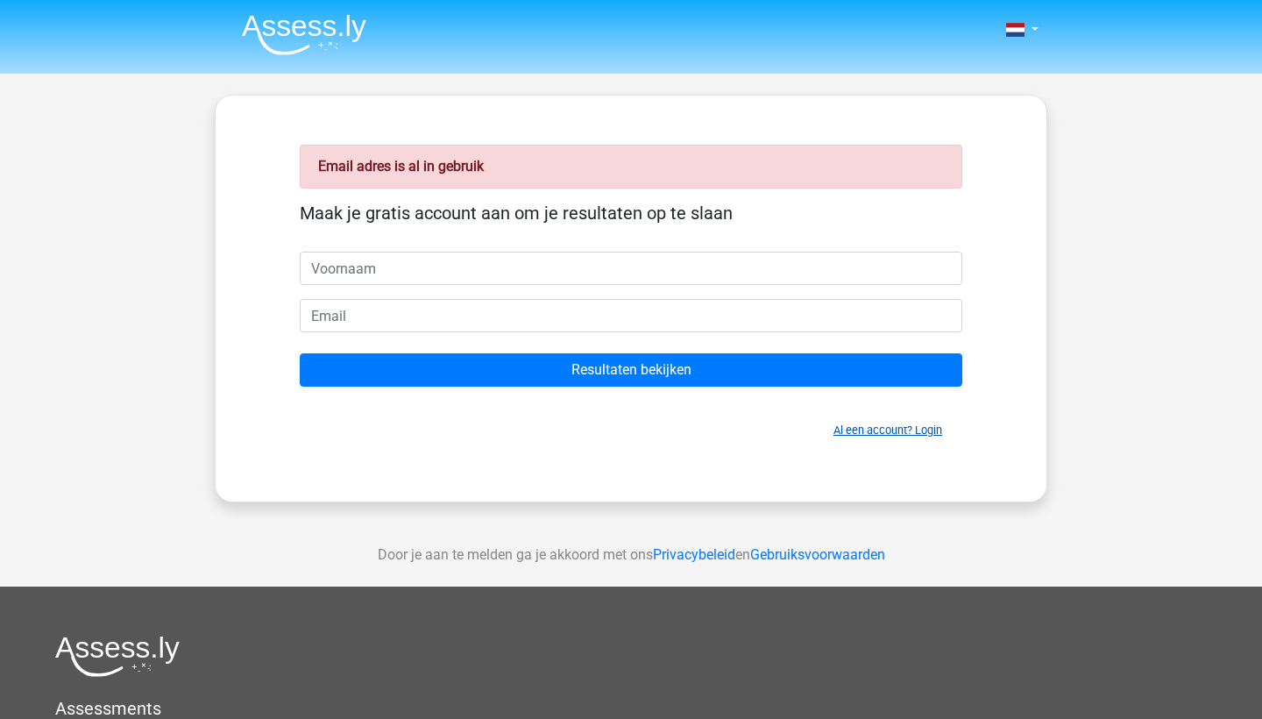
click at [849, 436] on link "Al een account? Login" at bounding box center [888, 429] width 109 height 13
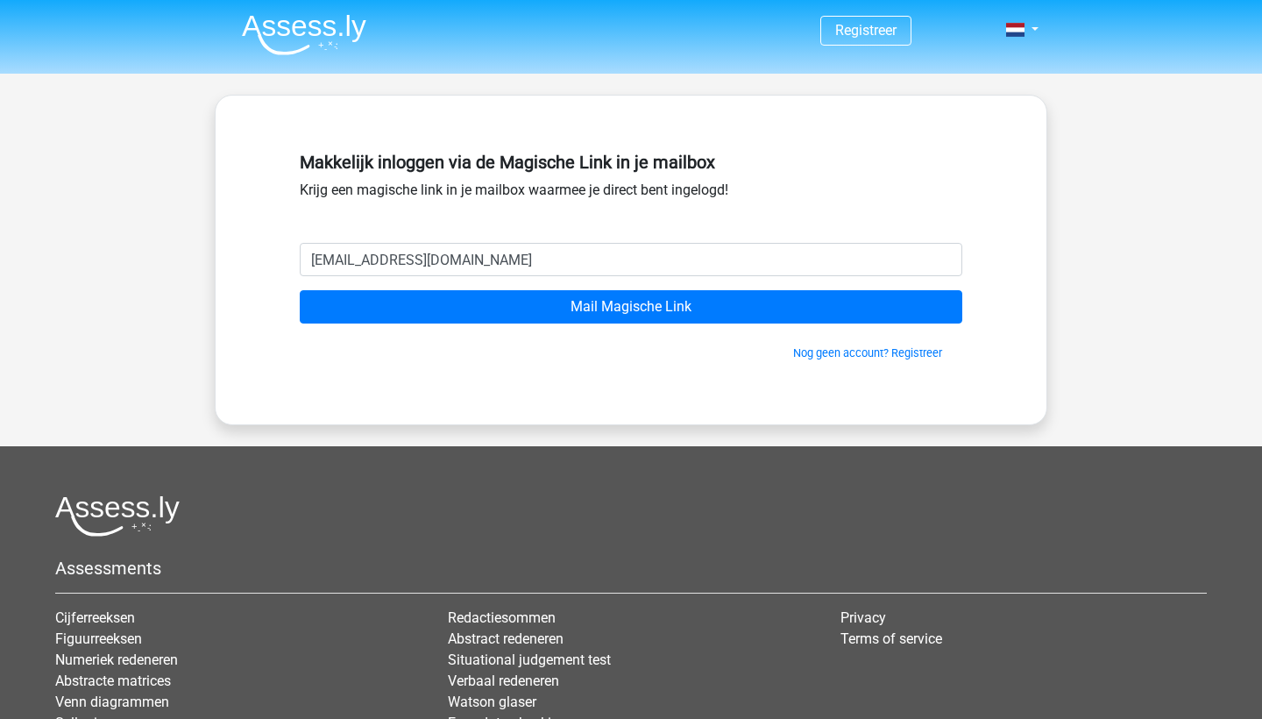
type input "merelnuijts@hotmail.com"
click at [631, 307] on input "Mail Magische Link" at bounding box center [631, 306] width 663 height 33
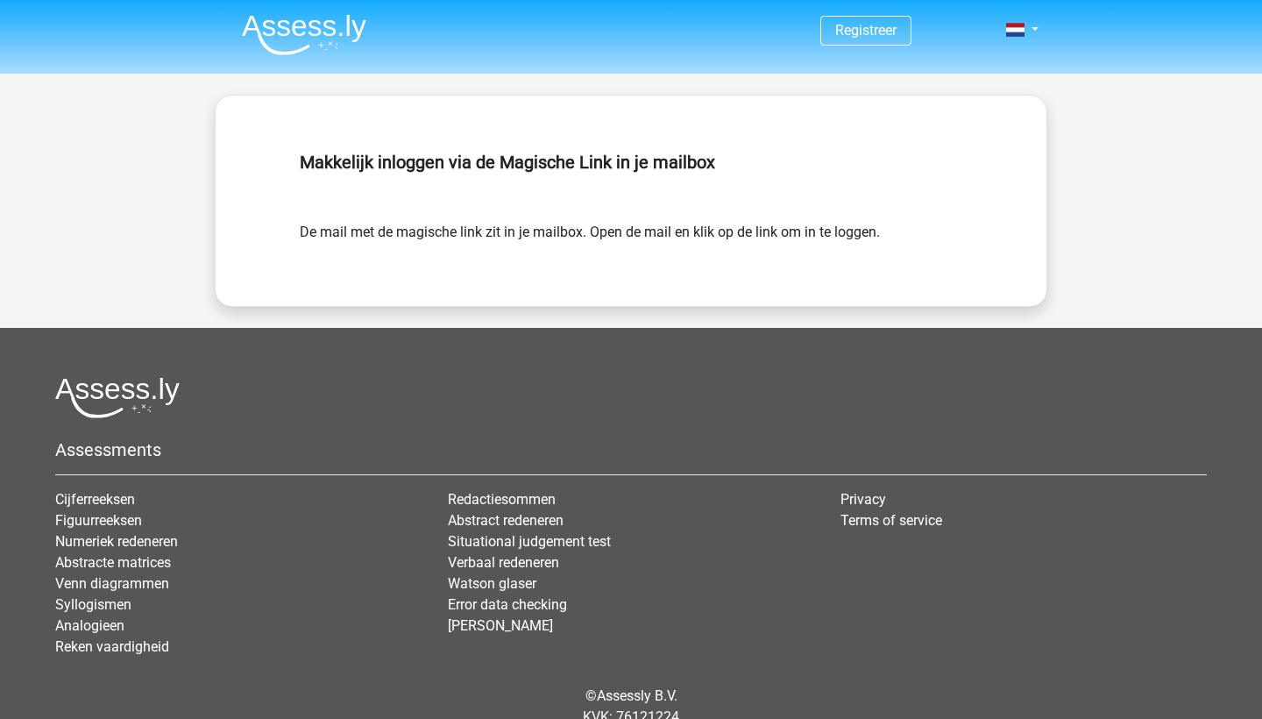
click at [337, 35] on img at bounding box center [304, 34] width 124 height 41
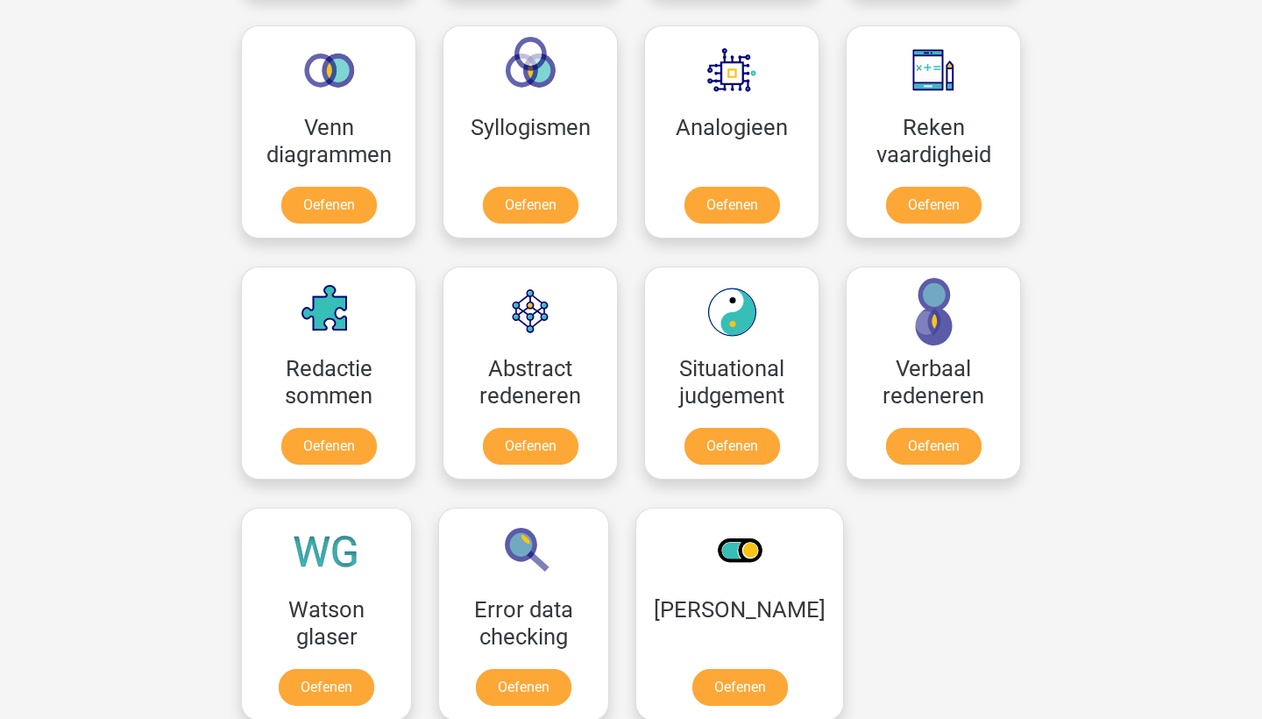
scroll to position [1040, 0]
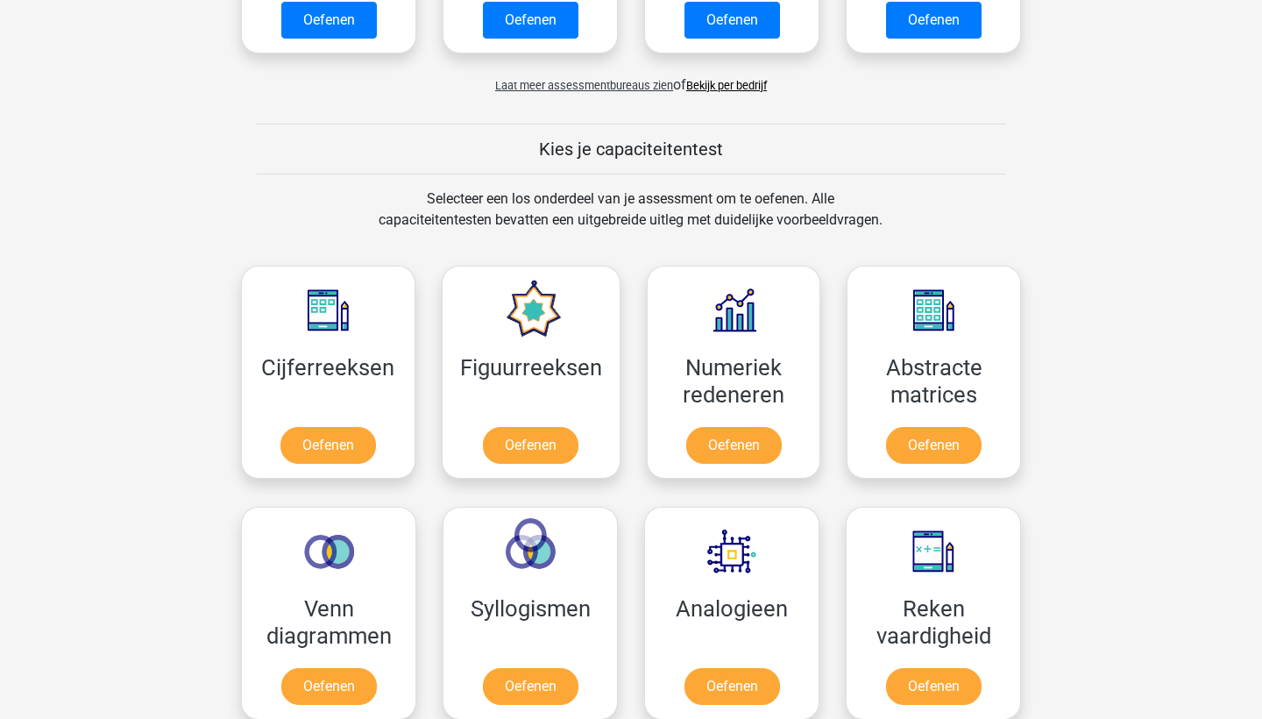
scroll to position [707, 0]
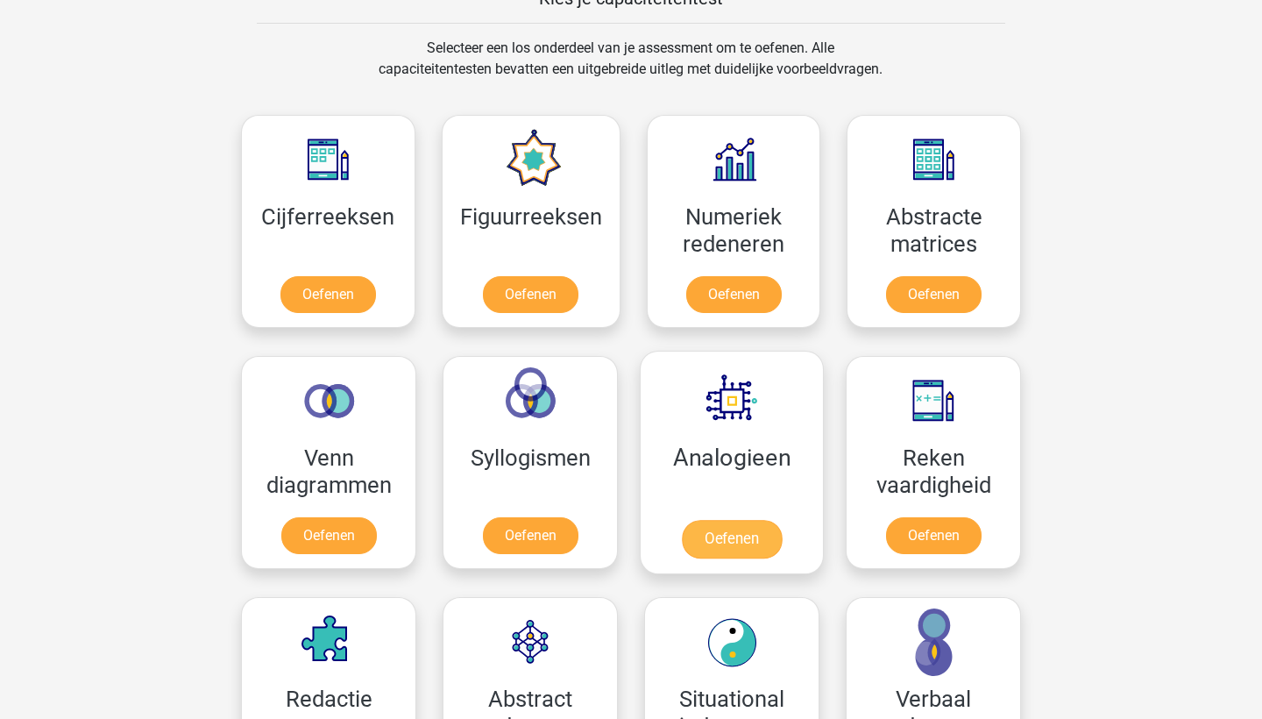
click at [715, 545] on link "Oefenen" at bounding box center [732, 539] width 100 height 39
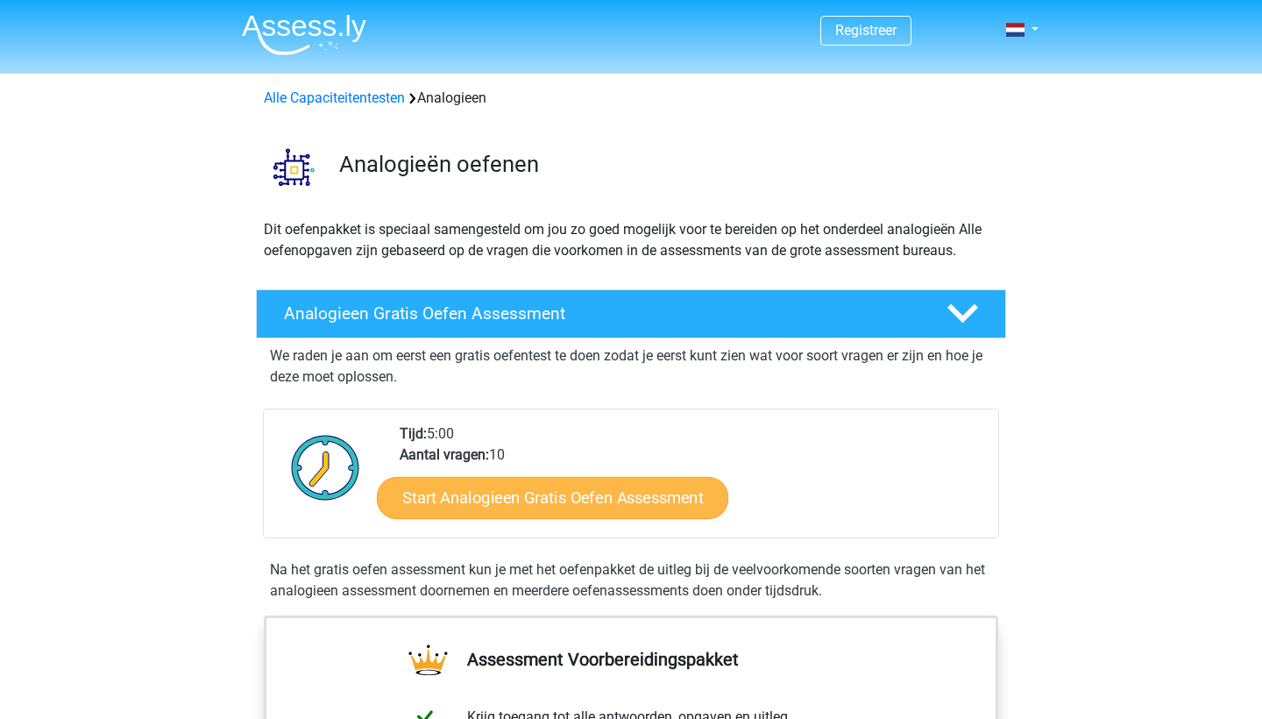
click at [636, 503] on link "Start Analogieen Gratis Oefen Assessment" at bounding box center [552, 497] width 351 height 42
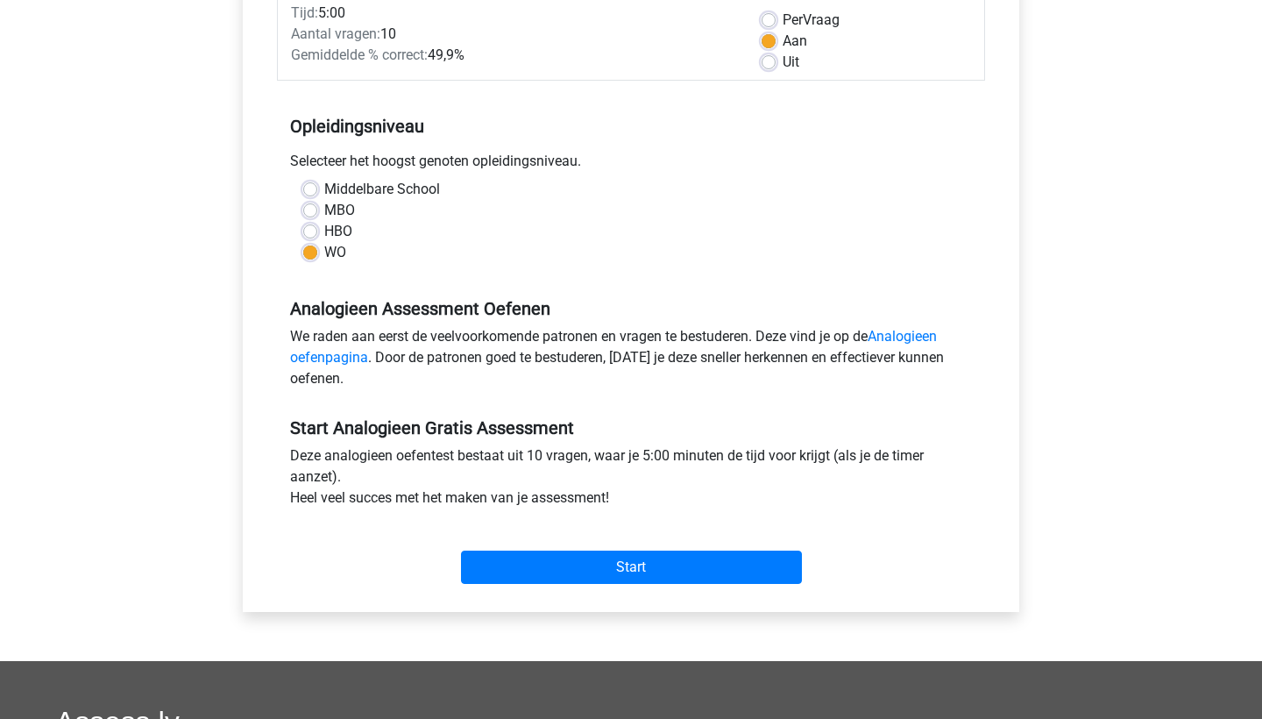
scroll to position [276, 0]
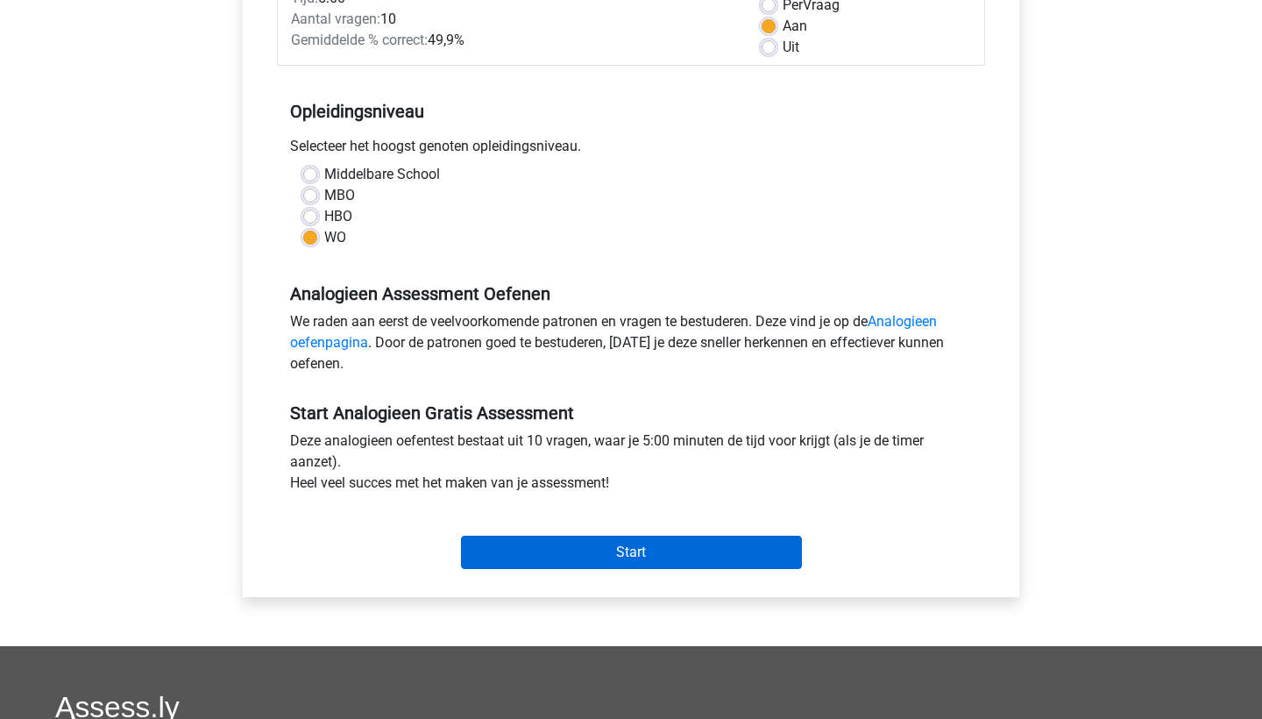
click at [620, 547] on input "Start" at bounding box center [631, 552] width 341 height 33
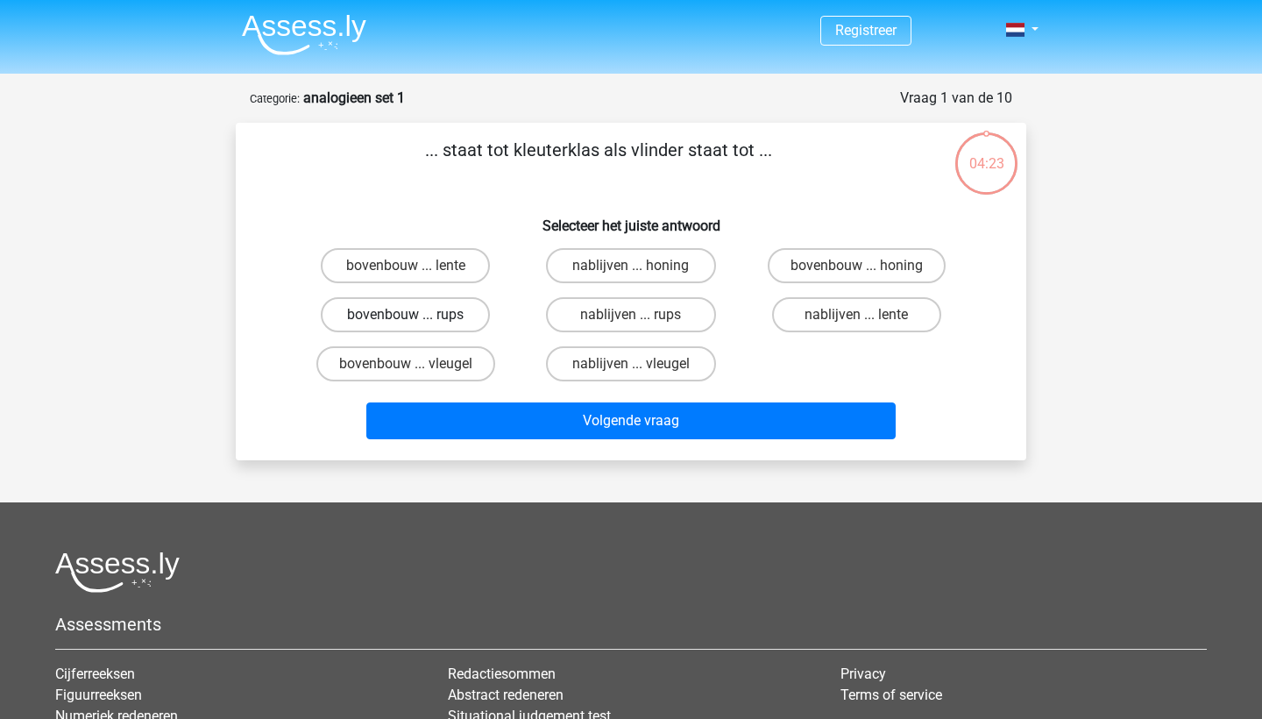
click at [432, 320] on label "bovenbouw ... rups" at bounding box center [405, 314] width 169 height 35
click at [417, 320] on input "bovenbouw ... rups" at bounding box center [411, 320] width 11 height 11
radio input "true"
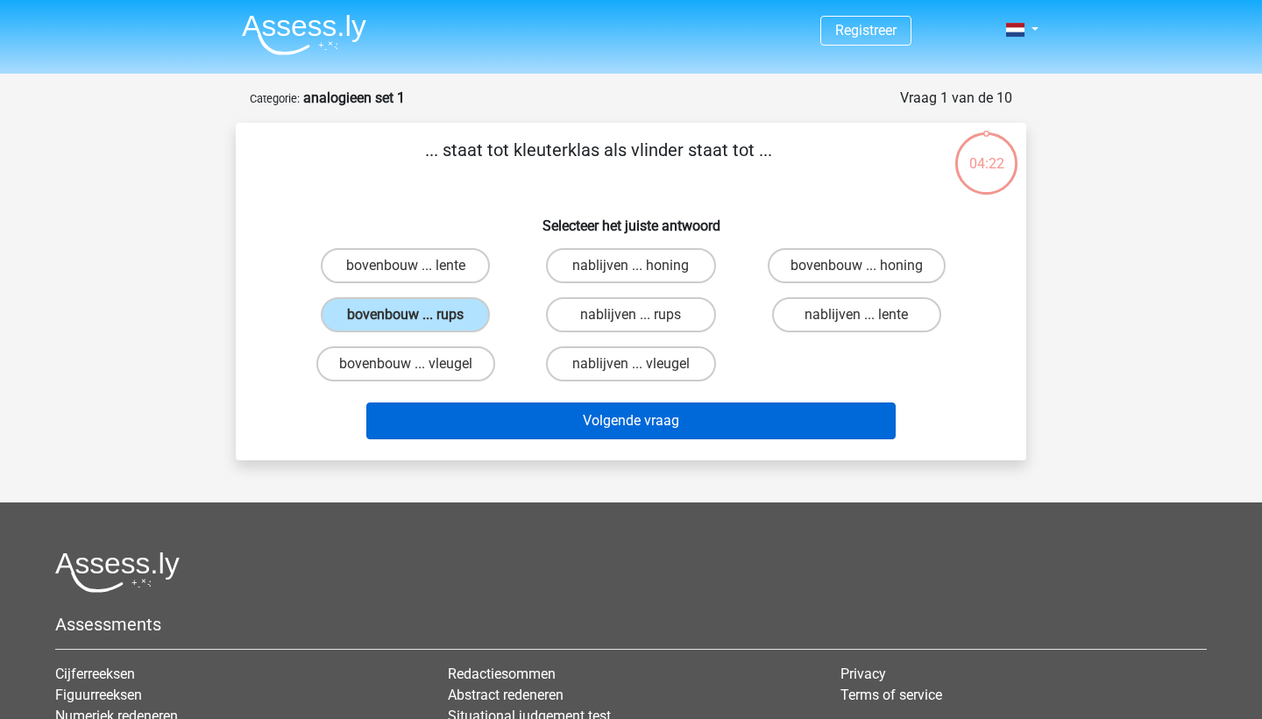
click at [466, 421] on button "Volgende vraag" at bounding box center [631, 420] width 530 height 37
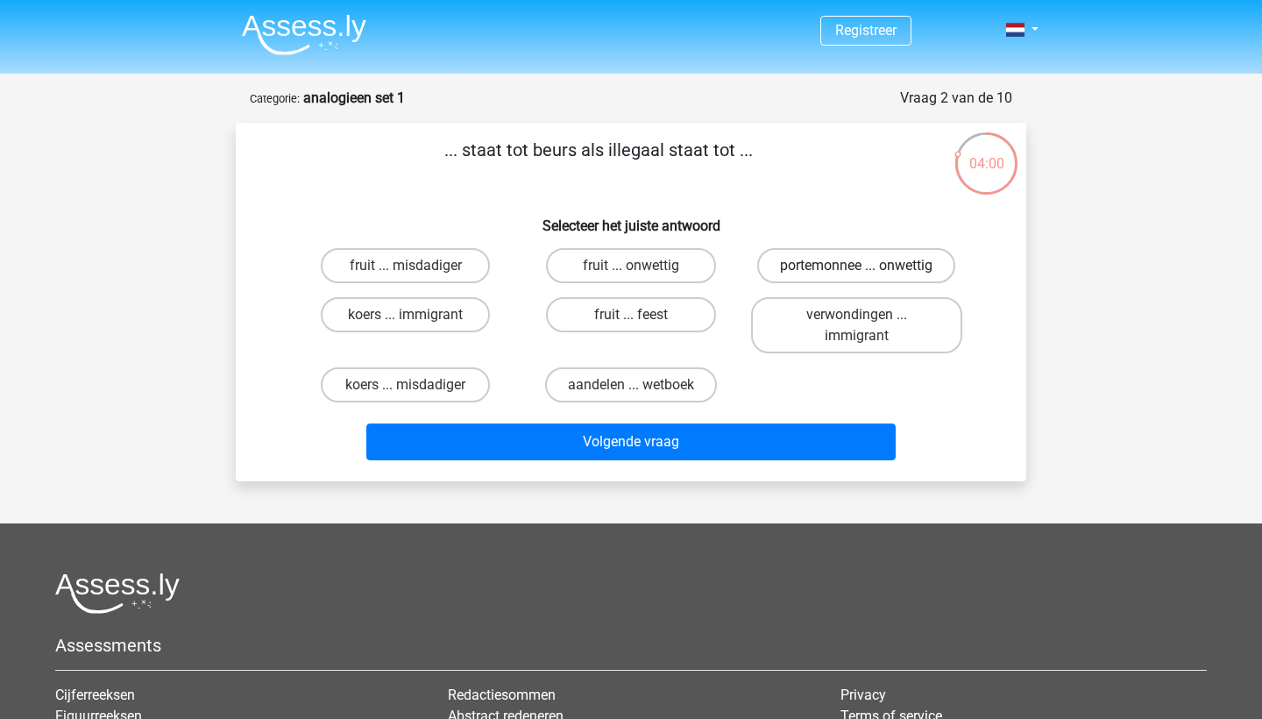
click at [766, 279] on label "portemonnee ... onwettig" at bounding box center [856, 265] width 198 height 35
click at [856, 277] on input "portemonnee ... onwettig" at bounding box center [861, 271] width 11 height 11
radio input "true"
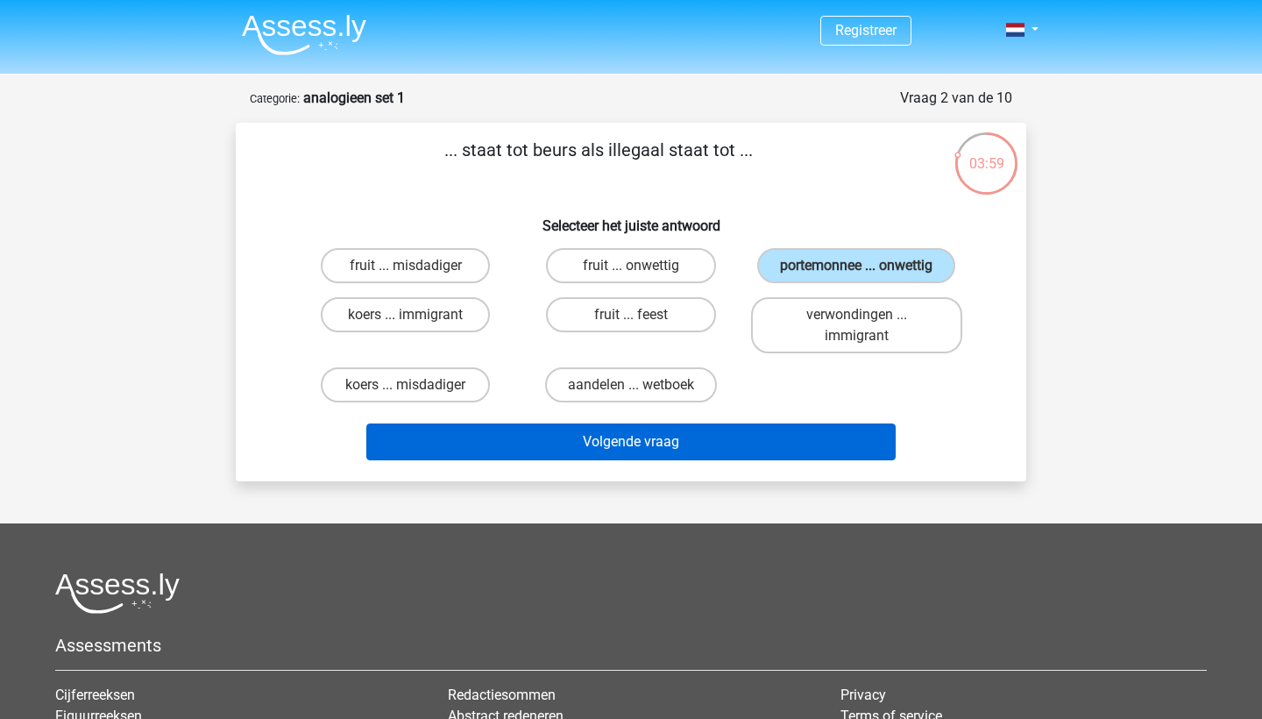
click at [667, 438] on button "Volgende vraag" at bounding box center [631, 441] width 530 height 37
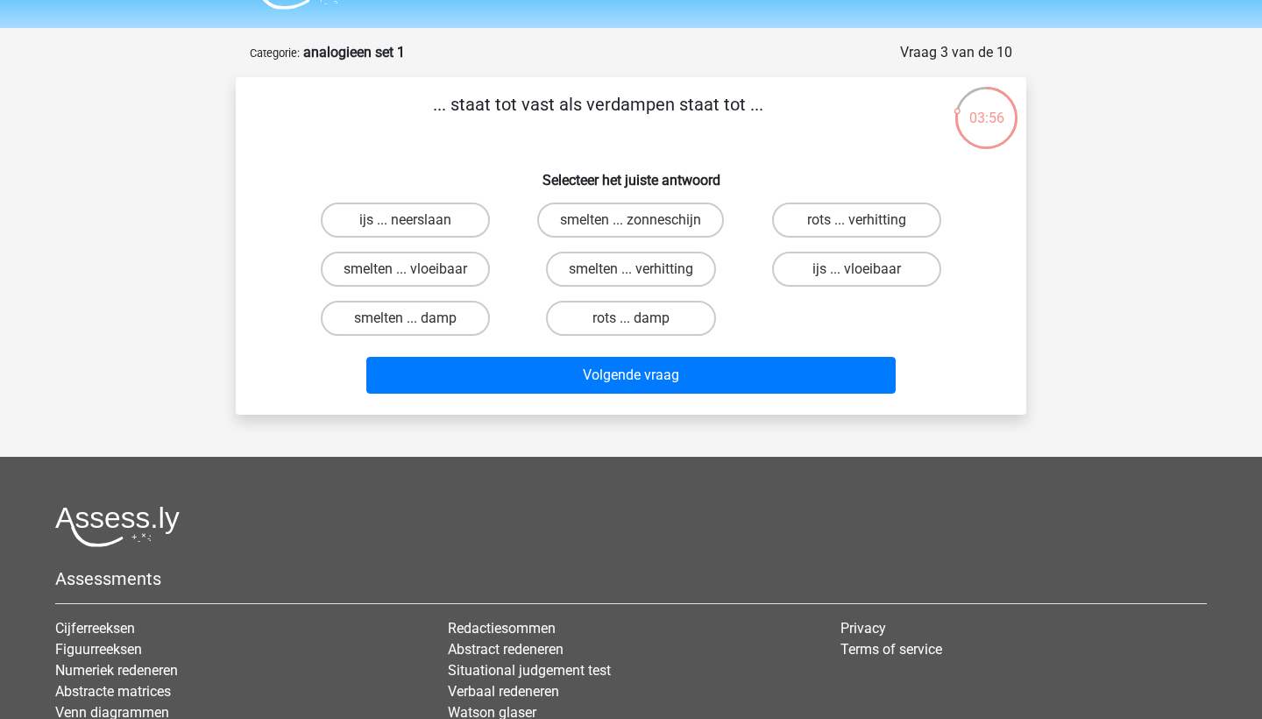
scroll to position [32, 0]
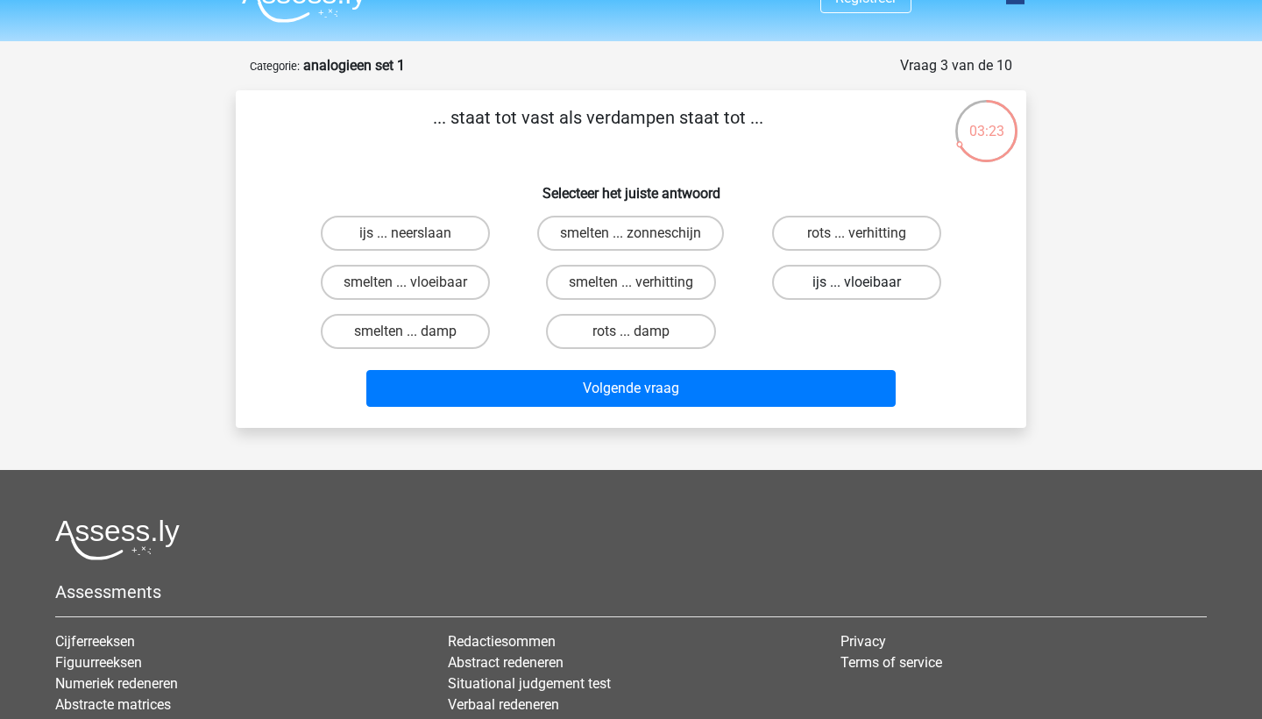
click at [849, 287] on label "ijs ... vloeibaar" at bounding box center [856, 282] width 169 height 35
click at [856, 287] on input "ijs ... vloeibaar" at bounding box center [861, 287] width 11 height 11
radio input "true"
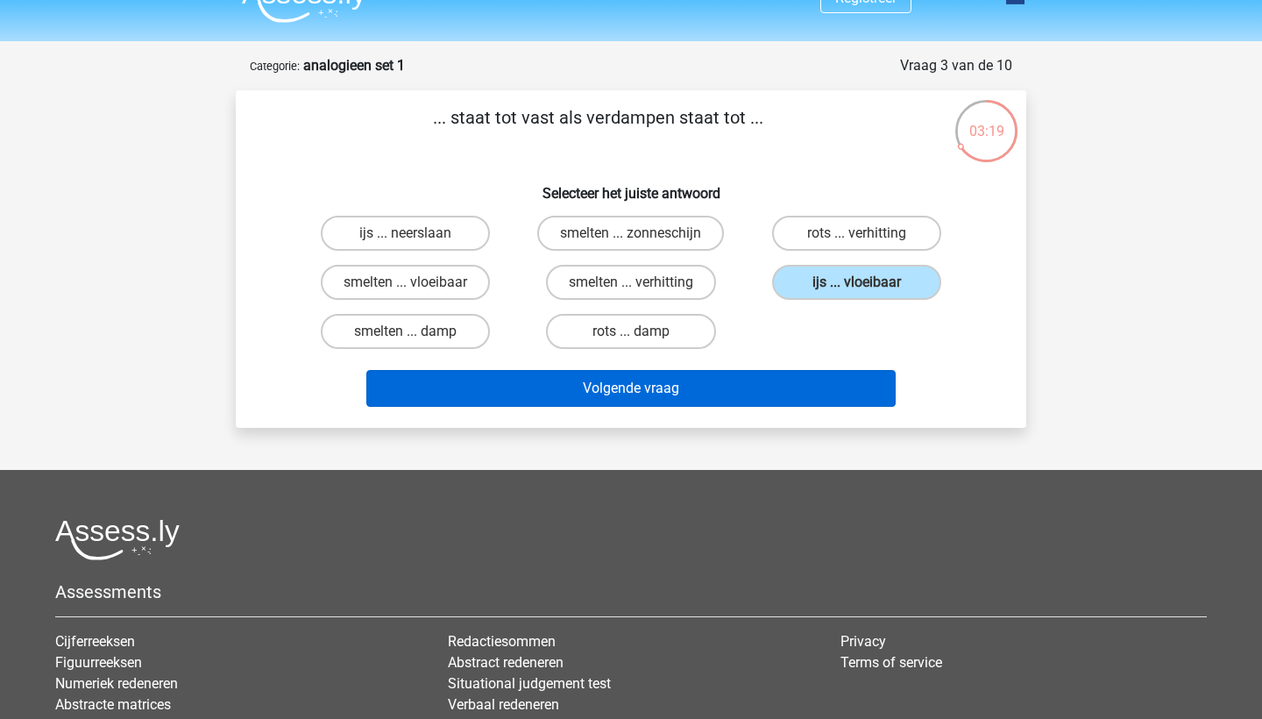
click at [804, 388] on button "Volgende vraag" at bounding box center [631, 388] width 530 height 37
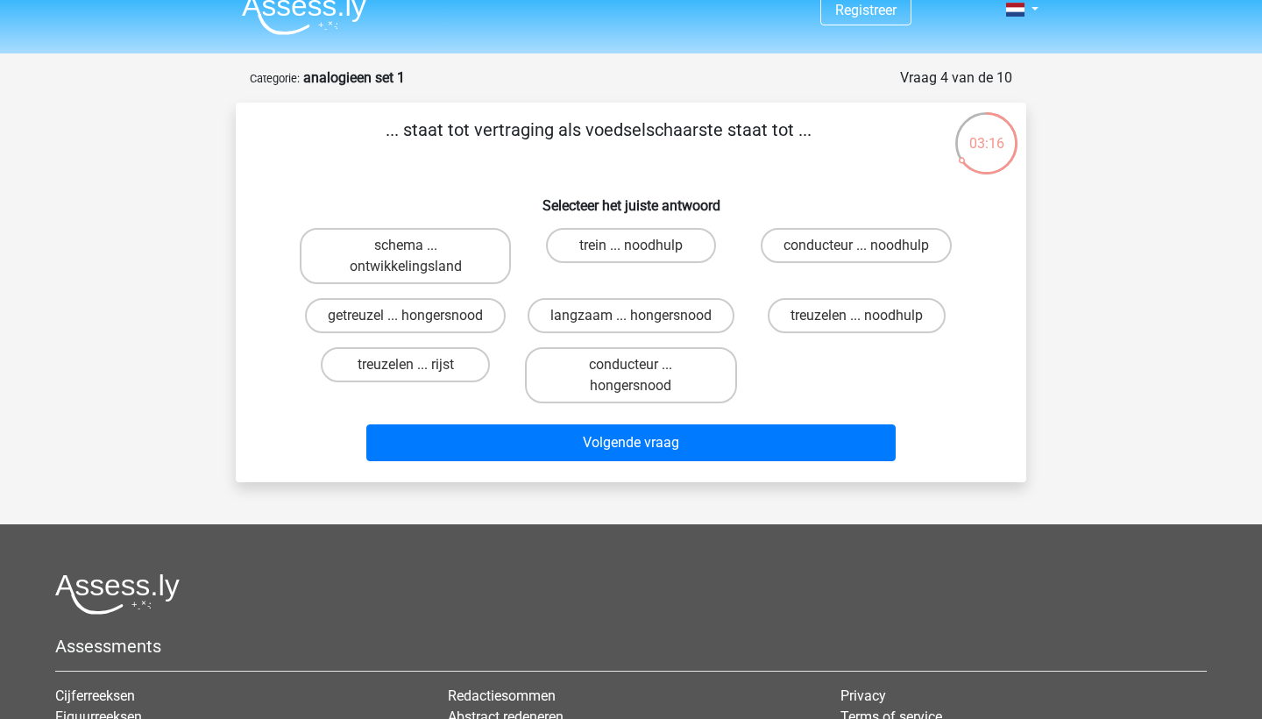
scroll to position [20, 0]
